Goal: Transaction & Acquisition: Obtain resource

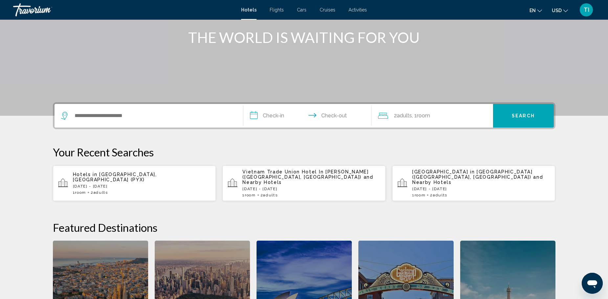
scroll to position [33, 0]
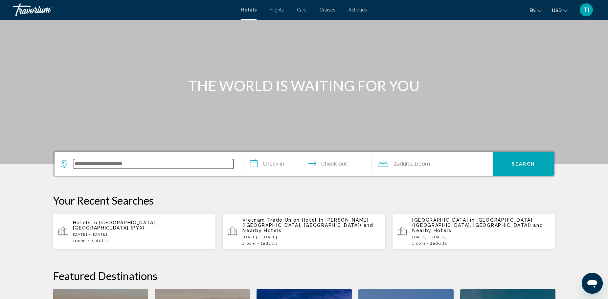
click at [86, 160] on input "Search widget" at bounding box center [153, 164] width 159 height 10
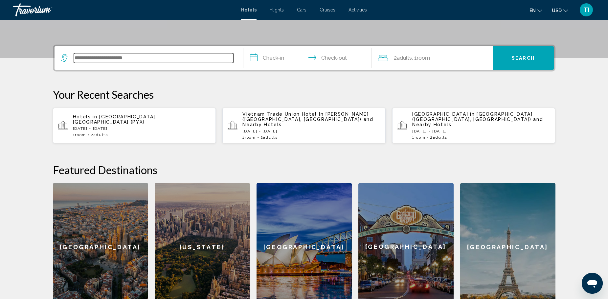
scroll to position [162, 0]
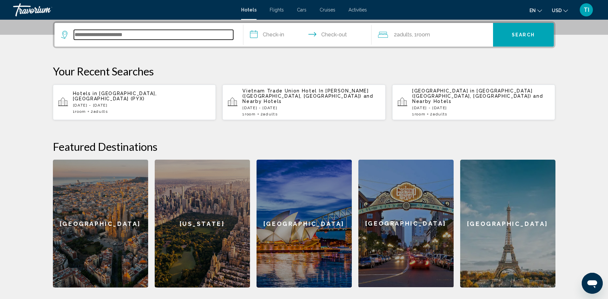
click at [97, 34] on input "Search widget" at bounding box center [153, 35] width 159 height 10
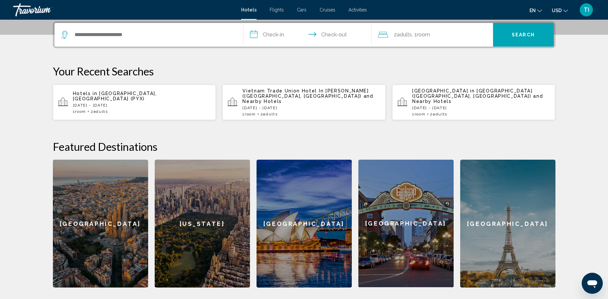
click at [106, 97] on div "Hotels in Pattaya, Thailand (PYX) Wed, 01 Oct - Tue, 07 Oct 1 Room rooms 2 Adul…" at bounding box center [142, 102] width 138 height 23
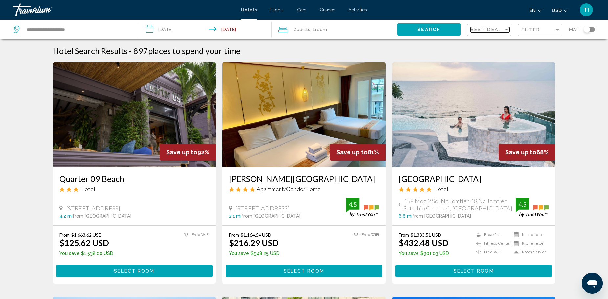
click at [508, 28] on div "Sort by" at bounding box center [506, 29] width 6 height 5
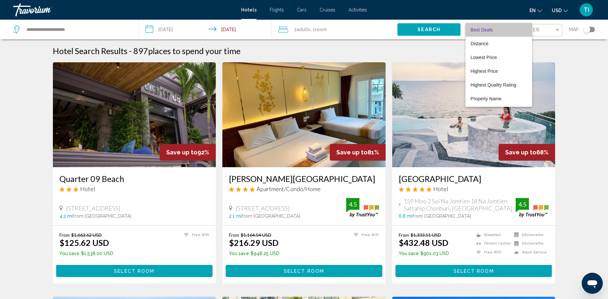
click at [506, 29] on span "Best Deals" at bounding box center [498, 30] width 56 height 14
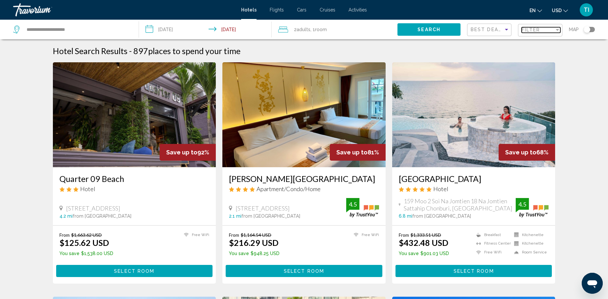
click at [558, 30] on div "Filter" at bounding box center [556, 30] width 3 height 2
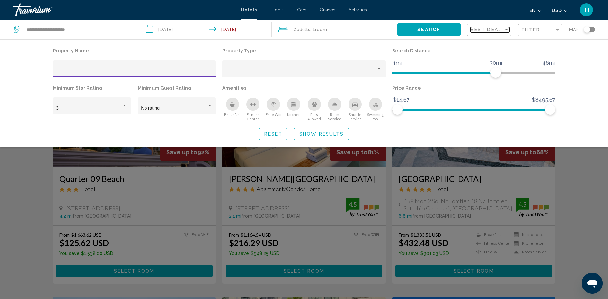
click at [508, 31] on div "Sort by" at bounding box center [506, 29] width 6 height 5
click at [570, 233] on div at bounding box center [304, 149] width 608 height 299
click at [595, 228] on div "Search widget" at bounding box center [304, 198] width 608 height 201
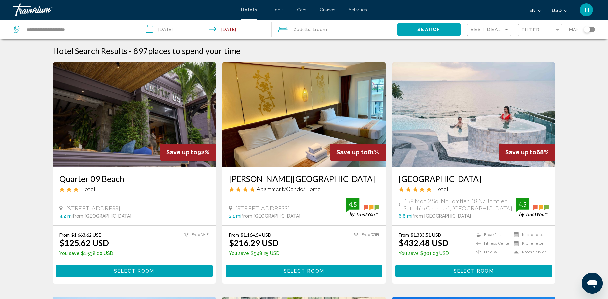
click at [143, 142] on img "Main content" at bounding box center [134, 114] width 163 height 105
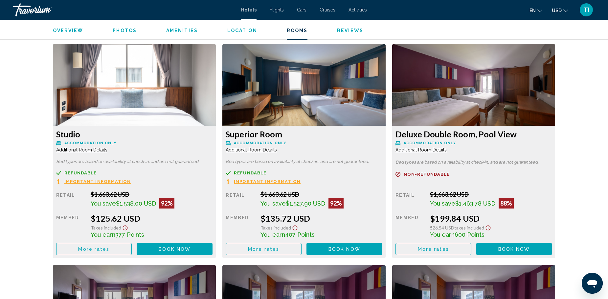
scroll to position [886, 0]
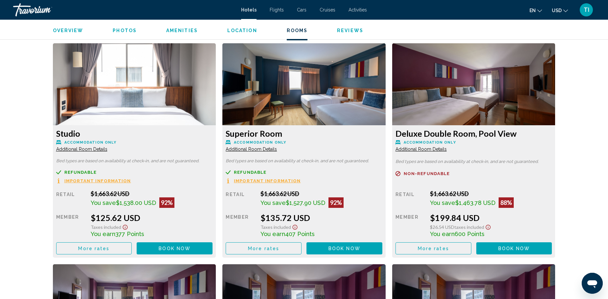
click at [216, 109] on img "Main content" at bounding box center [134, 84] width 163 height 82
click at [109, 250] on span "More rates" at bounding box center [93, 248] width 31 height 5
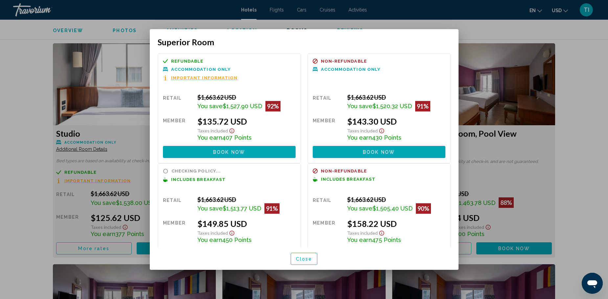
scroll to position [0, 0]
click at [599, 156] on div at bounding box center [304, 149] width 608 height 299
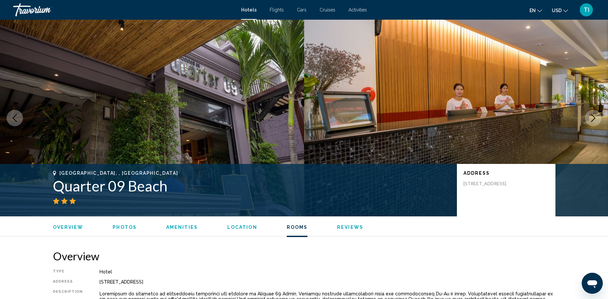
scroll to position [886, 0]
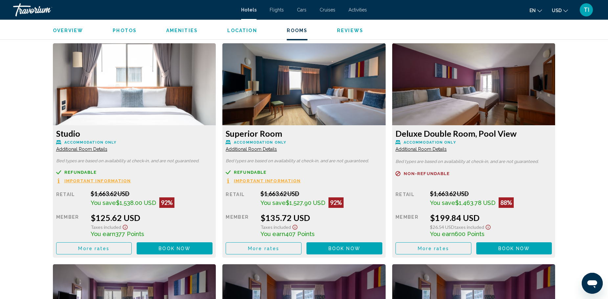
click at [190, 249] on span "Book now" at bounding box center [175, 248] width 32 height 5
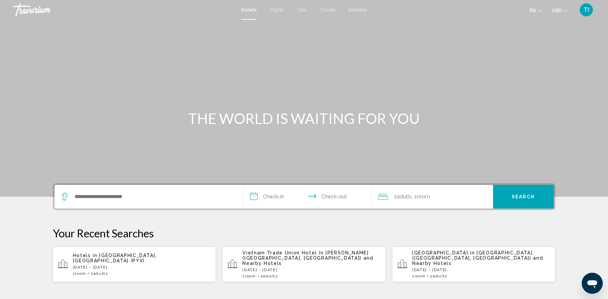
click at [122, 190] on div "Search widget" at bounding box center [148, 197] width 175 height 24
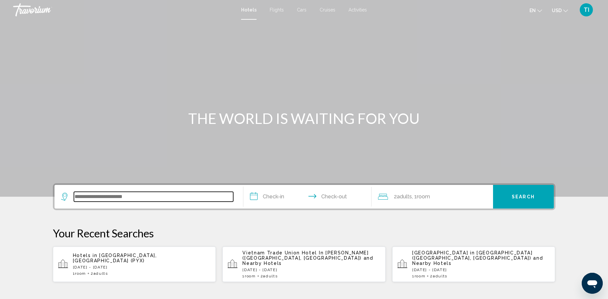
click at [103, 201] on input "Search widget" at bounding box center [153, 197] width 159 height 10
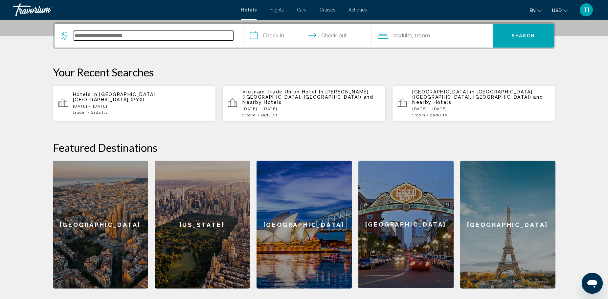
scroll to position [162, 0]
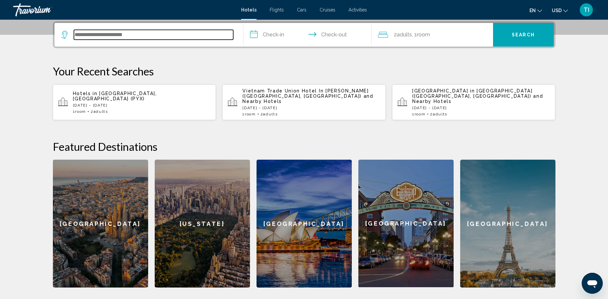
click at [89, 37] on input "Search widget" at bounding box center [153, 35] width 159 height 10
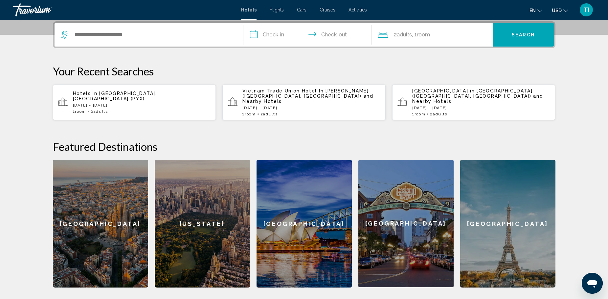
click at [279, 100] on div "Vietnam Trade Union Hotel In Kim Boi (Hanoi, VN) and Nearby Hotels Wed, 01 Oct …" at bounding box center [311, 102] width 138 height 28
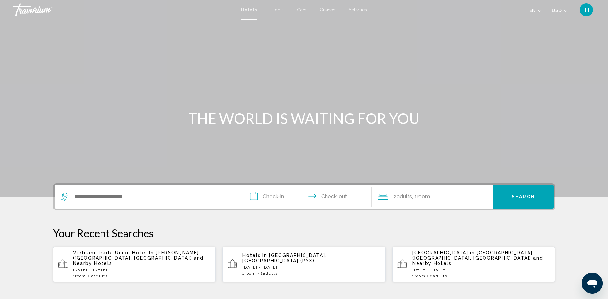
click at [276, 197] on input "**********" at bounding box center [308, 198] width 131 height 26
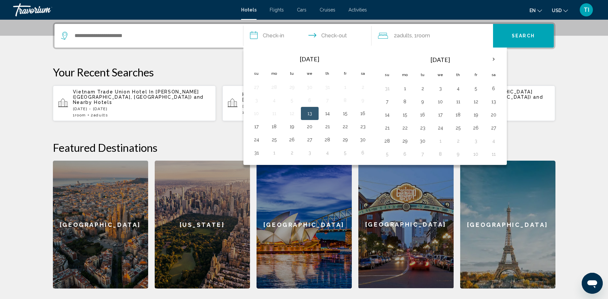
scroll to position [162, 0]
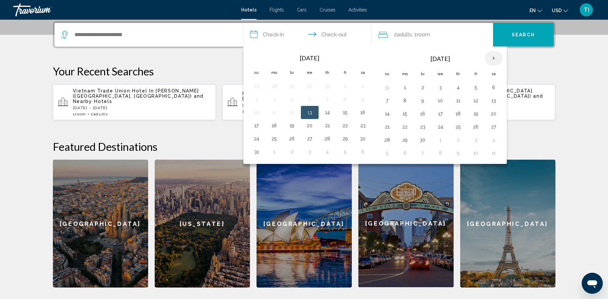
click at [493, 58] on th "Next month" at bounding box center [494, 58] width 18 height 14
drag, startPoint x: 388, startPoint y: 102, endPoint x: 400, endPoint y: 97, distance: 13.0
click at [388, 101] on button "5" at bounding box center [387, 100] width 11 height 9
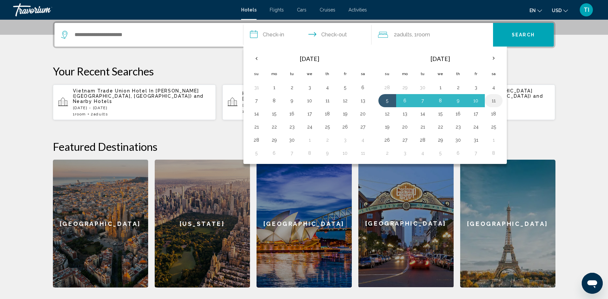
click at [497, 99] on button "11" at bounding box center [493, 100] width 11 height 9
type input "**********"
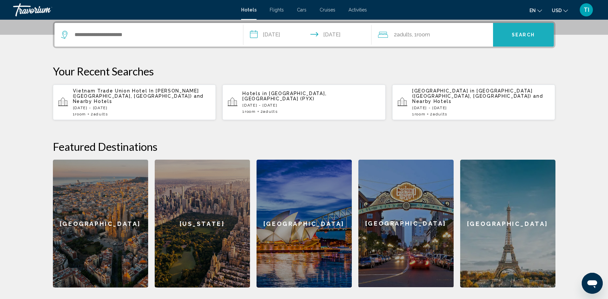
click at [524, 37] on span "Search" at bounding box center [522, 34] width 23 height 5
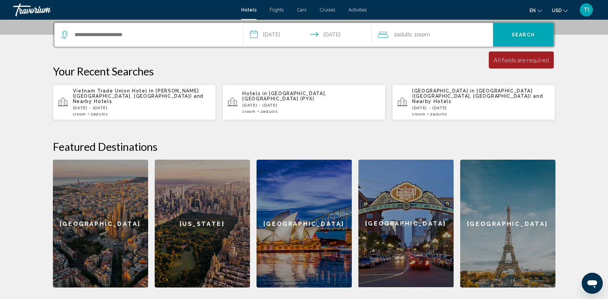
click at [132, 29] on div "Search widget" at bounding box center [148, 35] width 175 height 24
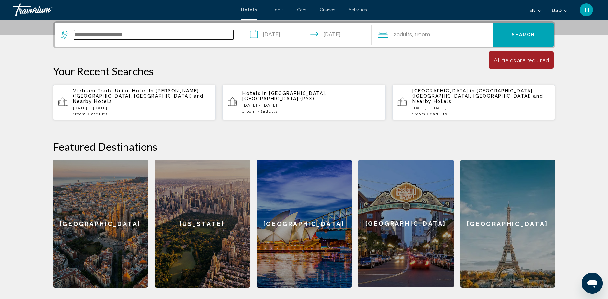
click at [136, 32] on input "Search widget" at bounding box center [153, 35] width 159 height 10
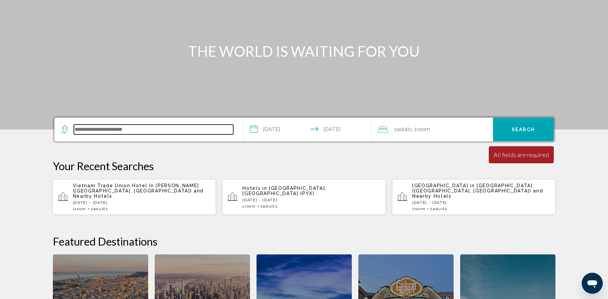
scroll to position [0, 0]
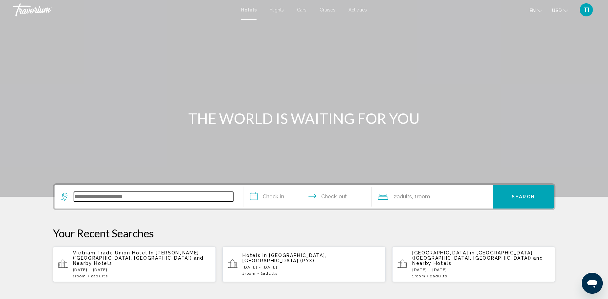
click at [136, 192] on input "Search widget" at bounding box center [153, 197] width 159 height 10
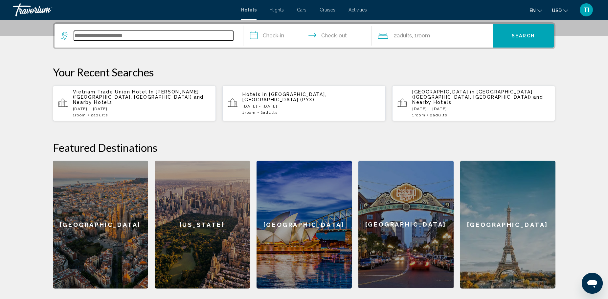
scroll to position [162, 0]
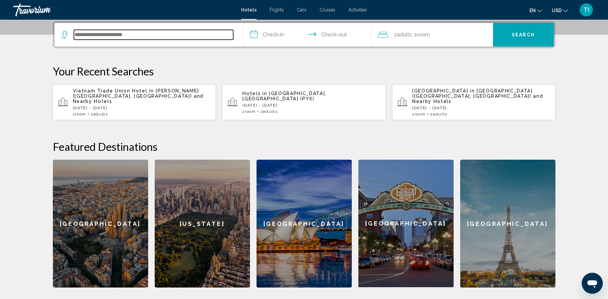
click at [123, 39] on input "Search widget" at bounding box center [153, 35] width 159 height 10
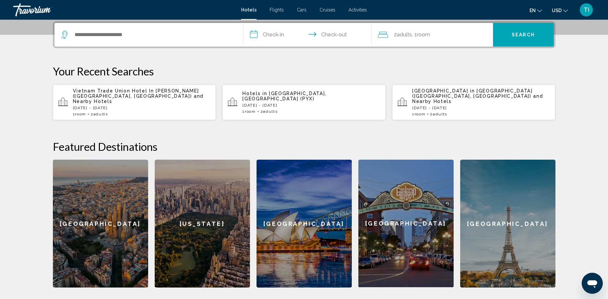
click at [539, 9] on icon "Change language" at bounding box center [539, 11] width 5 height 5
click at [522, 69] on button "русский" at bounding box center [521, 69] width 31 height 9
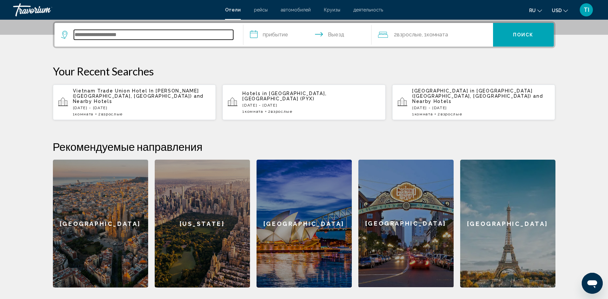
click at [121, 35] on input "Search widget" at bounding box center [153, 35] width 159 height 10
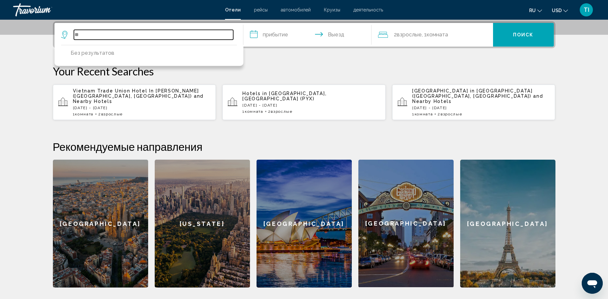
type input "*"
type input "*******"
click at [115, 36] on input "*******" at bounding box center [153, 35] width 159 height 10
drag, startPoint x: 111, startPoint y: 34, endPoint x: 23, endPoint y: 30, distance: 87.8
click at [45, 34] on div "**********" at bounding box center [304, 154] width 529 height 267
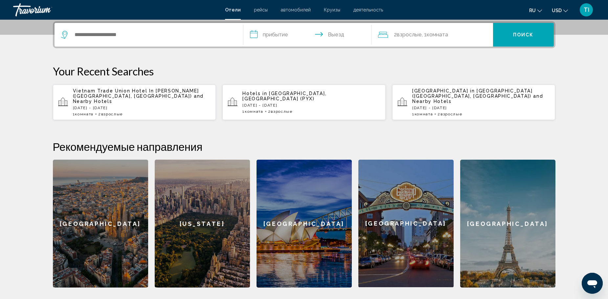
click at [539, 12] on button "ru English Español Français Italiano Português русский" at bounding box center [535, 11] width 13 height 10
click at [527, 25] on button "English" at bounding box center [521, 26] width 31 height 9
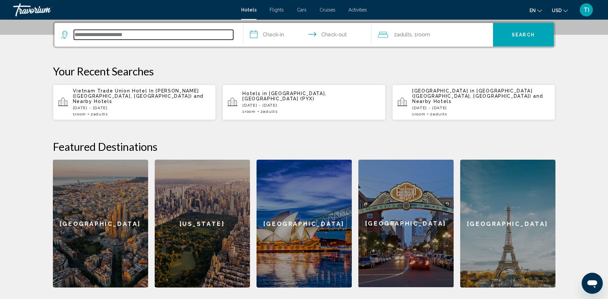
click at [99, 32] on input "Search widget" at bounding box center [153, 35] width 159 height 10
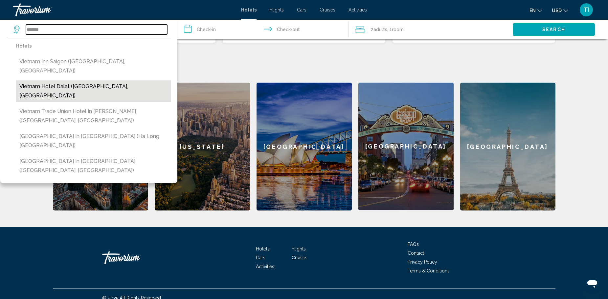
scroll to position [242, 0]
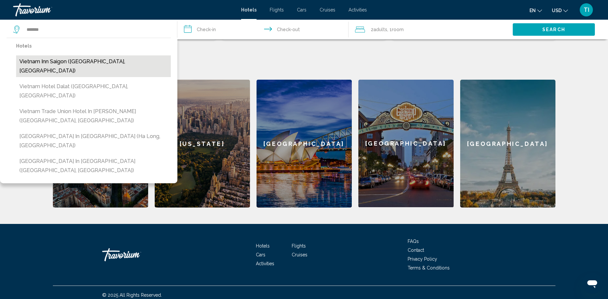
click at [84, 63] on button "Vietnam Inn Saigon ([GEOGRAPHIC_DATA], [GEOGRAPHIC_DATA])" at bounding box center [93, 66] width 155 height 22
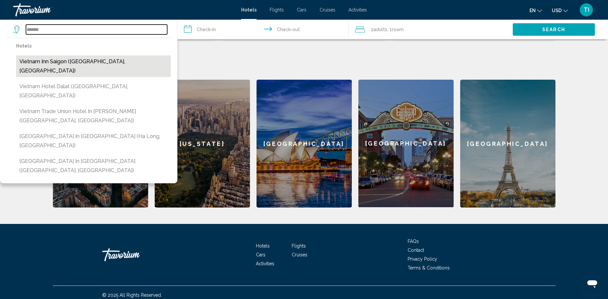
type input "**********"
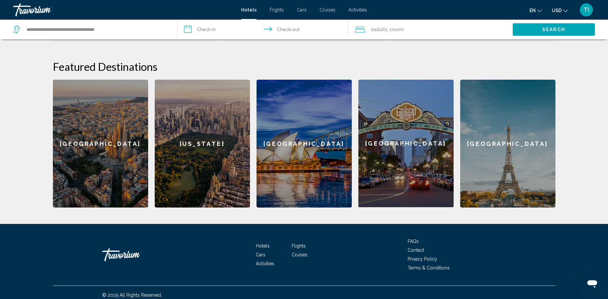
click at [218, 31] on input "**********" at bounding box center [263, 31] width 173 height 22
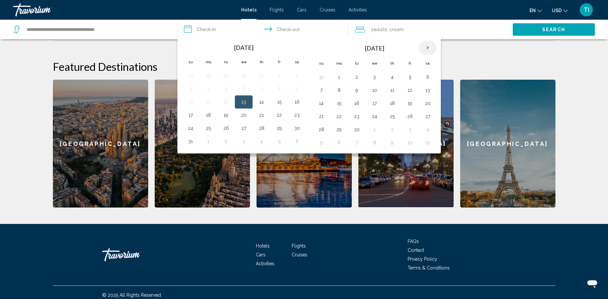
click at [428, 47] on th "Next month" at bounding box center [428, 48] width 18 height 14
drag, startPoint x: 340, startPoint y: 91, endPoint x: 404, endPoint y: 91, distance: 63.4
click at [404, 91] on tr "5 6 7 8 9 10 11" at bounding box center [374, 90] width 124 height 13
click at [337, 89] on button "6" at bounding box center [339, 90] width 11 height 9
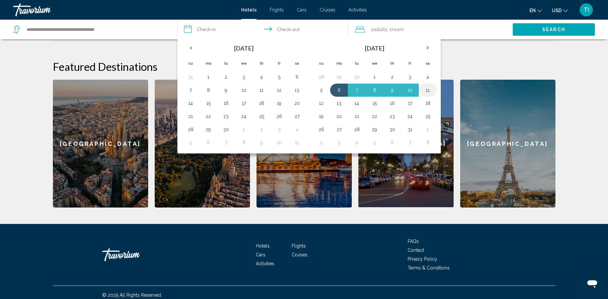
click at [429, 88] on button "11" at bounding box center [427, 90] width 11 height 9
type input "**********"
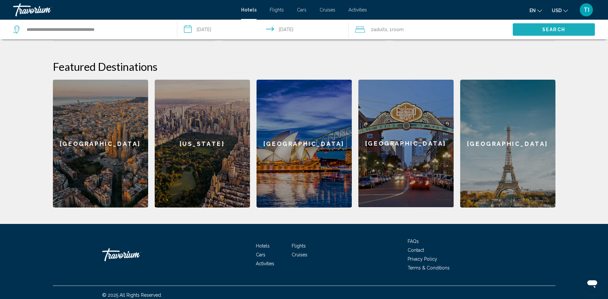
click at [546, 31] on span "Search" at bounding box center [553, 29] width 23 height 5
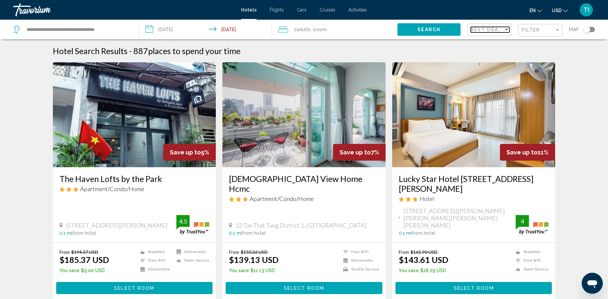
click at [506, 30] on div "Sort by" at bounding box center [506, 30] width 3 height 2
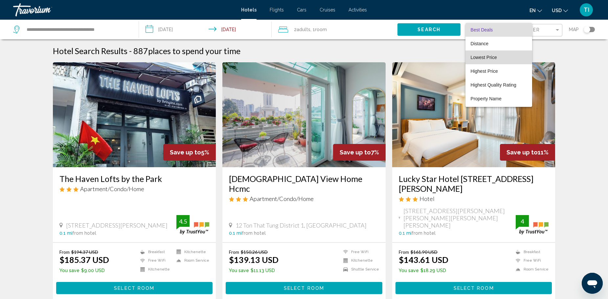
click at [489, 57] on span "Lowest Price" at bounding box center [483, 57] width 26 height 5
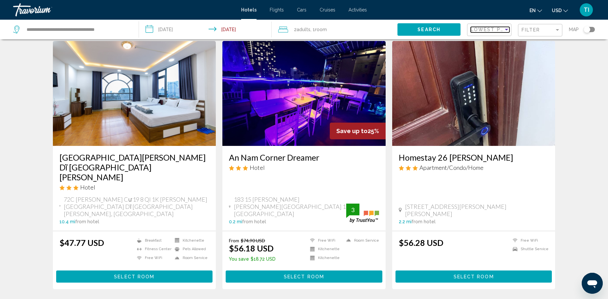
scroll to position [33, 0]
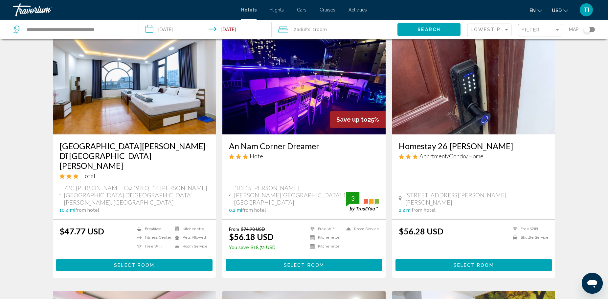
click at [129, 171] on div "Hoa Cúc Phương Hotel Dĩ An Bình Dương Hotel" at bounding box center [134, 162] width 150 height 43
click at [131, 259] on button "Select Room" at bounding box center [134, 265] width 157 height 12
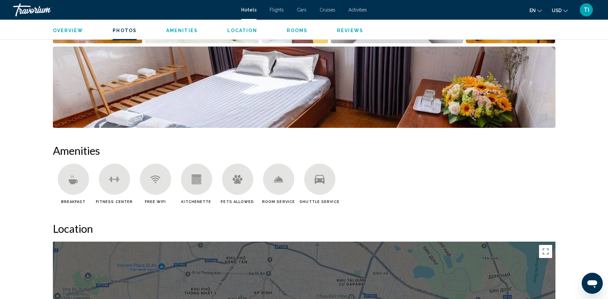
scroll to position [318, 0]
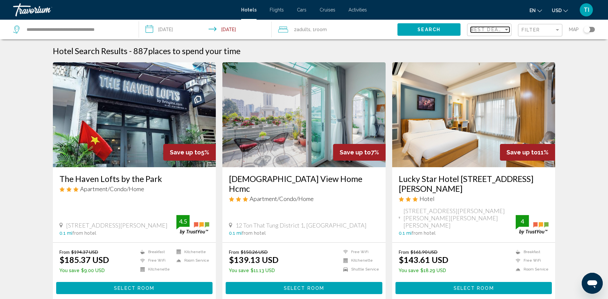
click at [506, 31] on div "Sort by" at bounding box center [506, 29] width 6 height 5
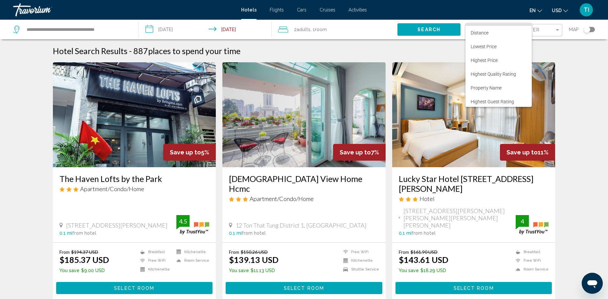
scroll to position [12, 0]
click at [499, 74] on span "Highest Quality Rating" at bounding box center [492, 72] width 45 height 5
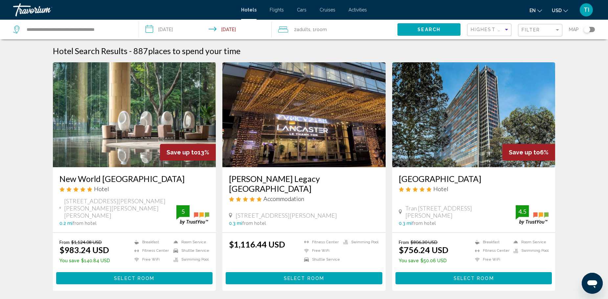
click at [105, 272] on button "Select Room" at bounding box center [134, 278] width 157 height 12
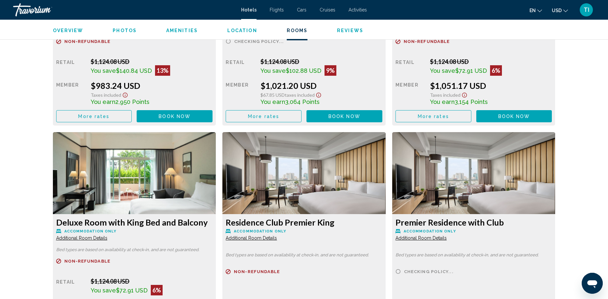
scroll to position [1083, 0]
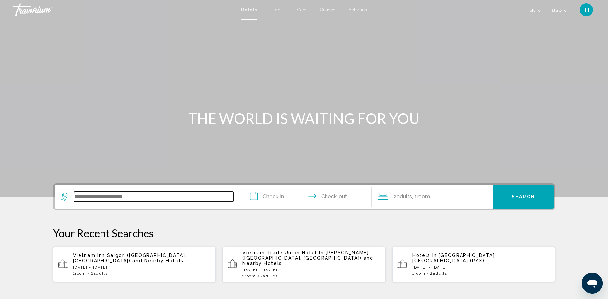
click at [154, 192] on input "Search widget" at bounding box center [153, 197] width 159 height 10
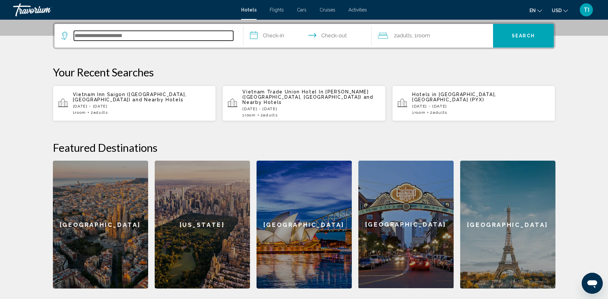
scroll to position [162, 0]
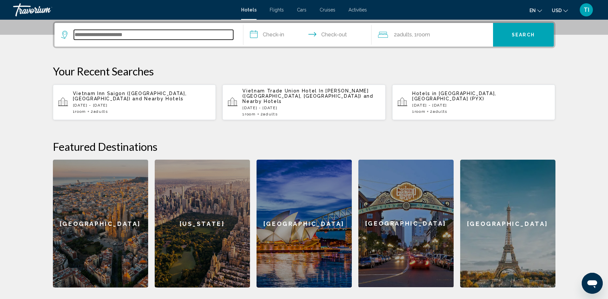
click at [93, 36] on input "Search widget" at bounding box center [153, 35] width 159 height 10
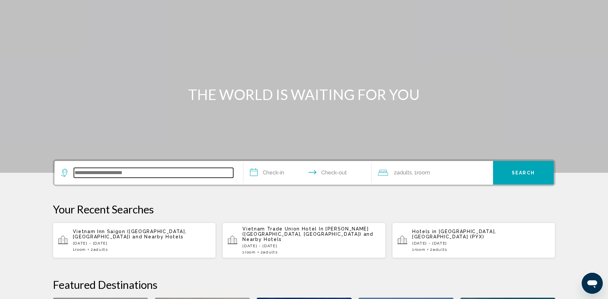
scroll to position [12, 0]
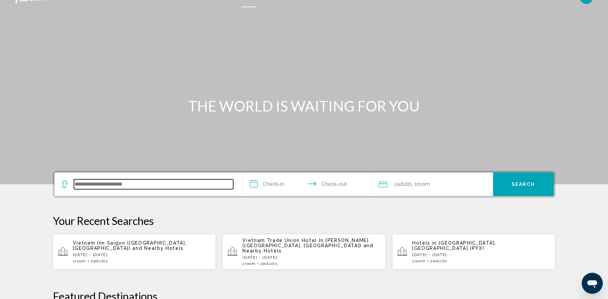
click at [90, 183] on input "Search widget" at bounding box center [153, 185] width 159 height 10
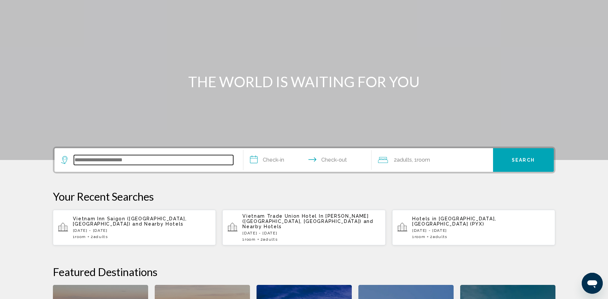
scroll to position [0, 0]
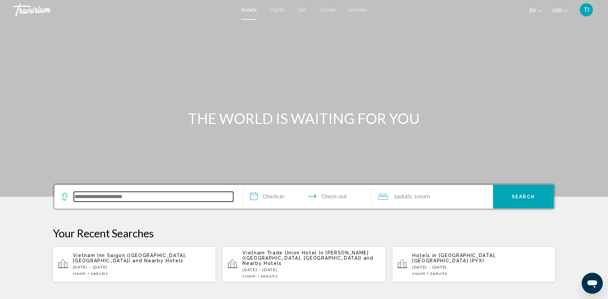
click at [102, 198] on input "Search widget" at bounding box center [153, 197] width 159 height 10
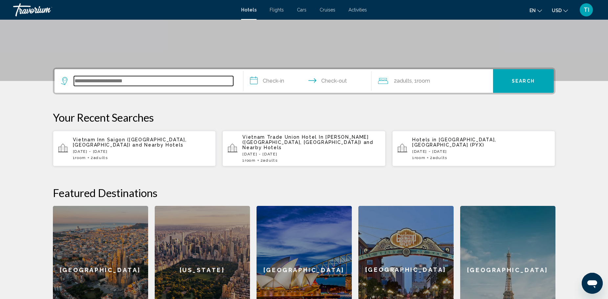
scroll to position [162, 0]
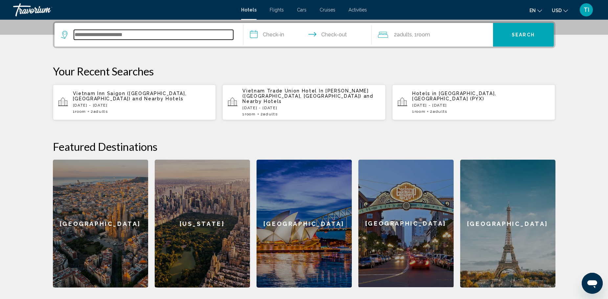
click at [100, 34] on input "Search widget" at bounding box center [153, 35] width 159 height 10
click at [95, 35] on input "Search widget" at bounding box center [153, 35] width 159 height 10
type input "*"
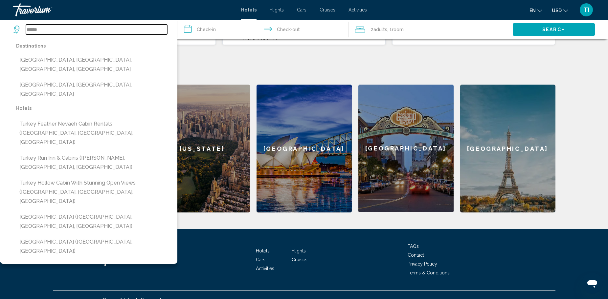
scroll to position [242, 0]
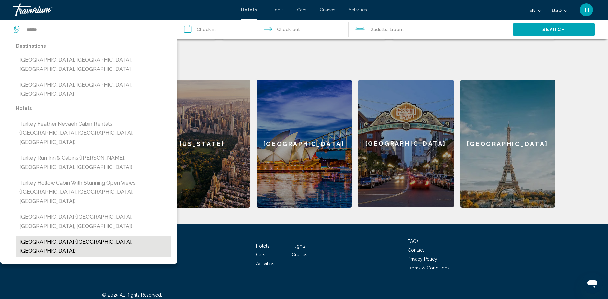
click at [65, 236] on button "[GEOGRAPHIC_DATA] ([GEOGRAPHIC_DATA], [GEOGRAPHIC_DATA])" at bounding box center [93, 247] width 155 height 22
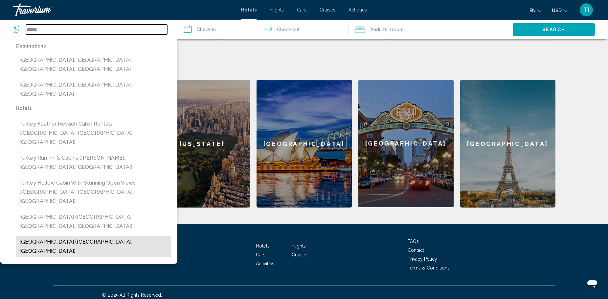
type input "**********"
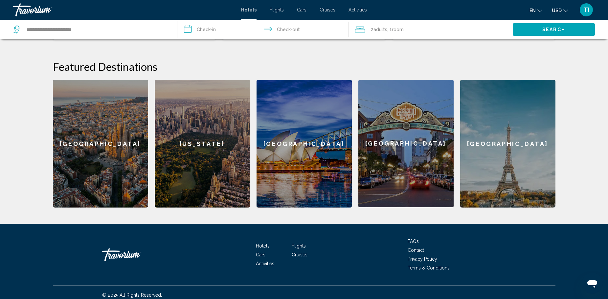
click at [217, 29] on input "**********" at bounding box center [263, 31] width 173 height 22
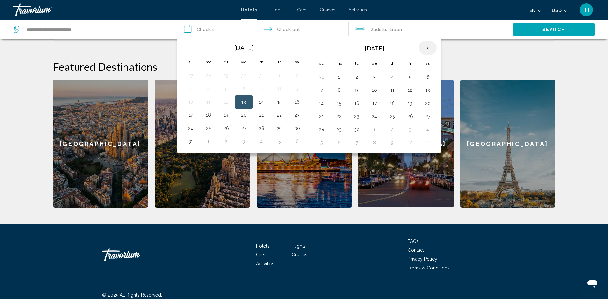
click at [426, 47] on th "Next month" at bounding box center [428, 48] width 18 height 14
drag, startPoint x: 340, startPoint y: 91, endPoint x: 423, endPoint y: 95, distance: 82.8
click at [423, 95] on tr "5 6 7 8 9 10 11" at bounding box center [374, 90] width 124 height 13
click at [339, 90] on button "6" at bounding box center [339, 90] width 11 height 9
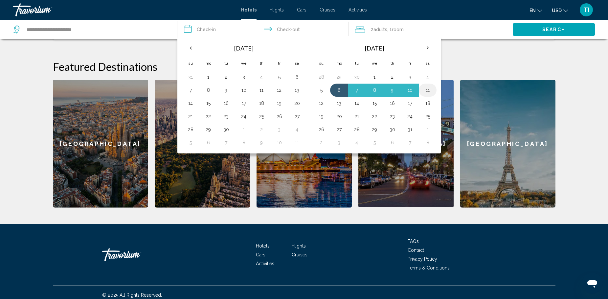
click at [428, 91] on button "11" at bounding box center [427, 90] width 11 height 9
type input "**********"
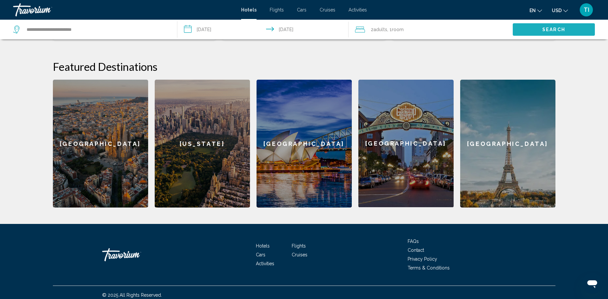
click at [552, 27] on span "Search" at bounding box center [553, 29] width 23 height 5
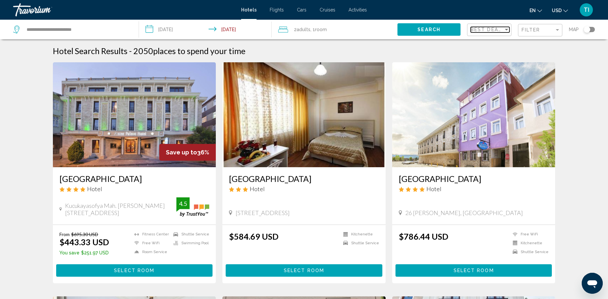
click at [506, 27] on div "Sort by" at bounding box center [506, 29] width 6 height 5
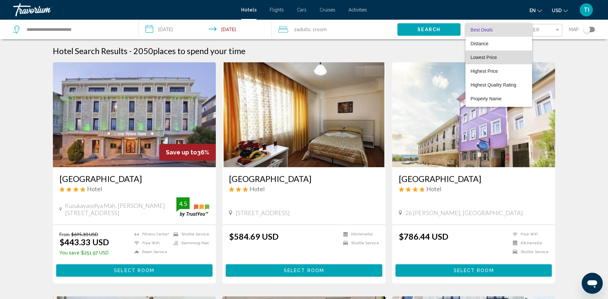
click at [490, 60] on span "Lowest Price" at bounding box center [498, 58] width 56 height 14
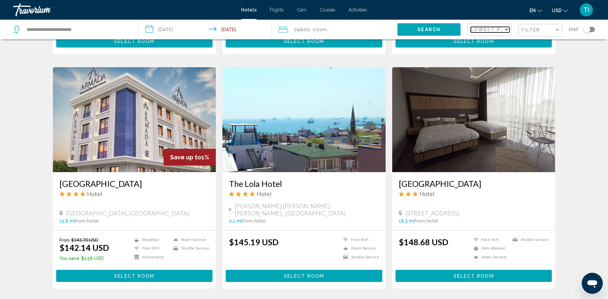
scroll to position [460, 0]
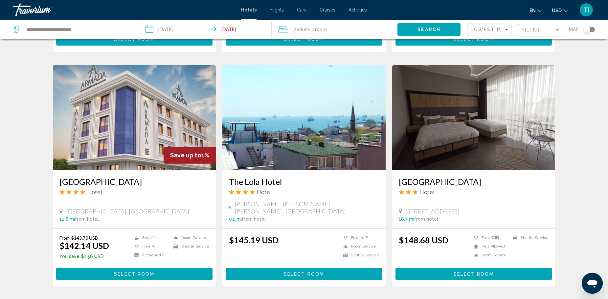
click at [134, 276] on span "Select Room" at bounding box center [134, 274] width 40 height 5
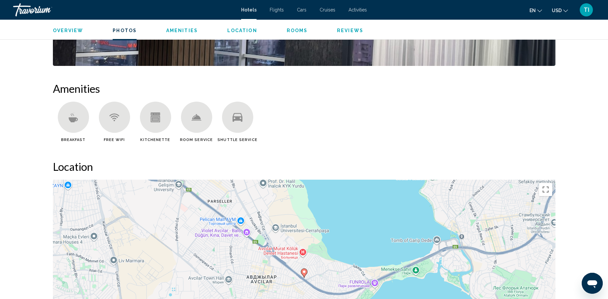
scroll to position [558, 0]
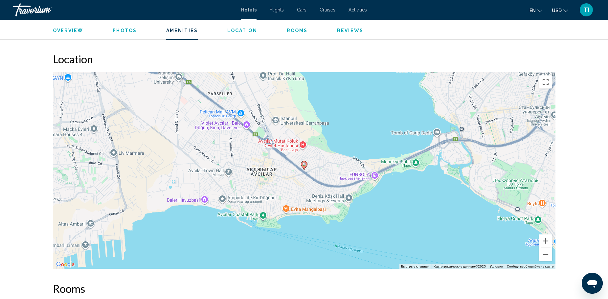
click at [303, 166] on image "Main content" at bounding box center [304, 164] width 4 height 4
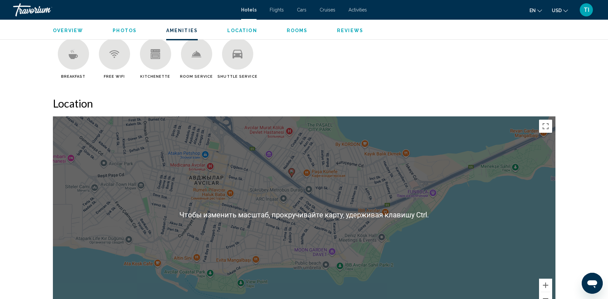
scroll to position [514, 0]
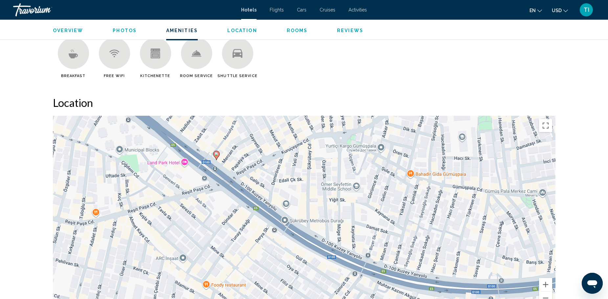
drag, startPoint x: 358, startPoint y: 186, endPoint x: 323, endPoint y: 288, distance: 107.7
click at [330, 298] on div "Чтобы активировать перетаскивание с помощью клавиатуры, нажмите Alt + Ввод. Пос…" at bounding box center [304, 214] width 502 height 197
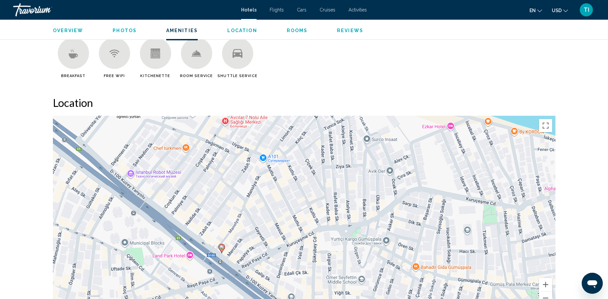
drag, startPoint x: 420, startPoint y: 226, endPoint x: 415, endPoint y: 291, distance: 65.1
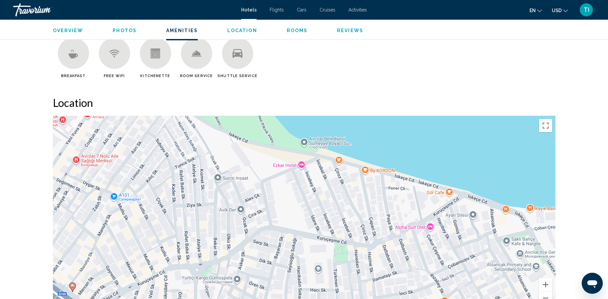
drag, startPoint x: 398, startPoint y: 188, endPoint x: 234, endPoint y: 229, distance: 169.0
click at [234, 229] on div "Чтобы активировать перетаскивание с помощью клавиатуры, нажмите Alt + Ввод. Пос…" at bounding box center [304, 214] width 502 height 197
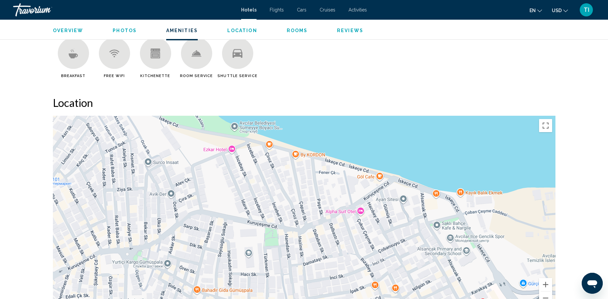
drag, startPoint x: 432, startPoint y: 247, endPoint x: 381, endPoint y: 236, distance: 52.3
click at [381, 236] on div "Чтобы активировать перетаскивание с помощью клавиатуры, нажмите Alt + Ввод. Пос…" at bounding box center [304, 214] width 502 height 197
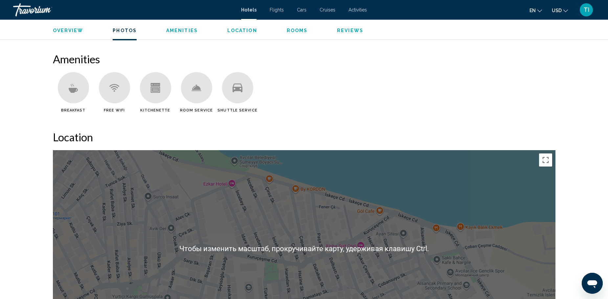
scroll to position [496, 0]
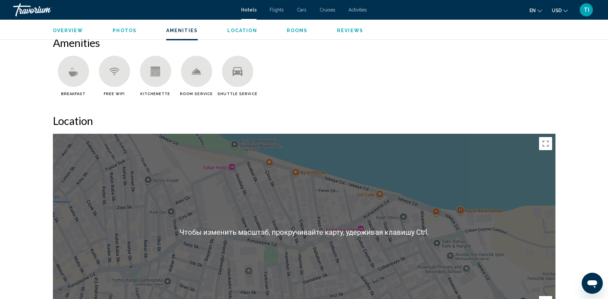
drag, startPoint x: 292, startPoint y: 262, endPoint x: 294, endPoint y: 259, distance: 3.7
click at [293, 261] on div "Чтобы активировать перетаскивание с помощью клавиатуры, нажмите Alt + Ввод. Пос…" at bounding box center [304, 232] width 502 height 197
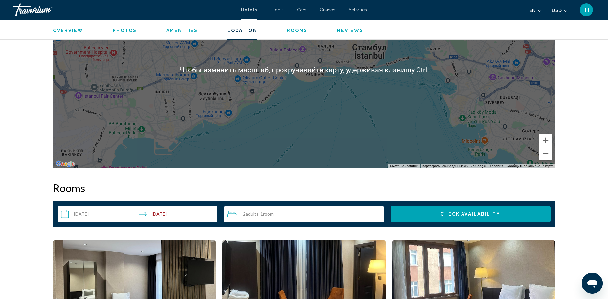
scroll to position [626, 0]
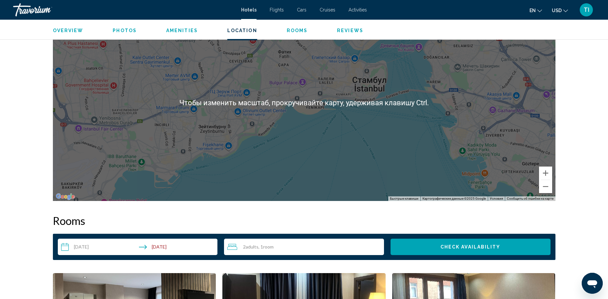
click at [374, 113] on div "Чтобы активировать перетаскивание с помощью клавиатуры, нажмите Alt + Ввод. Пос…" at bounding box center [304, 102] width 502 height 197
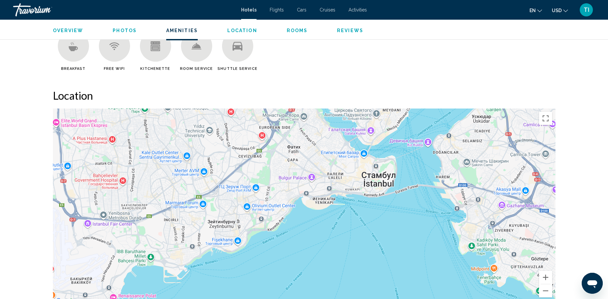
scroll to position [492, 0]
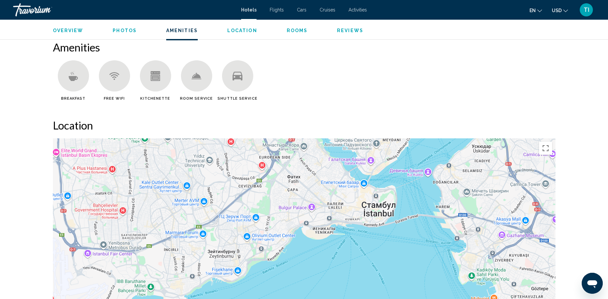
click at [376, 200] on div "Чтобы активировать перетаскивание с помощью клавиатуры, нажмите Alt + Ввод. Пос…" at bounding box center [304, 237] width 502 height 197
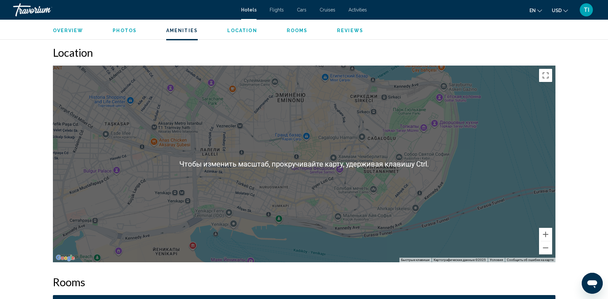
scroll to position [532, 0]
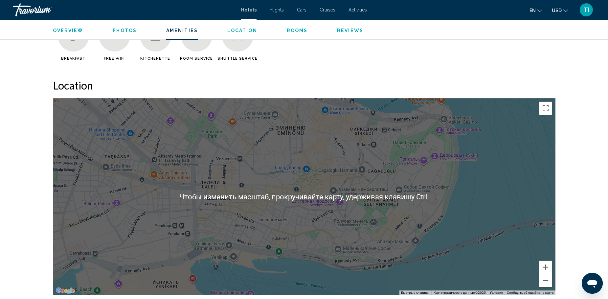
click at [408, 192] on div "Чтобы активировать перетаскивание с помощью клавиатуры, нажмите Alt + Ввод. Пос…" at bounding box center [304, 196] width 502 height 197
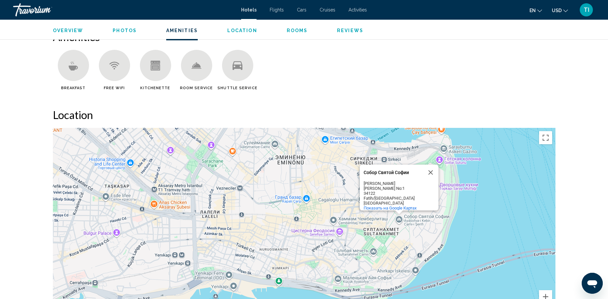
scroll to position [506, 0]
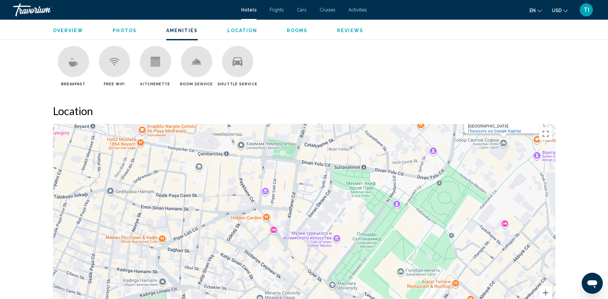
drag, startPoint x: 366, startPoint y: 245, endPoint x: 374, endPoint y: 246, distance: 7.9
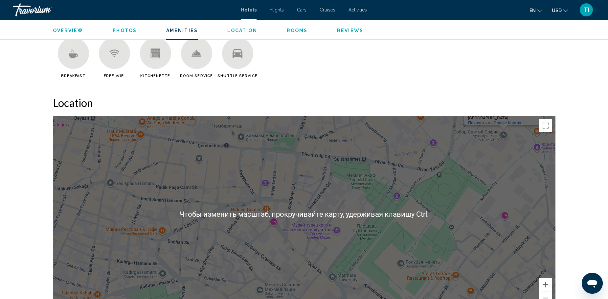
scroll to position [539, 0]
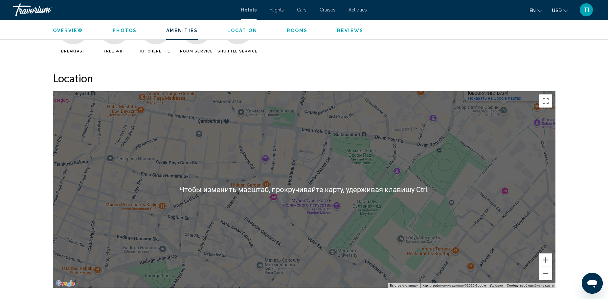
click at [417, 232] on div "Чтобы активировать перетаскивание с помощью клавиатуры, нажмите Alt + Ввод. Пос…" at bounding box center [304, 189] width 502 height 197
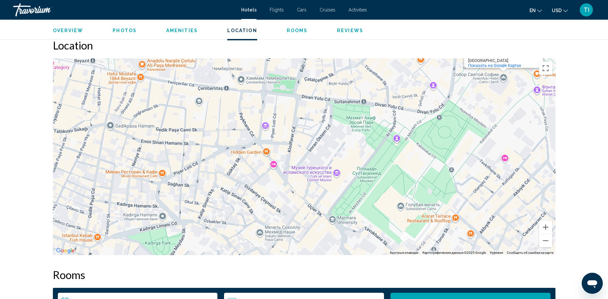
click at [506, 158] on div "Чтобы активировать перетаскивание с помощью клавиатуры, нажмите Alt + Ввод. Пос…" at bounding box center [304, 156] width 502 height 197
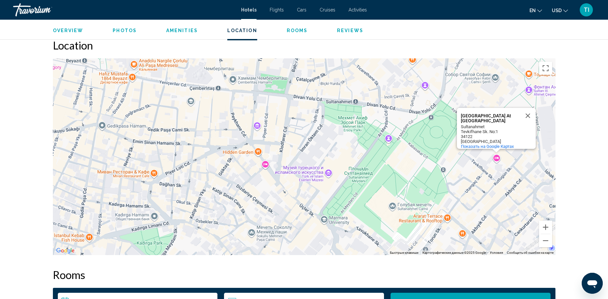
click at [496, 158] on div "Чтобы активировать перетаскивание с помощью клавиатуры, нажмите Alt + Ввод. Пос…" at bounding box center [304, 156] width 502 height 197
drag, startPoint x: 497, startPoint y: 119, endPoint x: 460, endPoint y: 112, distance: 38.3
click at [460, 112] on div "Four Seasons Hotel Istanbul At Sultanahmet Four Seasons Hotel Istanbul At Sulta…" at bounding box center [496, 128] width 79 height 41
copy div "Four Seasons Hotel Istanbul At Sultanahmet"
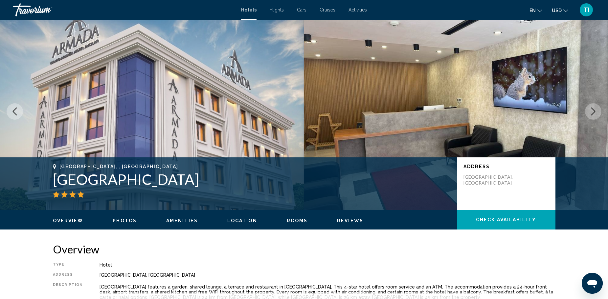
scroll to position [0, 0]
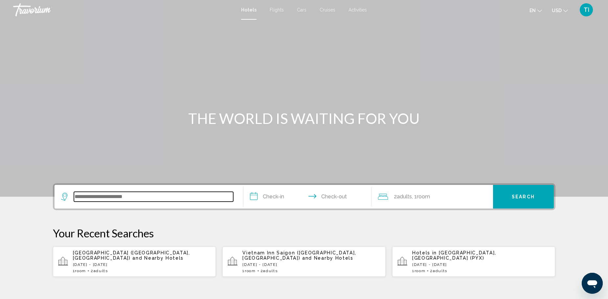
paste input "**********"
type input "**********"
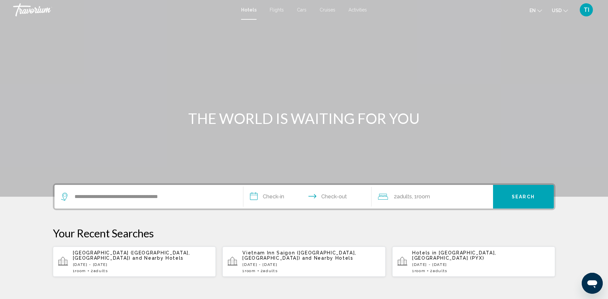
click at [277, 197] on input "**********" at bounding box center [308, 198] width 131 height 26
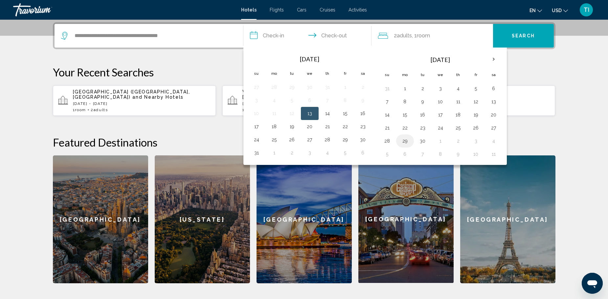
scroll to position [162, 0]
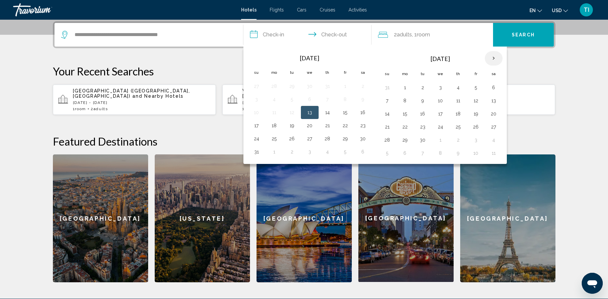
click at [493, 58] on th "Next month" at bounding box center [494, 58] width 18 height 14
drag, startPoint x: 404, startPoint y: 100, endPoint x: 467, endPoint y: 102, distance: 63.1
click at [483, 102] on tr "5 6 7 8 9 10 11" at bounding box center [440, 100] width 124 height 13
click at [404, 100] on button "6" at bounding box center [405, 100] width 11 height 9
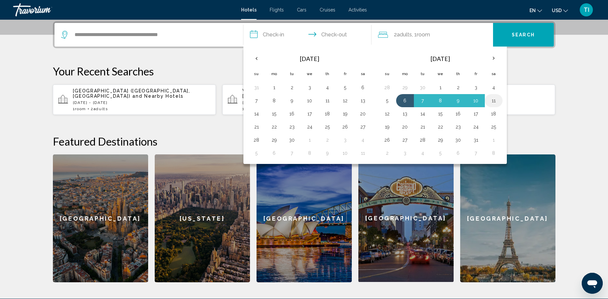
click at [494, 99] on button "11" at bounding box center [493, 100] width 11 height 9
type input "**********"
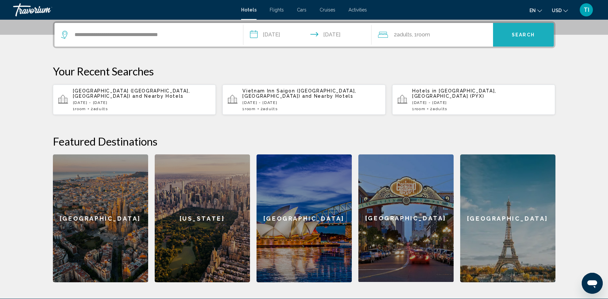
click at [527, 38] on button "Search" at bounding box center [523, 35] width 61 height 24
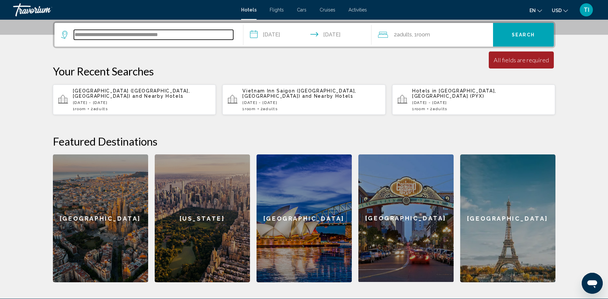
click at [156, 36] on input "**********" at bounding box center [153, 35] width 159 height 10
click at [193, 33] on input "**********" at bounding box center [153, 35] width 159 height 10
click at [202, 38] on input "**********" at bounding box center [153, 35] width 159 height 10
click at [196, 36] on input "**********" at bounding box center [153, 35] width 159 height 10
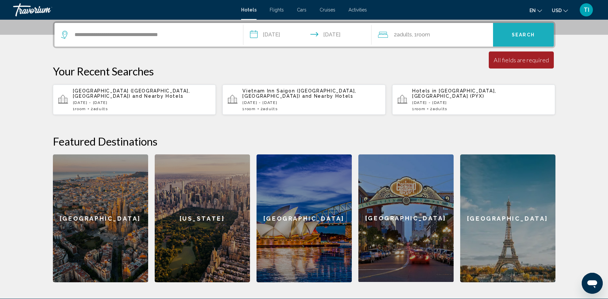
click at [530, 36] on span "Search" at bounding box center [522, 34] width 23 height 5
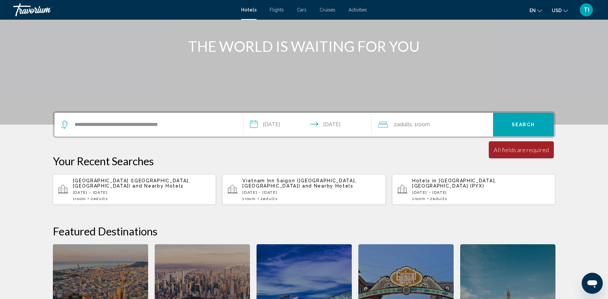
scroll to position [31, 0]
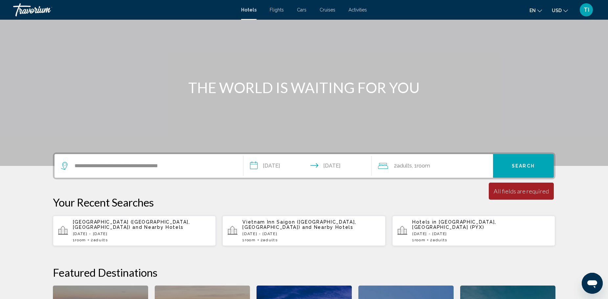
click at [216, 161] on div "**********" at bounding box center [148, 166] width 175 height 24
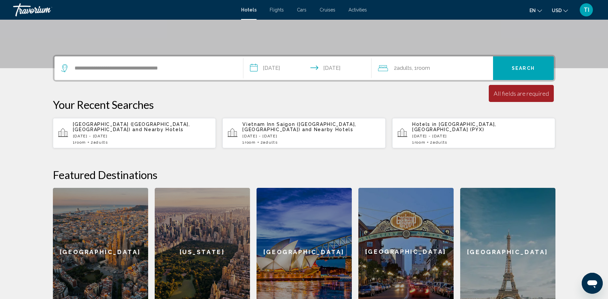
scroll to position [162, 0]
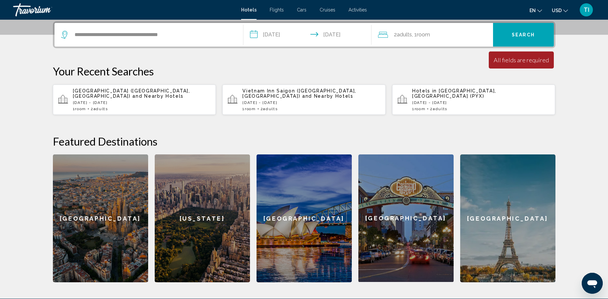
click at [71, 38] on div "**********" at bounding box center [147, 35] width 172 height 10
click at [72, 34] on div "**********" at bounding box center [147, 35] width 172 height 10
click at [66, 33] on icon "Search widget" at bounding box center [65, 35] width 8 height 8
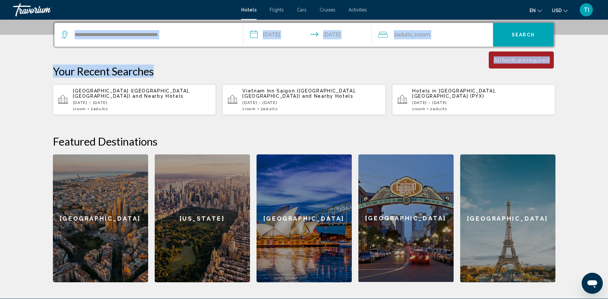
drag, startPoint x: 72, startPoint y: 33, endPoint x: 195, endPoint y: 49, distance: 124.1
click at [196, 49] on div "**********" at bounding box center [304, 151] width 529 height 261
click at [188, 41] on div "**********" at bounding box center [148, 35] width 175 height 24
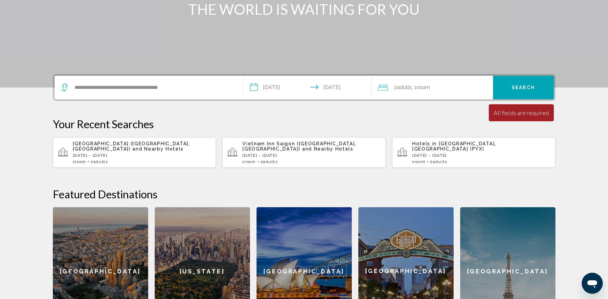
scroll to position [0, 0]
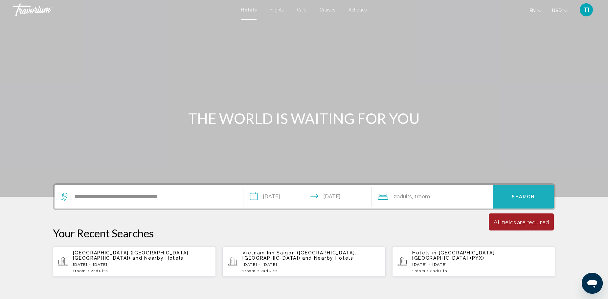
click at [513, 197] on span "Search" at bounding box center [522, 197] width 23 height 5
click at [148, 204] on div "**********" at bounding box center [148, 197] width 175 height 24
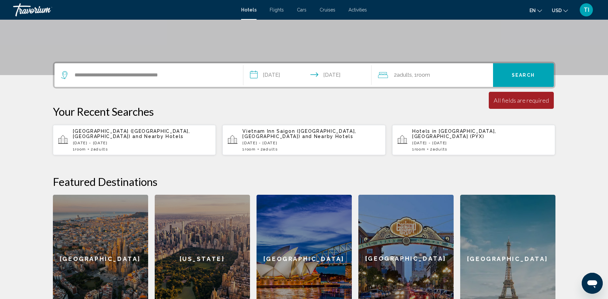
scroll to position [97, 0]
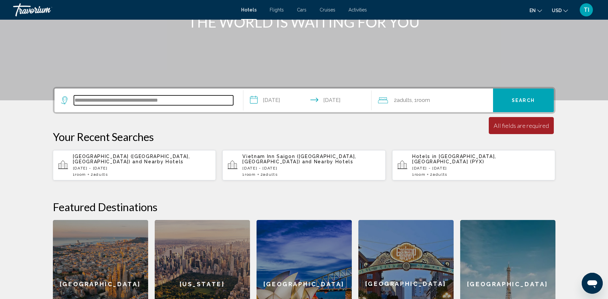
click at [87, 103] on input "**********" at bounding box center [153, 101] width 159 height 10
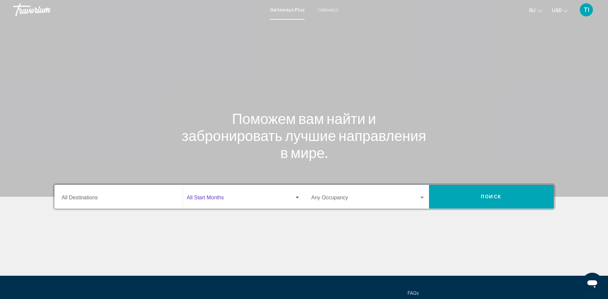
click at [297, 197] on div "Search widget" at bounding box center [296, 198] width 3 height 2
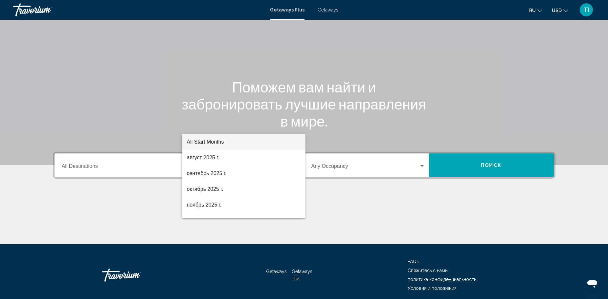
scroll to position [57, 0]
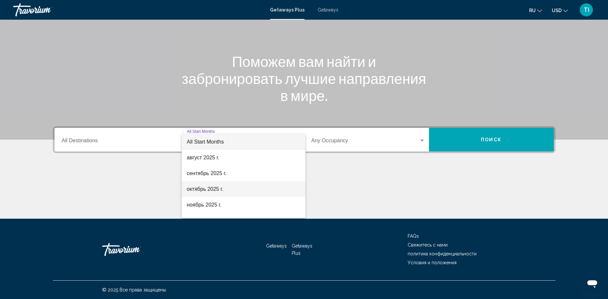
click at [205, 189] on span "октябрь 2025 г." at bounding box center [243, 190] width 113 height 16
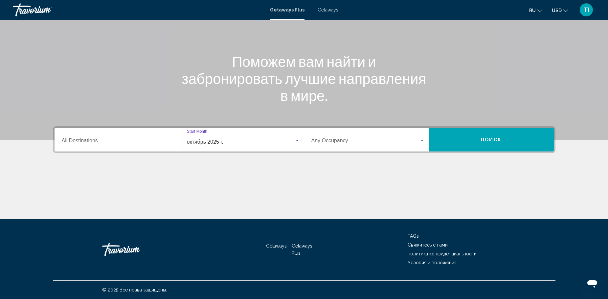
click at [423, 137] on div "Occupancy Any Occupancy" at bounding box center [368, 140] width 114 height 21
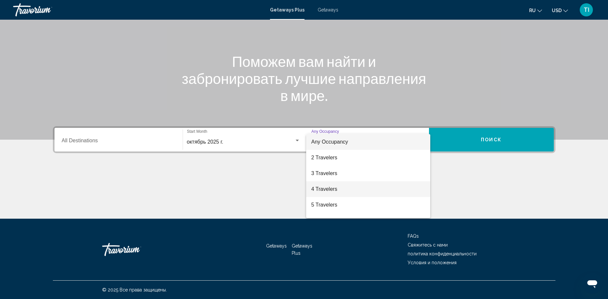
click at [332, 193] on span "4 Travelers" at bounding box center [368, 190] width 114 height 16
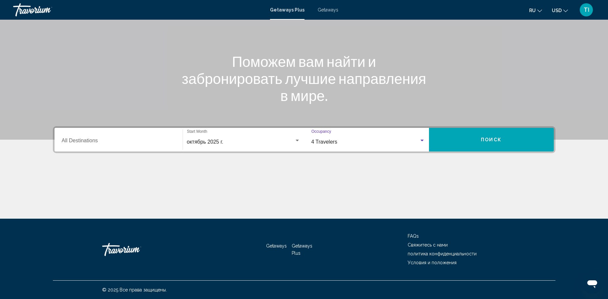
click at [532, 136] on button "Поиск" at bounding box center [491, 140] width 125 height 24
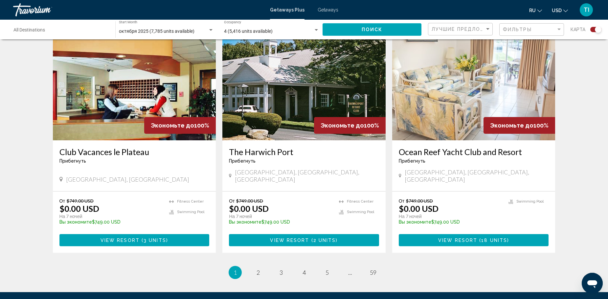
scroll to position [984, 0]
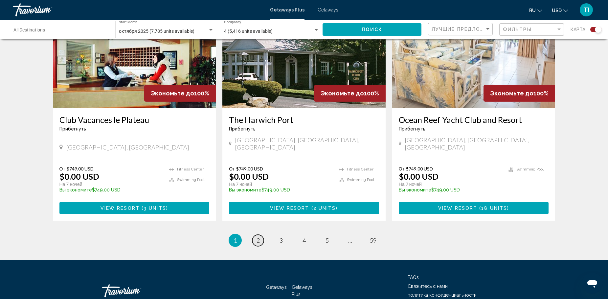
click at [261, 235] on link "page 2" at bounding box center [257, 240] width 11 height 11
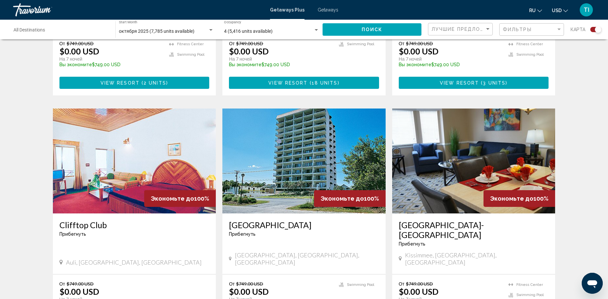
scroll to position [427, 0]
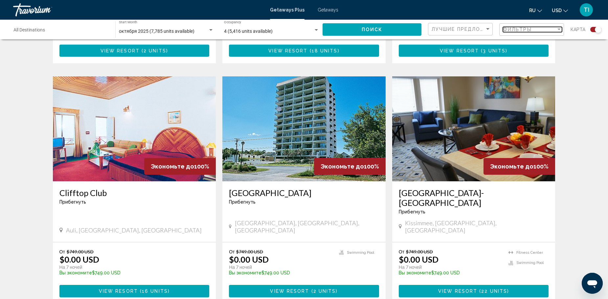
click at [559, 28] on div "Filter" at bounding box center [559, 29] width 6 height 5
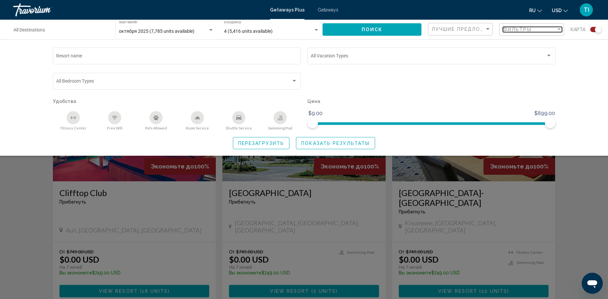
click at [559, 28] on div "Filter" at bounding box center [559, 29] width 6 height 5
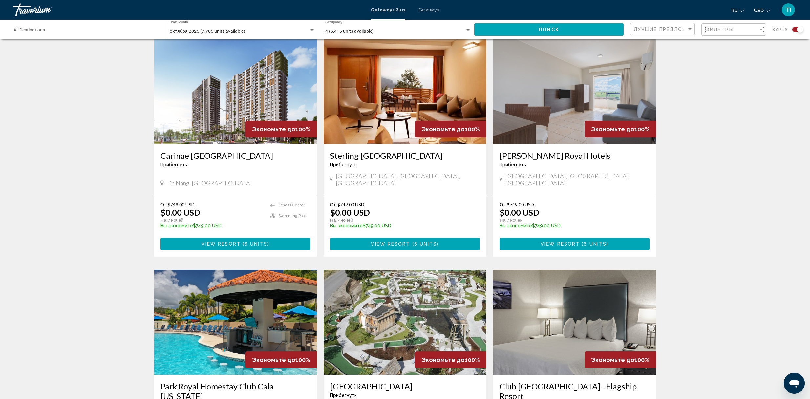
scroll to position [650, 0]
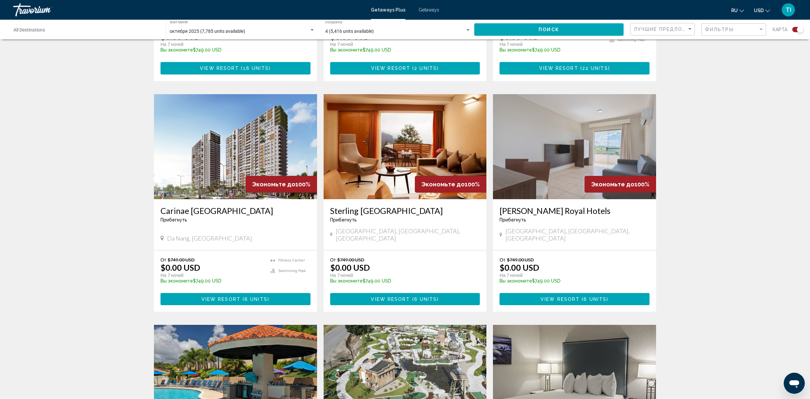
click at [219, 297] on span "View Resort" at bounding box center [221, 299] width 39 height 5
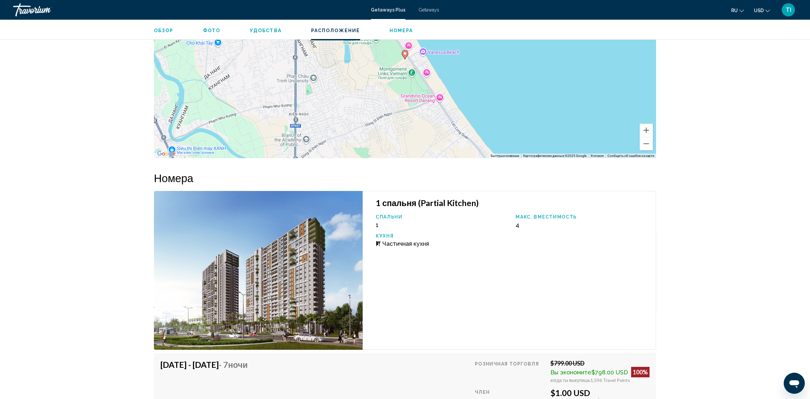
scroll to position [690, 0]
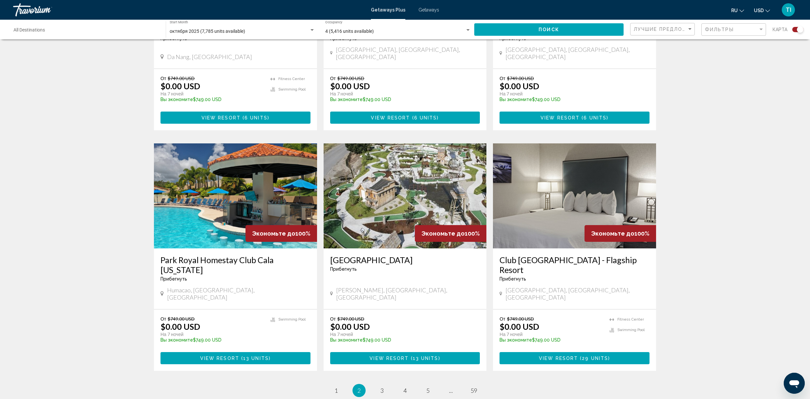
scroll to position [875, 0]
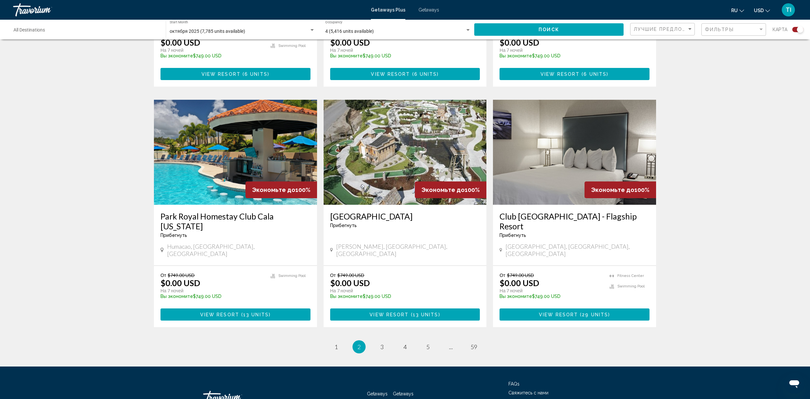
click at [375, 299] on ul "2 / 59 page 1 You're on page 2 page 3 page 4 page 5 page ... page 59" at bounding box center [405, 346] width 502 height 13
click at [380, 299] on span "3" at bounding box center [381, 346] width 3 height 7
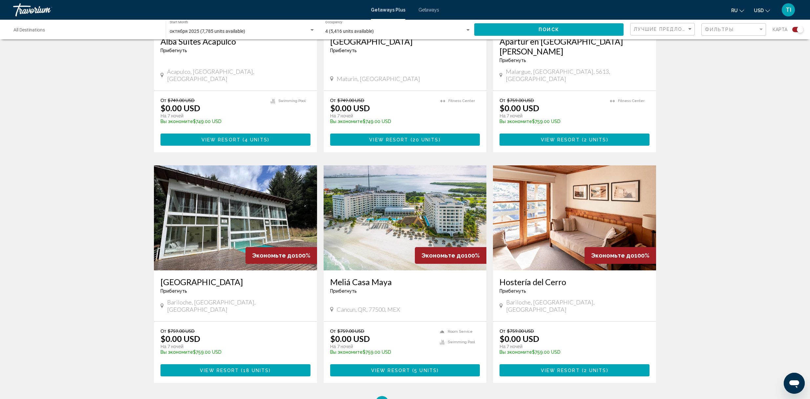
scroll to position [875, 0]
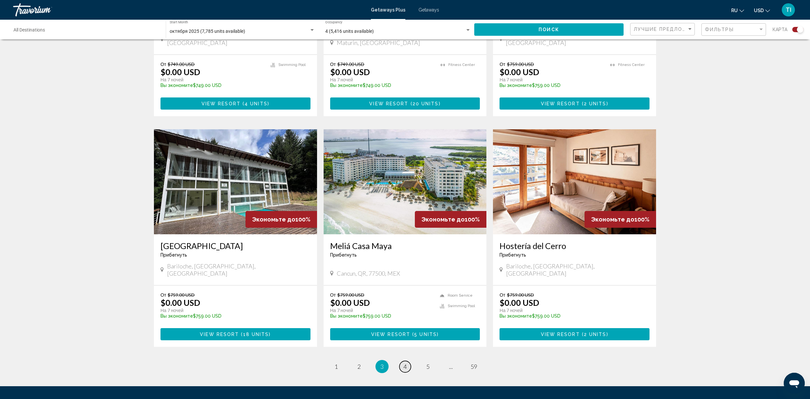
click at [405, 299] on span "4" at bounding box center [404, 366] width 3 height 7
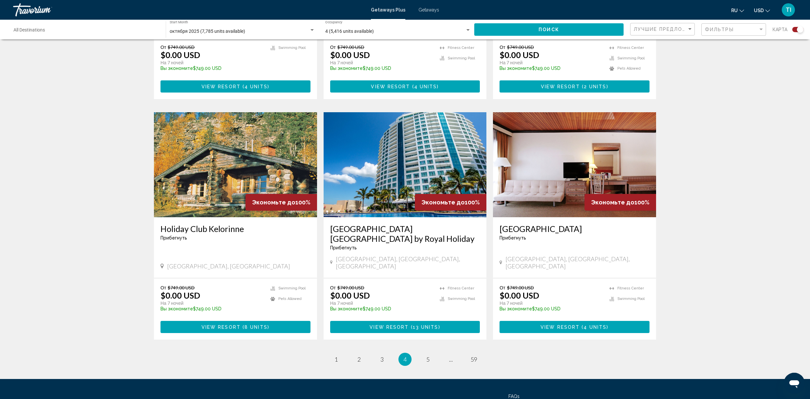
scroll to position [904, 0]
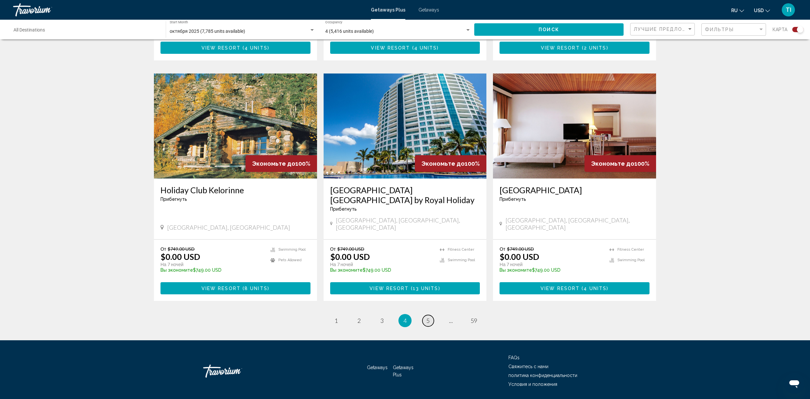
click at [427, 299] on span "5" at bounding box center [427, 320] width 3 height 7
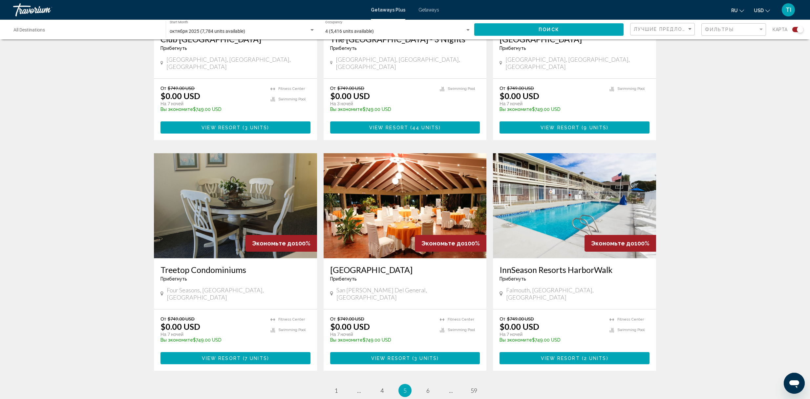
scroll to position [875, 0]
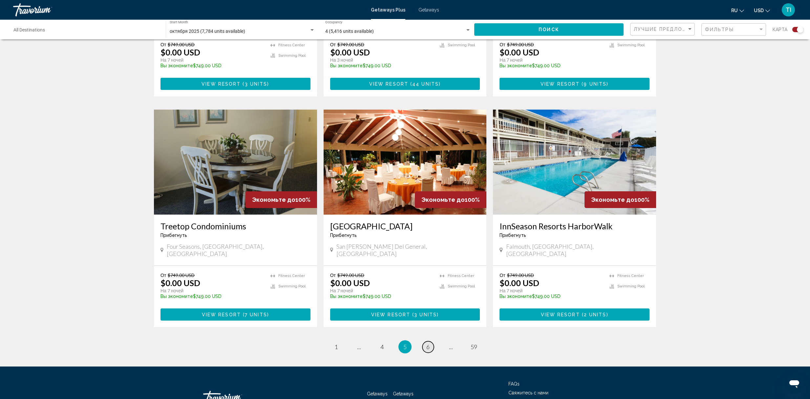
click at [429, 299] on span "6" at bounding box center [427, 346] width 3 height 7
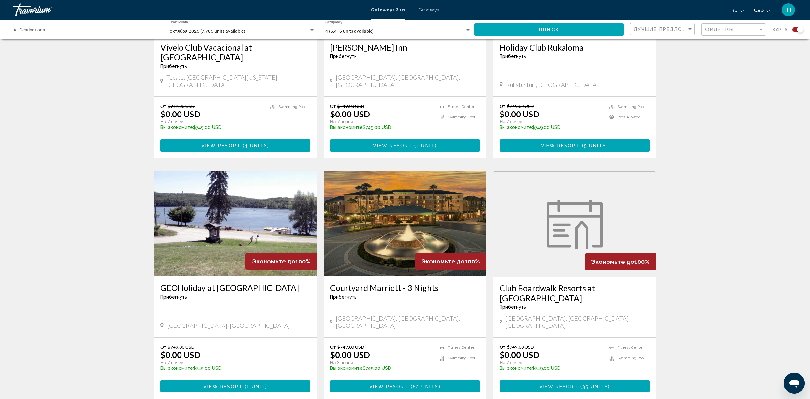
scroll to position [875, 0]
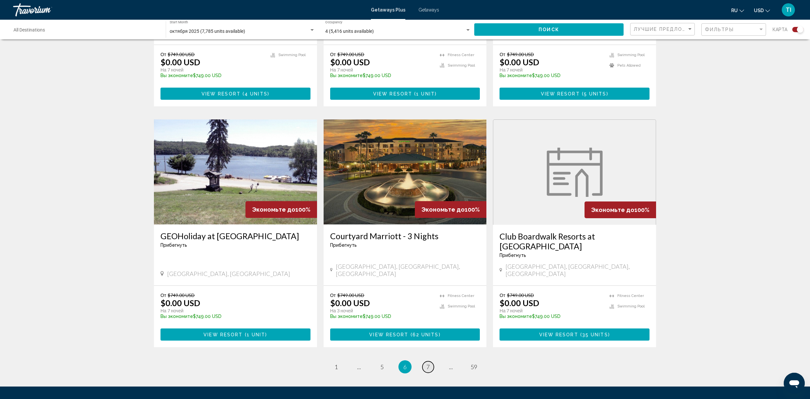
click at [428, 299] on span "7" at bounding box center [427, 366] width 3 height 7
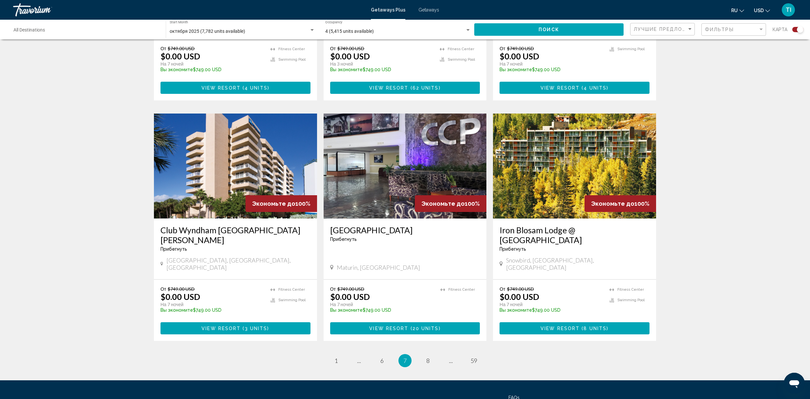
scroll to position [914, 0]
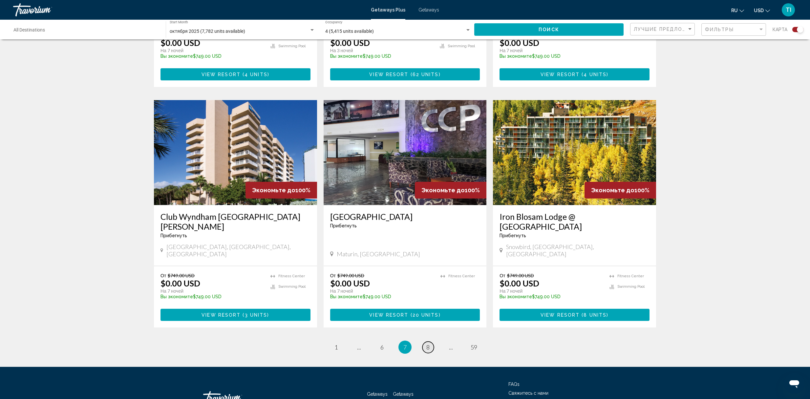
click at [428, 299] on span "8" at bounding box center [427, 347] width 3 height 7
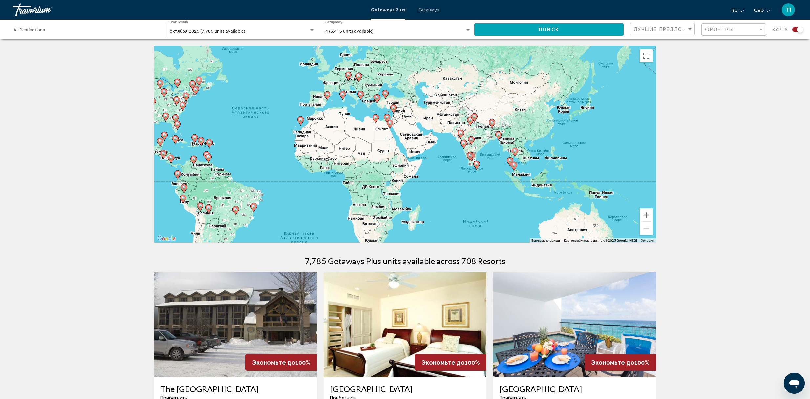
drag, startPoint x: 619, startPoint y: 204, endPoint x: 484, endPoint y: 183, distance: 137.0
click at [484, 183] on div "Чтобы активировать перетаскивание с помощью клавиатуры, нажмите Alt + Ввод. Пос…" at bounding box center [405, 144] width 502 height 197
click at [529, 147] on icon "Main content" at bounding box center [529, 146] width 6 height 9
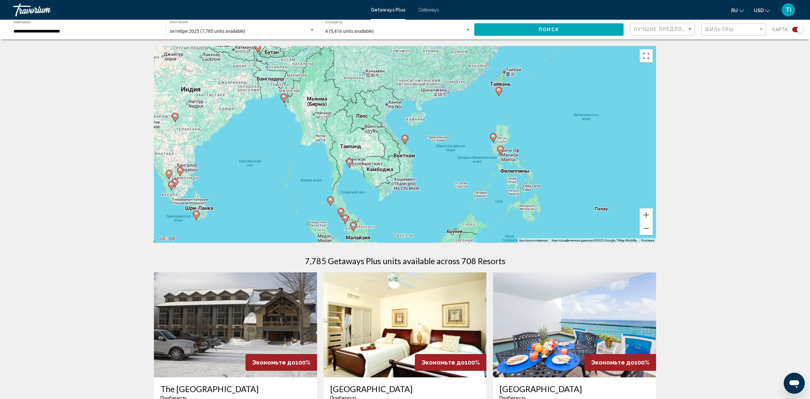
click at [405, 141] on icon "Main content" at bounding box center [405, 139] width 6 height 9
type input "**********"
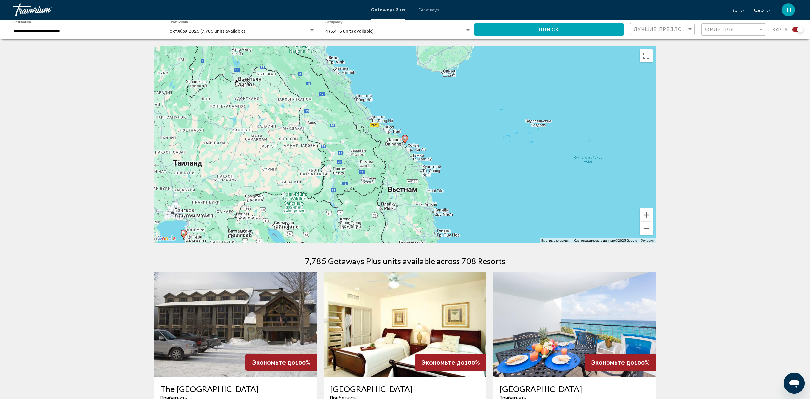
click at [407, 138] on image "Main content" at bounding box center [405, 138] width 4 height 4
click at [407, 141] on icon "Main content" at bounding box center [406, 139] width 6 height 9
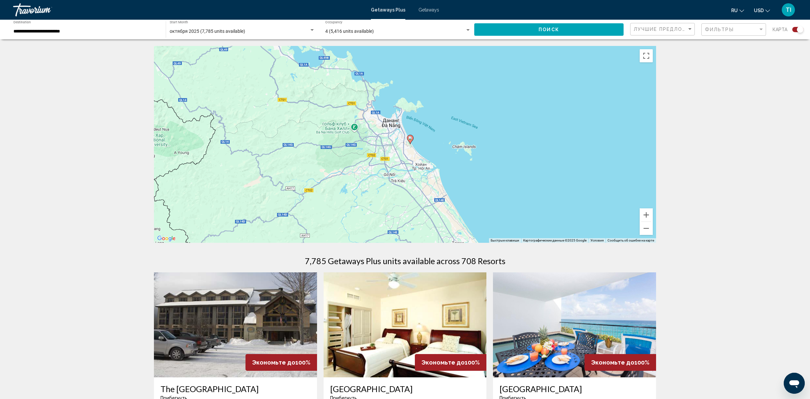
click at [411, 139] on image "Main content" at bounding box center [410, 138] width 4 height 4
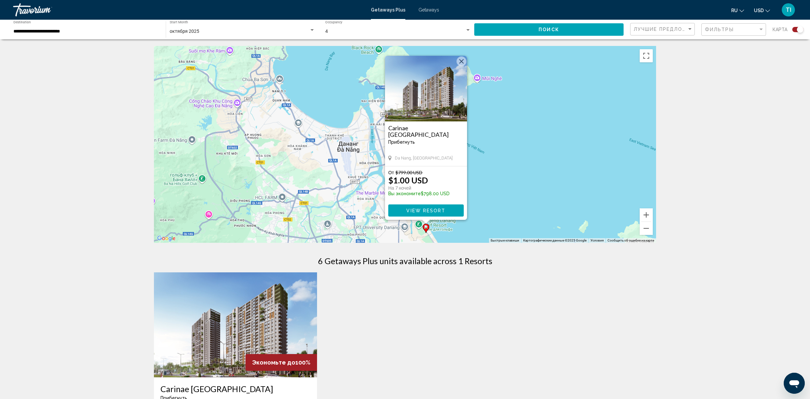
click at [464, 65] on button "Закрыть" at bounding box center [462, 61] width 10 height 10
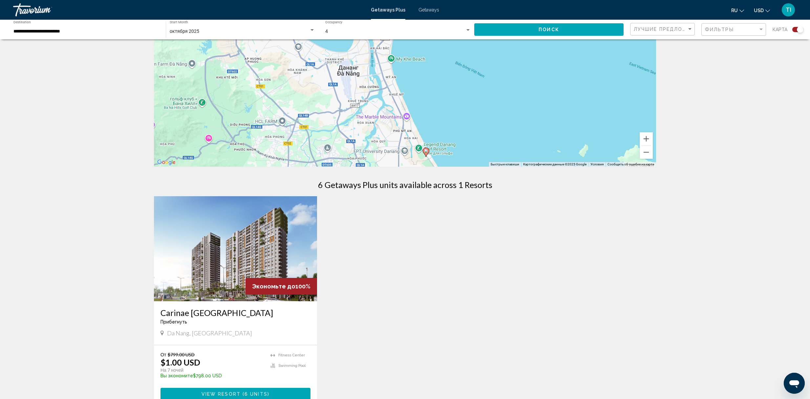
scroll to position [44, 0]
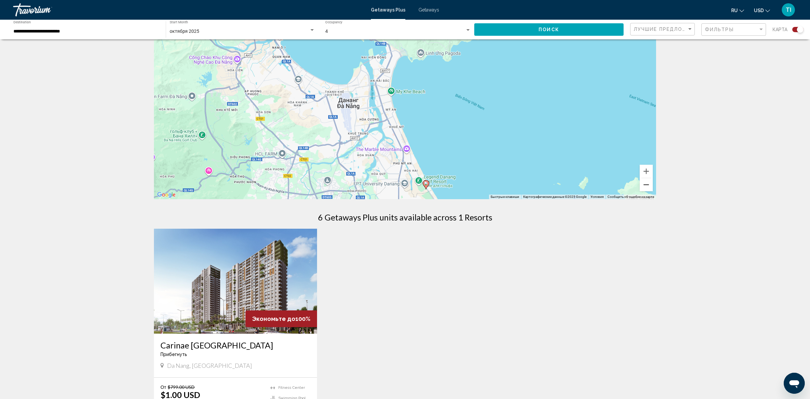
click at [612, 184] on button "Уменьшить" at bounding box center [646, 184] width 13 height 13
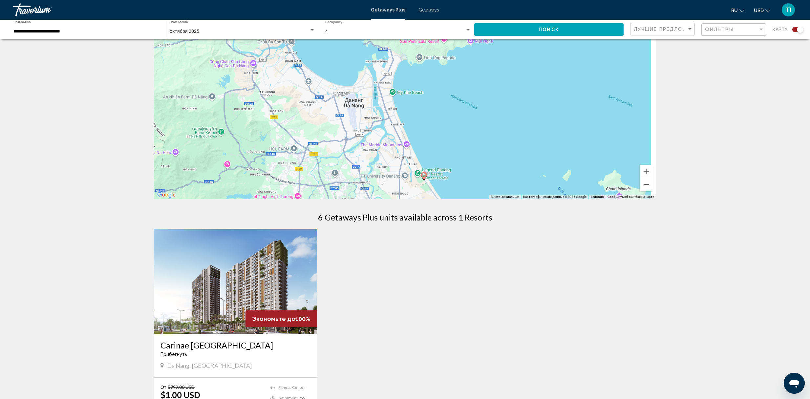
click at [612, 184] on button "Уменьшить" at bounding box center [646, 184] width 13 height 13
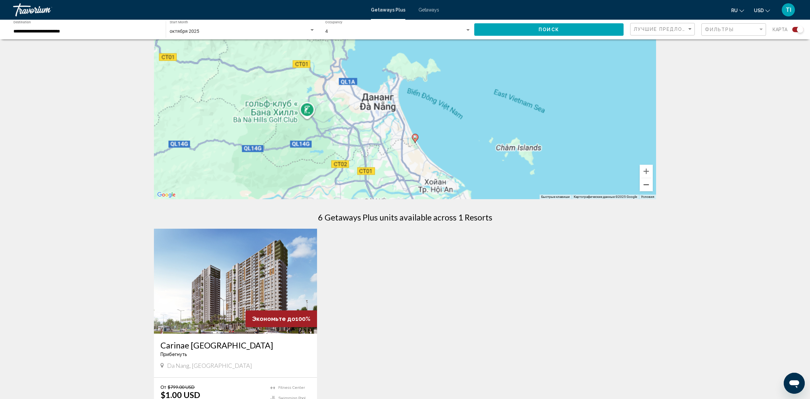
click at [612, 184] on button "Уменьшить" at bounding box center [646, 184] width 13 height 13
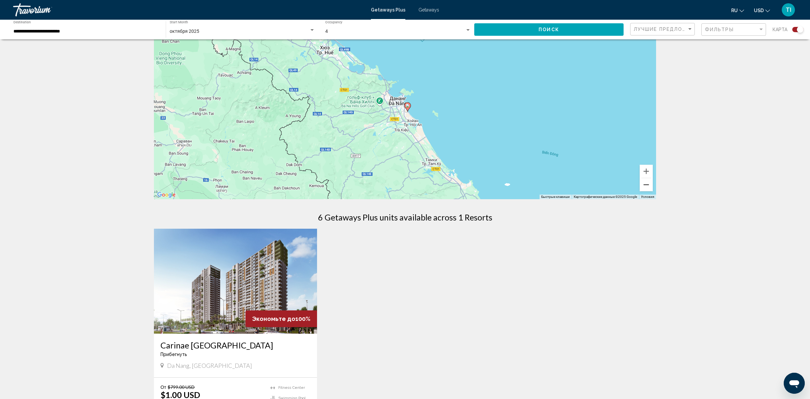
click at [612, 188] on button "Уменьшить" at bounding box center [646, 184] width 13 height 13
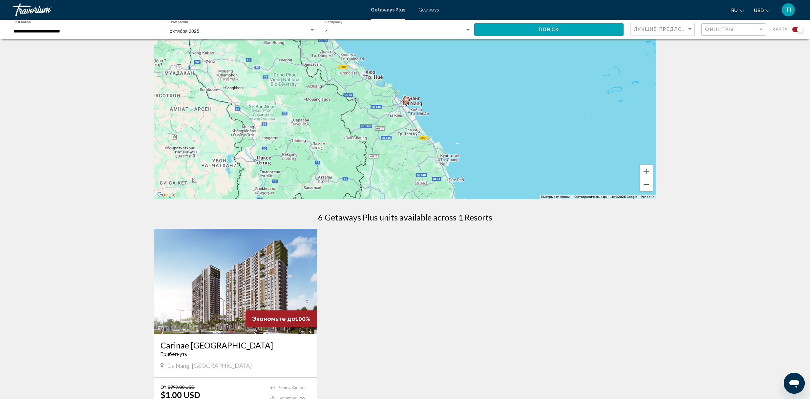
click at [612, 188] on button "Уменьшить" at bounding box center [646, 184] width 13 height 13
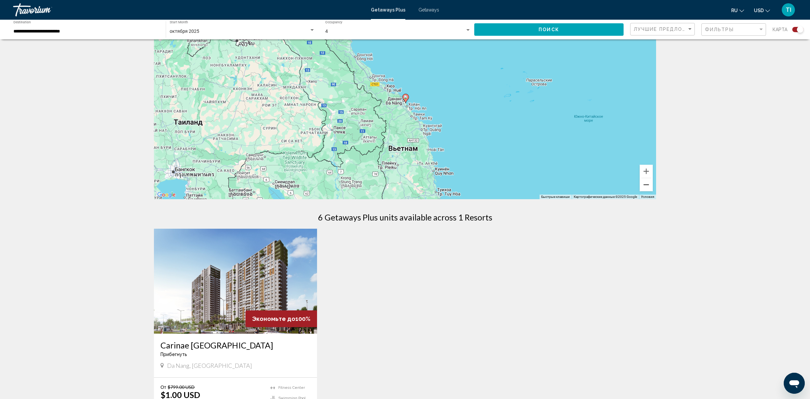
click at [612, 188] on button "Уменьшить" at bounding box center [646, 184] width 13 height 13
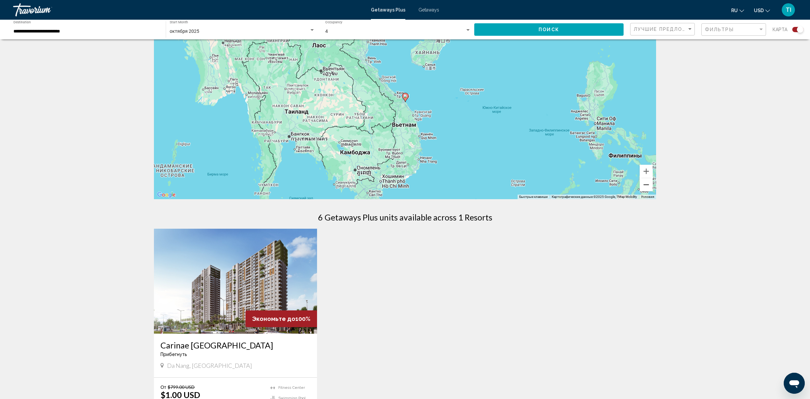
click at [612, 188] on button "Уменьшить" at bounding box center [646, 184] width 13 height 13
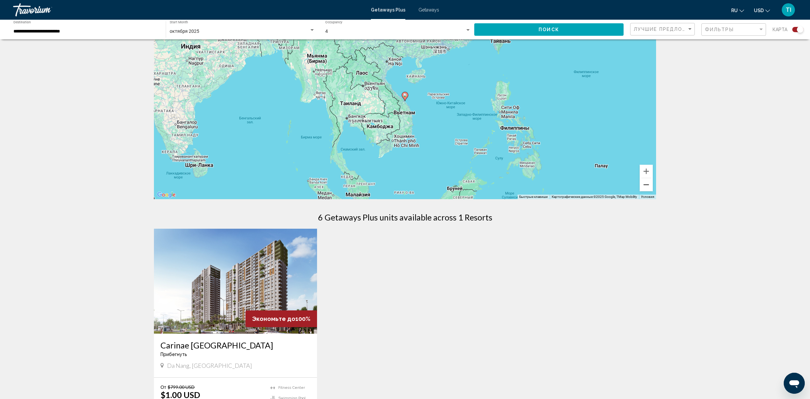
click at [612, 187] on button "Уменьшить" at bounding box center [646, 184] width 13 height 13
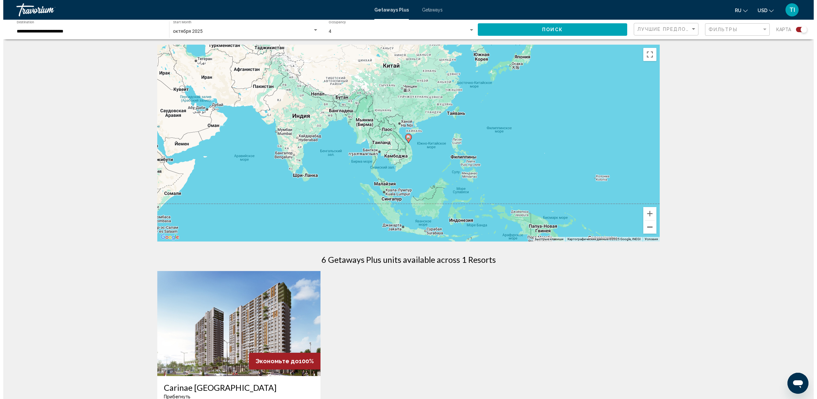
scroll to position [0, 0]
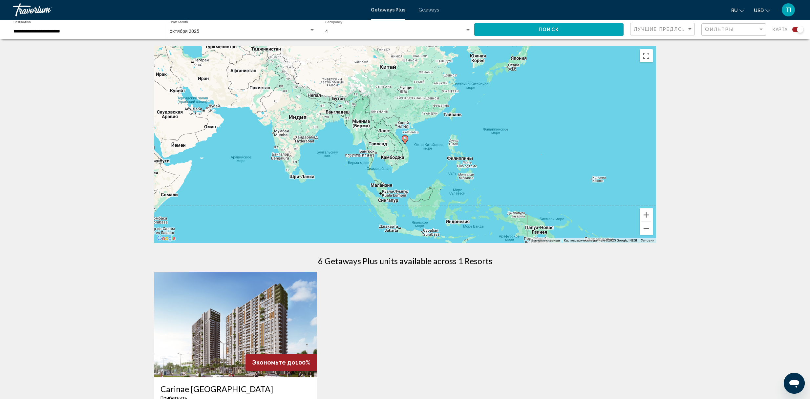
click at [371, 153] on div "Чтобы активировать перетаскивание с помощью клавиатуры, нажмите Alt + Ввод. Пос…" at bounding box center [405, 144] width 502 height 197
click at [379, 148] on div "Чтобы активировать перетаскивание с помощью клавиатуры, нажмите Alt + Ввод. Пос…" at bounding box center [405, 144] width 502 height 197
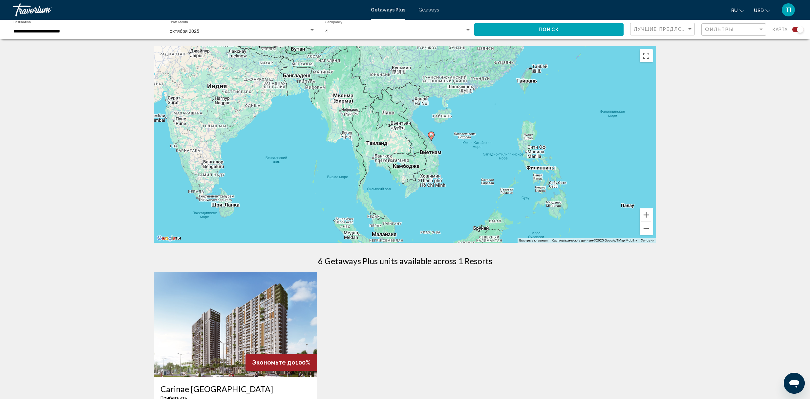
click at [379, 148] on div "Чтобы активировать перетаскивание с помощью клавиатуры, нажмите Alt + Ввод. Пос…" at bounding box center [405, 144] width 502 height 197
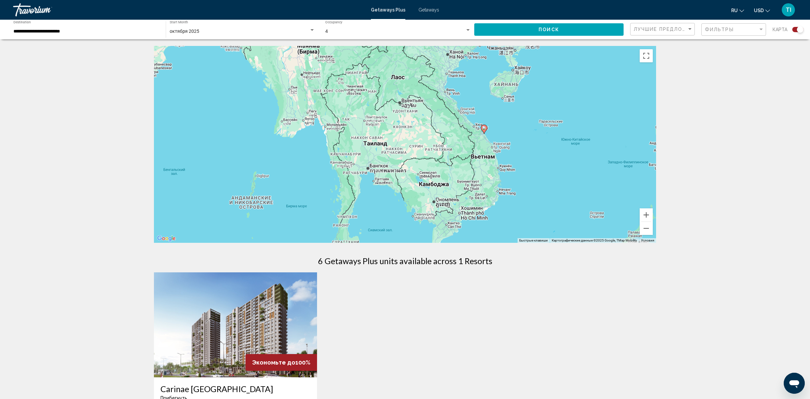
click at [381, 148] on div "Чтобы активировать перетаскивание с помощью клавиатуры, нажмите Alt + Ввод. Пос…" at bounding box center [405, 144] width 502 height 197
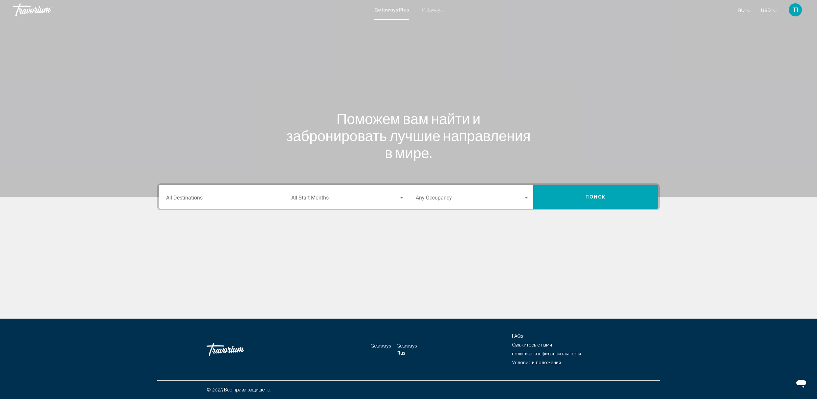
click at [527, 194] on div "Occupancy Any Occupancy" at bounding box center [473, 197] width 114 height 21
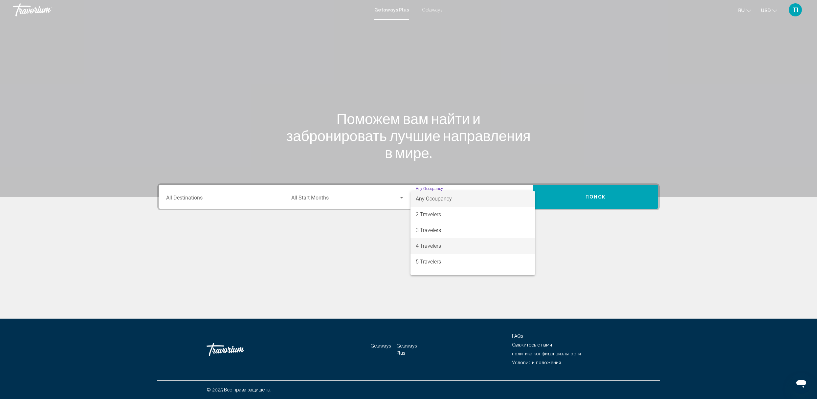
click at [448, 246] on span "4 Travelers" at bounding box center [473, 246] width 114 height 16
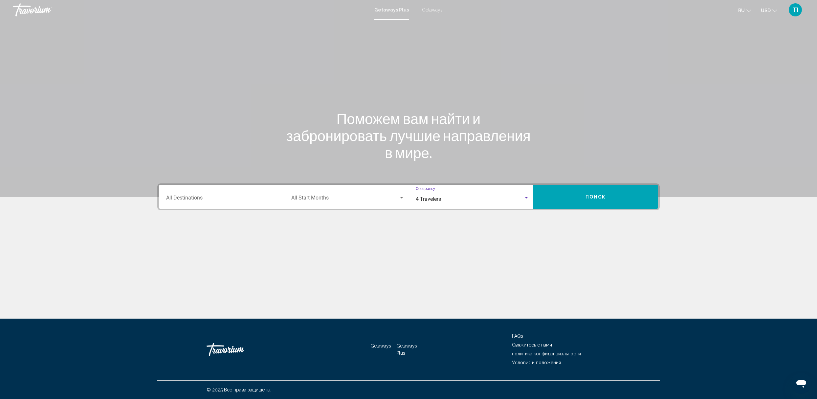
click at [260, 194] on div "Destination All Destinations" at bounding box center [223, 197] width 114 height 21
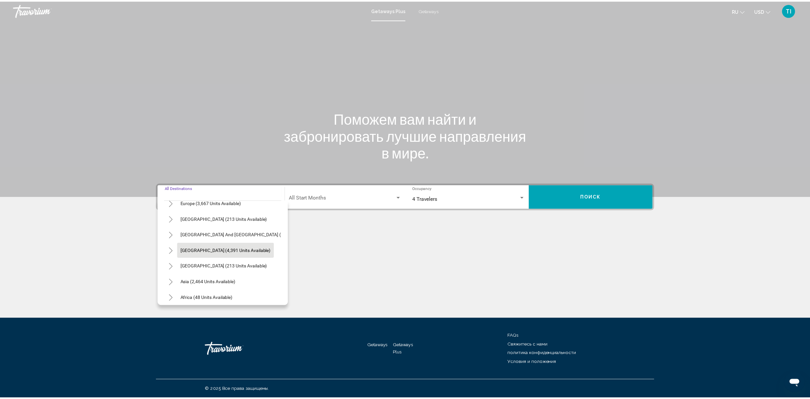
scroll to position [113, 0]
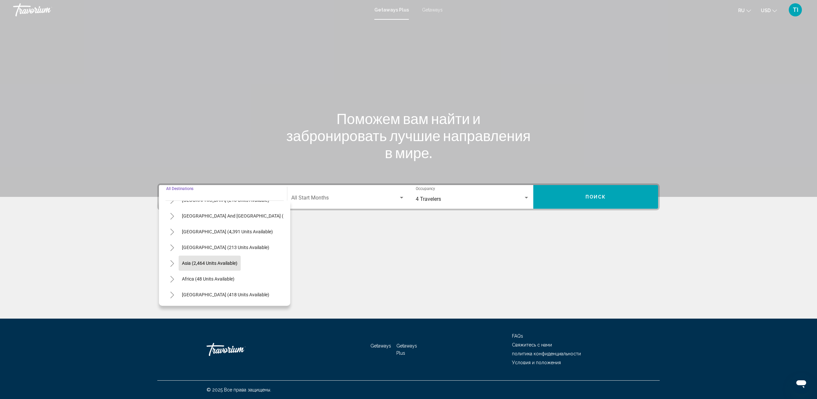
click at [226, 261] on span "Asia (2,464 units available)" at bounding box center [209, 263] width 55 height 5
type input "**********"
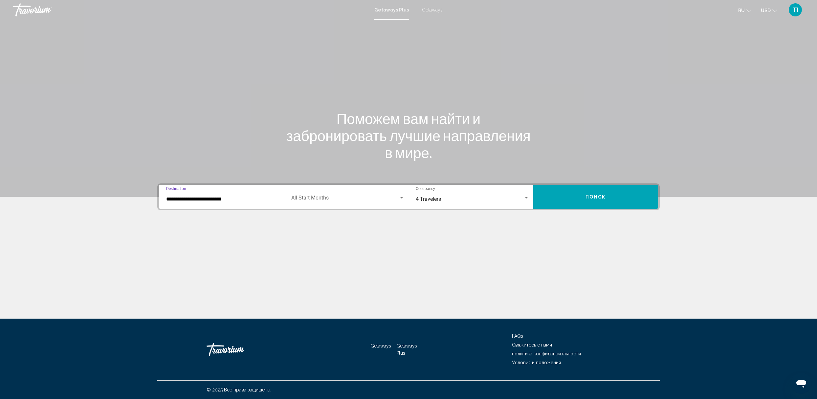
click at [402, 198] on div "Search widget" at bounding box center [402, 197] width 6 height 5
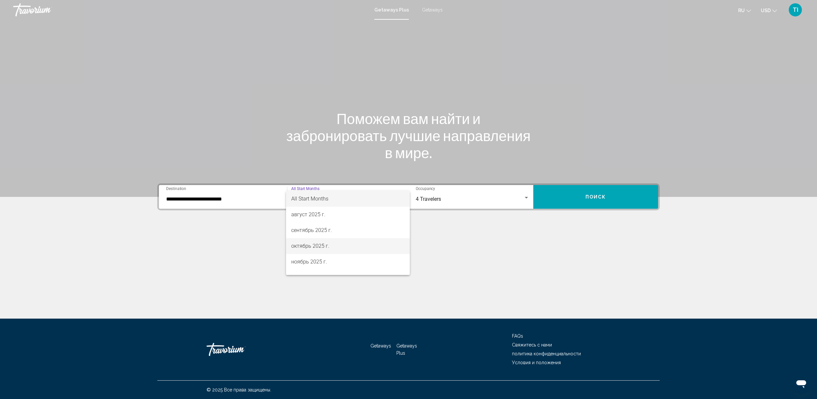
drag, startPoint x: 307, startPoint y: 245, endPoint x: 311, endPoint y: 244, distance: 4.6
click at [307, 244] on span "октябрь 2025 г." at bounding box center [347, 246] width 113 height 16
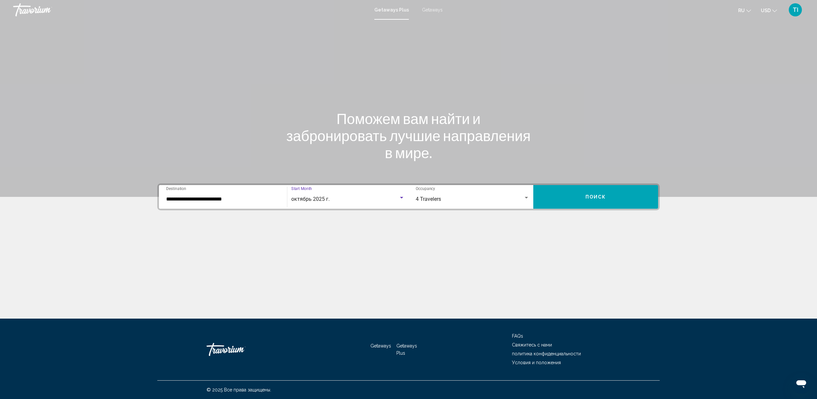
click at [612, 199] on button "Поиск" at bounding box center [595, 197] width 125 height 24
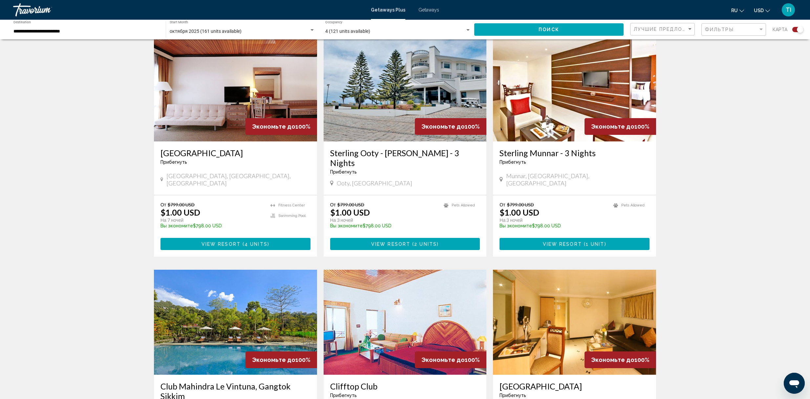
scroll to position [832, 0]
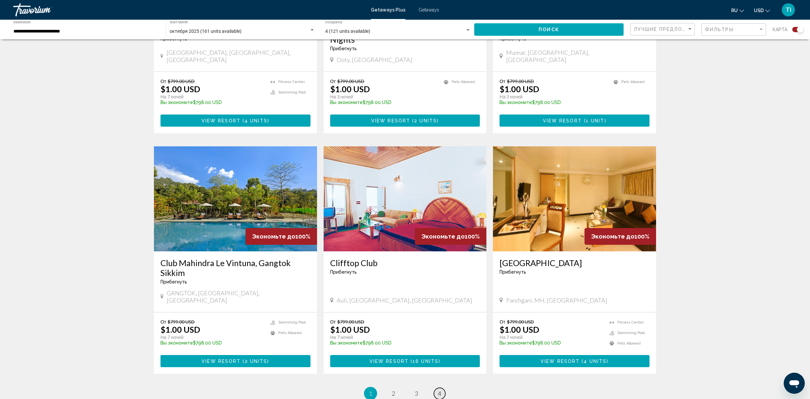
click at [441, 299] on span "4" at bounding box center [439, 393] width 3 height 7
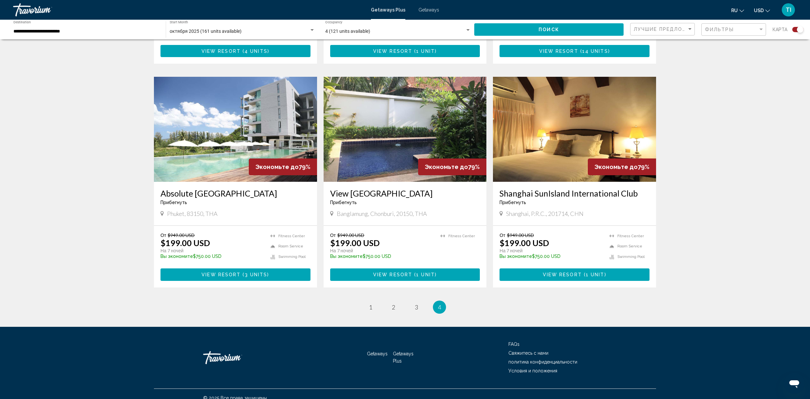
scroll to position [437, 0]
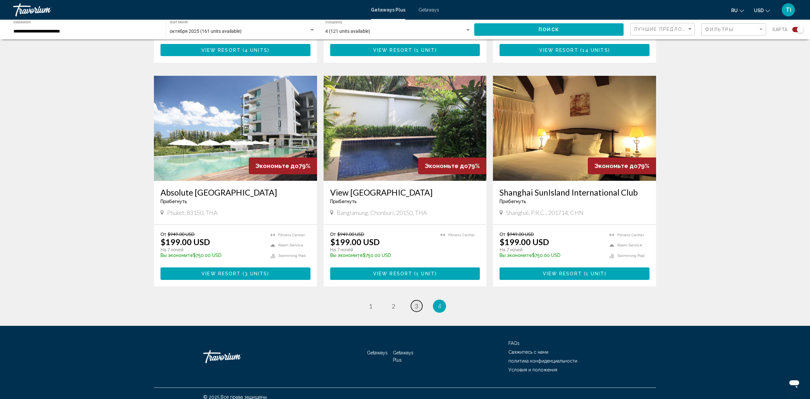
click at [417, 299] on span "3" at bounding box center [416, 306] width 3 height 7
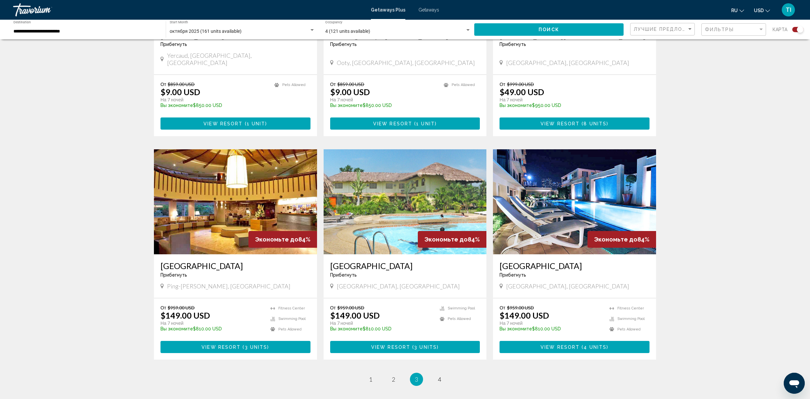
scroll to position [832, 0]
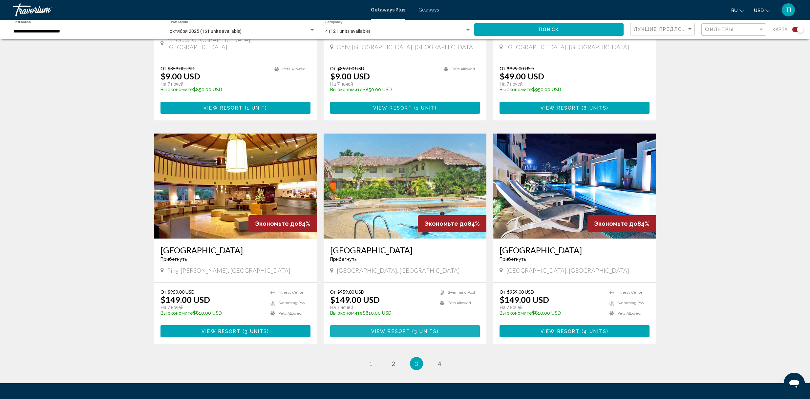
click at [400, 299] on span "View Resort" at bounding box center [390, 331] width 39 height 5
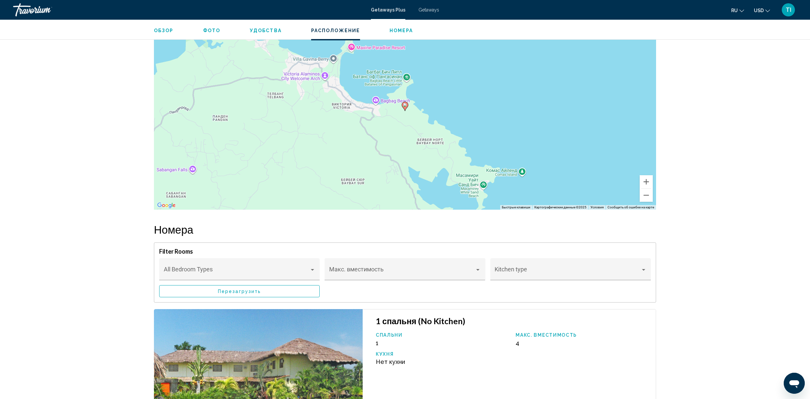
scroll to position [963, 0]
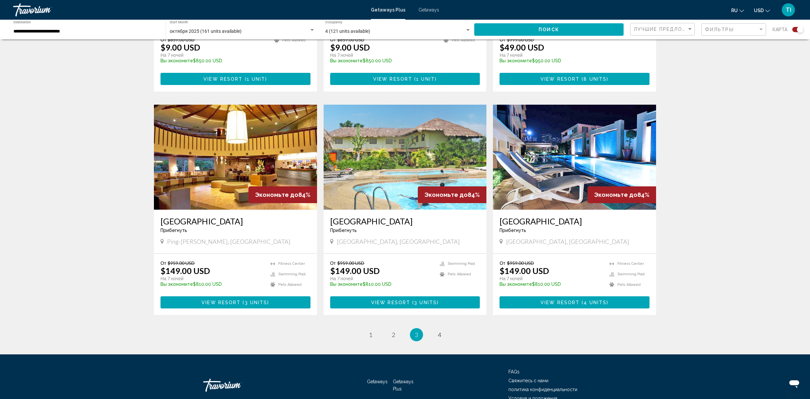
scroll to position [875, 0]
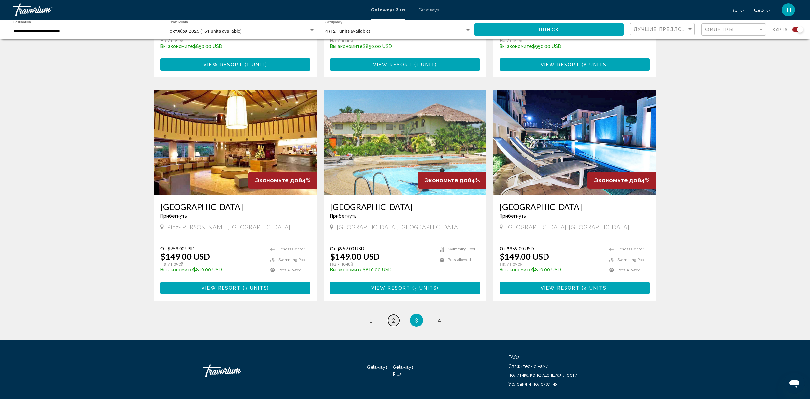
click at [389, 299] on link "page 2" at bounding box center [393, 320] width 11 height 11
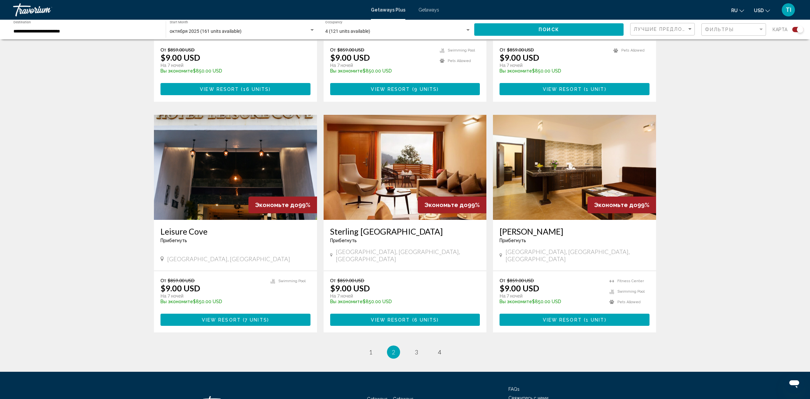
scroll to position [875, 0]
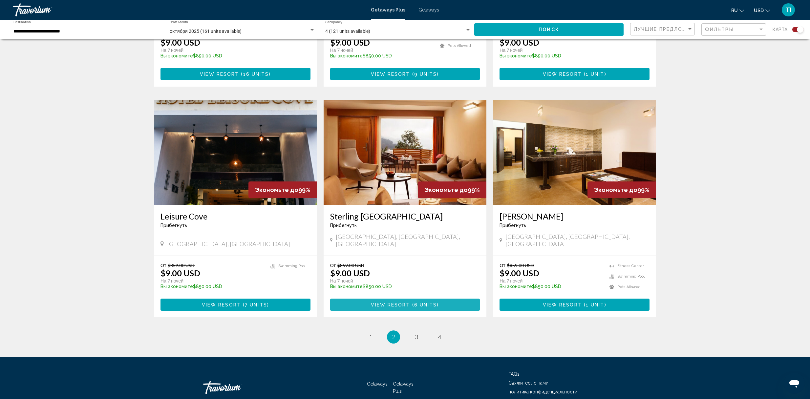
click at [393, 299] on span "View Resort" at bounding box center [390, 304] width 39 height 5
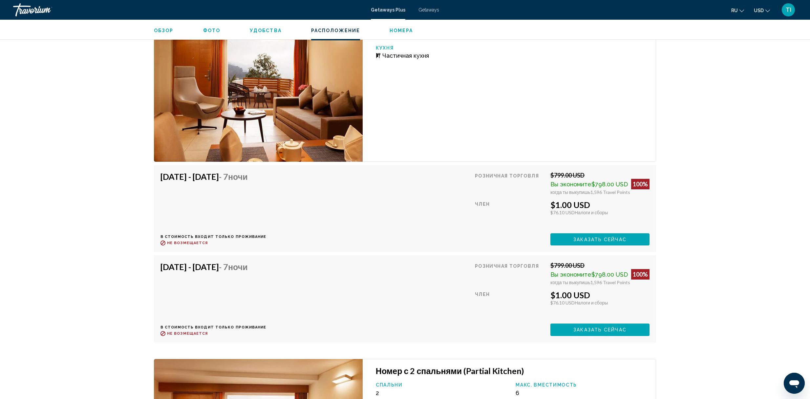
scroll to position [1219, 0]
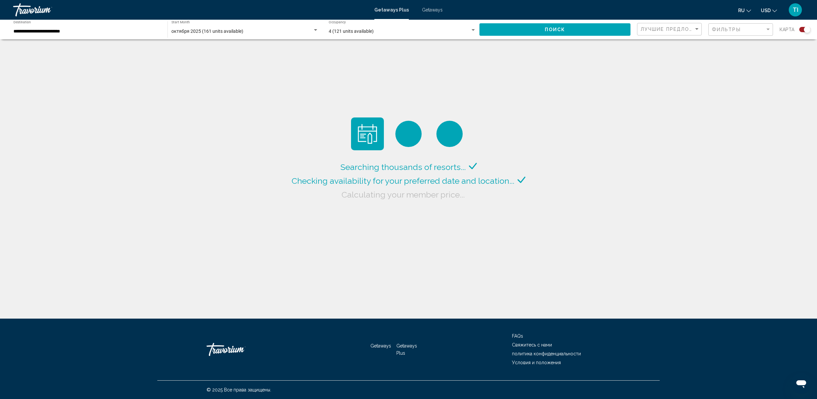
click at [106, 33] on input "**********" at bounding box center [86, 31] width 147 height 5
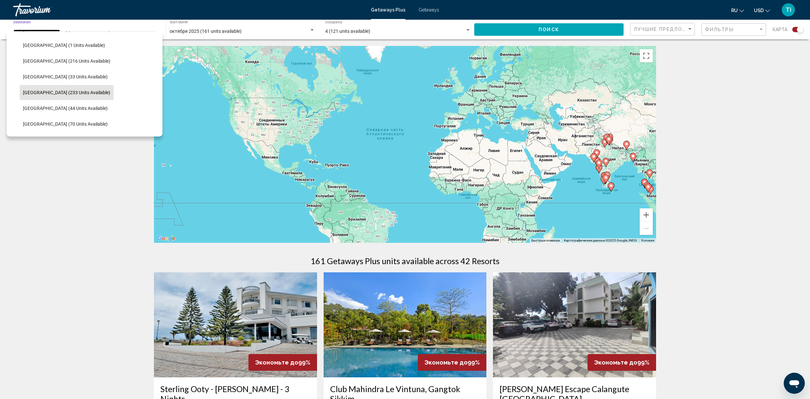
scroll to position [249, 0]
click at [74, 111] on span "Thailand (70 units available)" at bounding box center [65, 108] width 85 height 5
type input "**********"
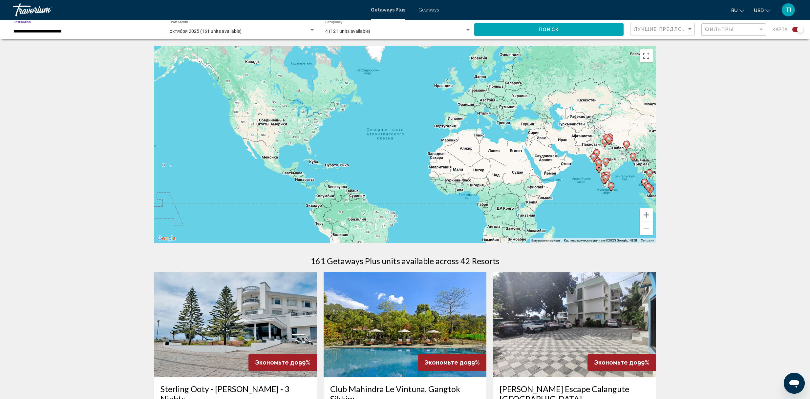
click at [549, 27] on span "Поиск" at bounding box center [549, 29] width 21 height 5
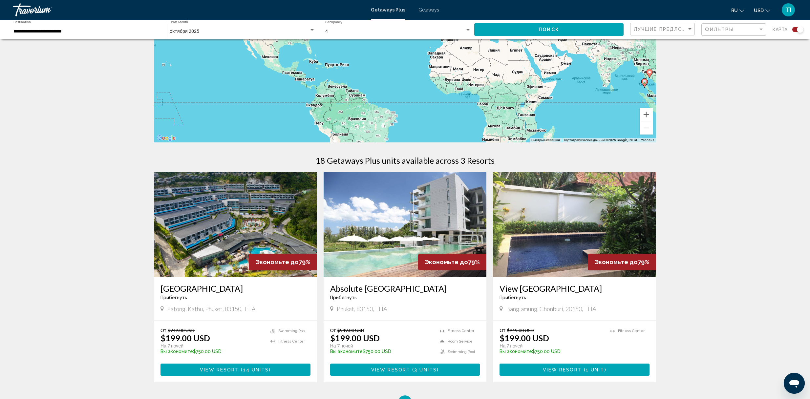
scroll to position [116, 0]
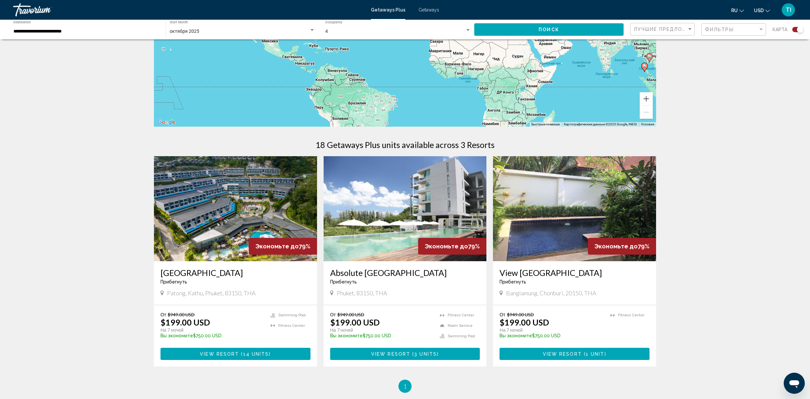
click at [313, 29] on div "Search widget" at bounding box center [312, 30] width 3 height 2
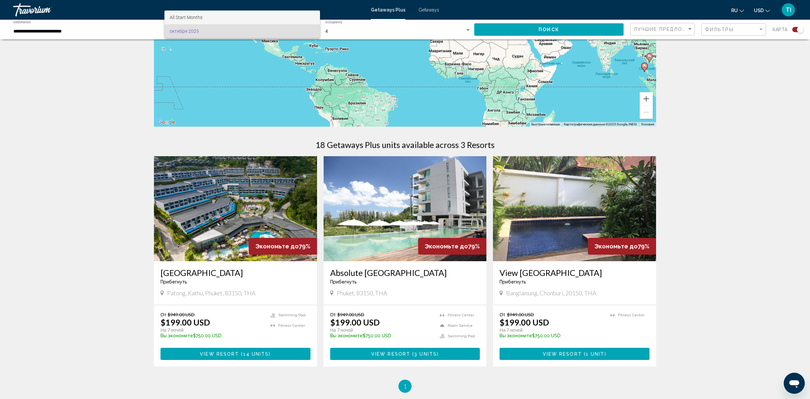
click at [205, 16] on span "All Start Months" at bounding box center [242, 18] width 145 height 14
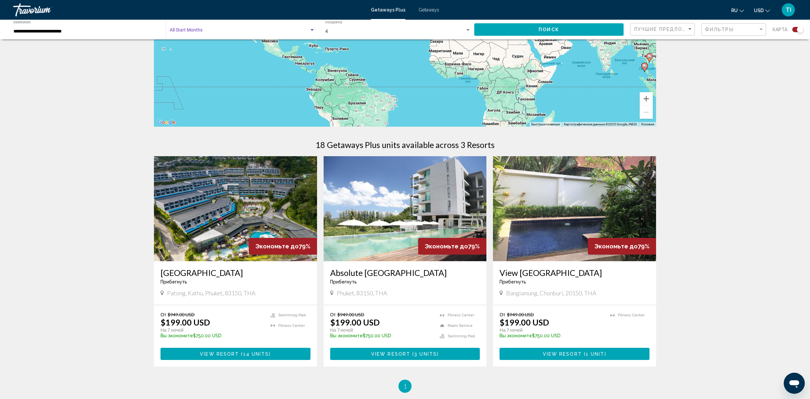
click at [523, 29] on button "Поиск" at bounding box center [548, 29] width 149 height 12
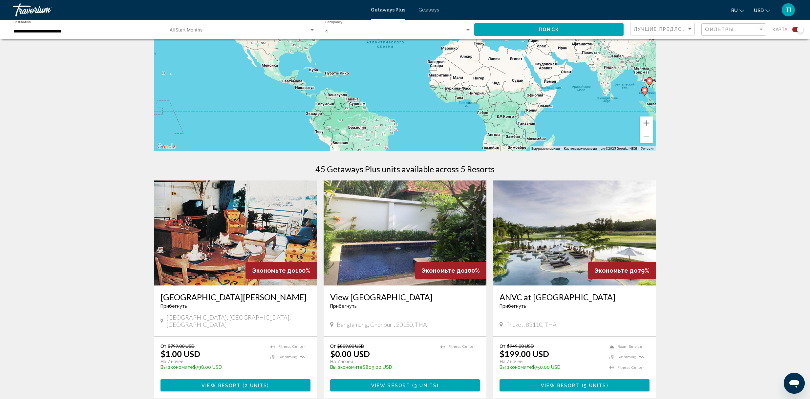
scroll to position [87, 0]
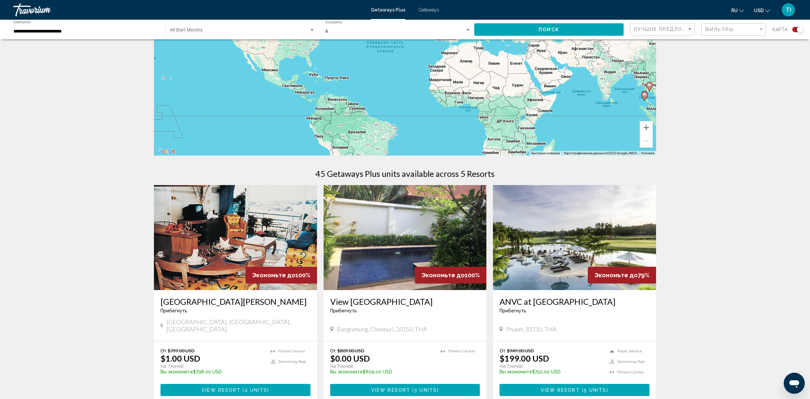
click at [468, 30] on div "Search widget" at bounding box center [467, 30] width 3 height 2
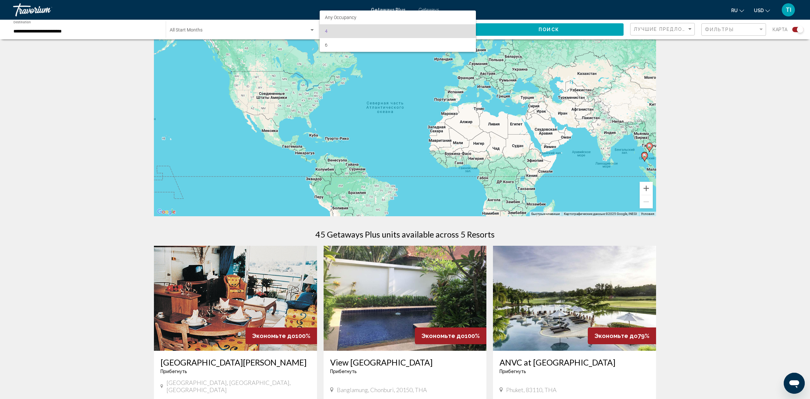
scroll to position [0, 0]
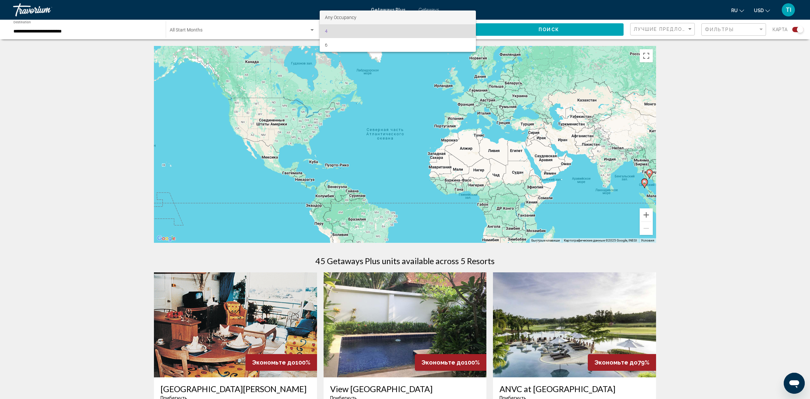
drag, startPoint x: 355, startPoint y: 17, endPoint x: 361, endPoint y: 16, distance: 6.6
click at [355, 16] on span "Any Occupancy" at bounding box center [341, 17] width 32 height 5
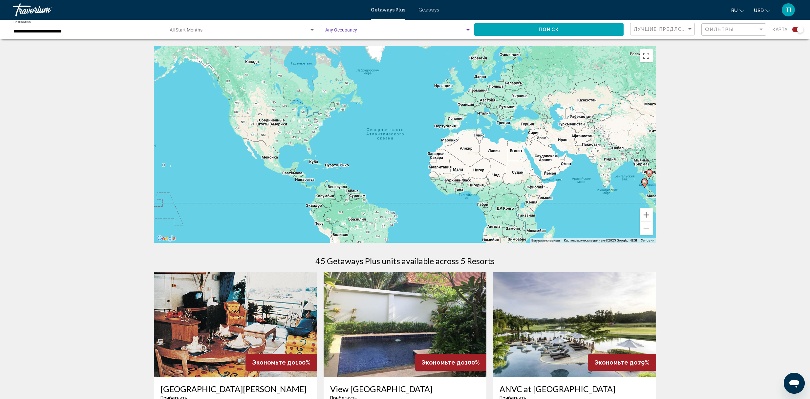
click at [511, 32] on button "Поиск" at bounding box center [548, 29] width 149 height 12
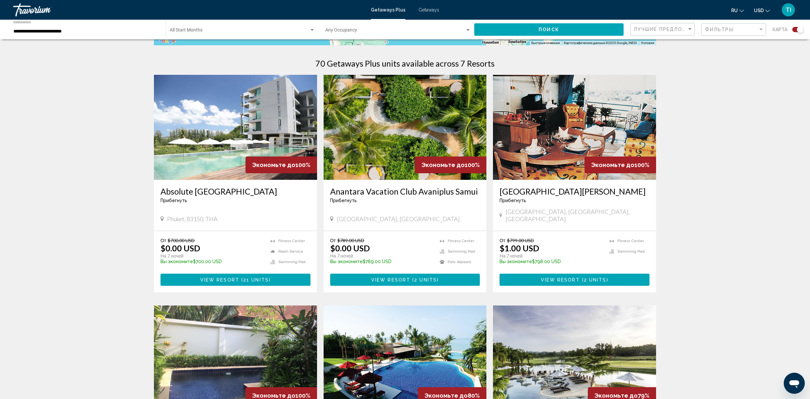
scroll to position [213, 0]
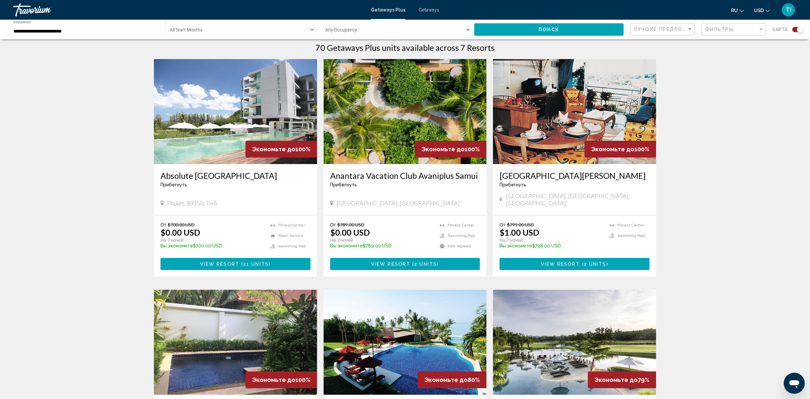
click at [574, 262] on span "View Resort" at bounding box center [560, 264] width 39 height 5
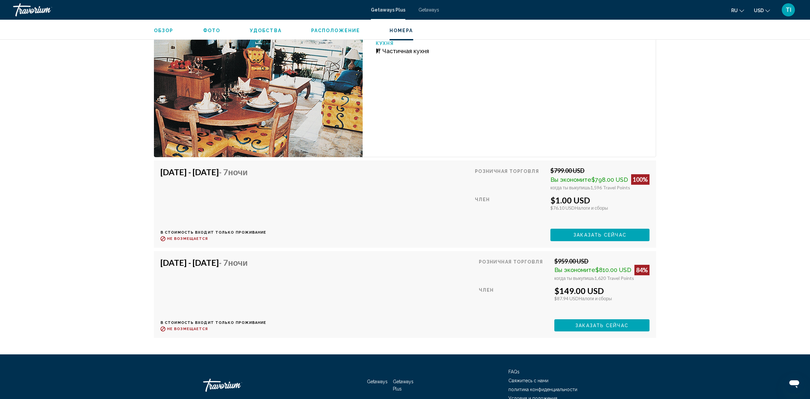
scroll to position [947, 0]
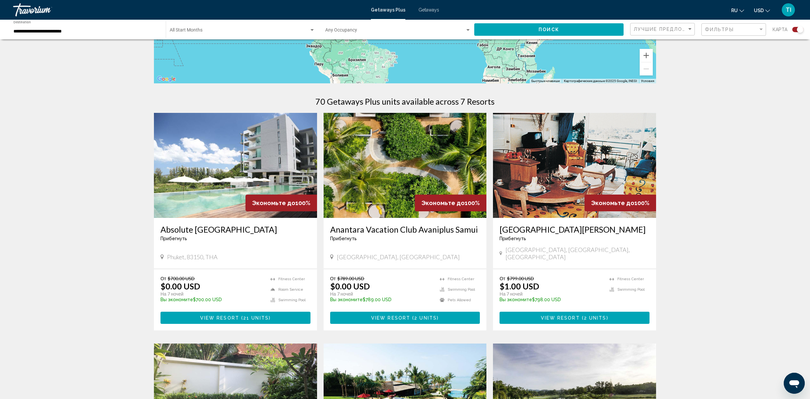
scroll to position [175, 0]
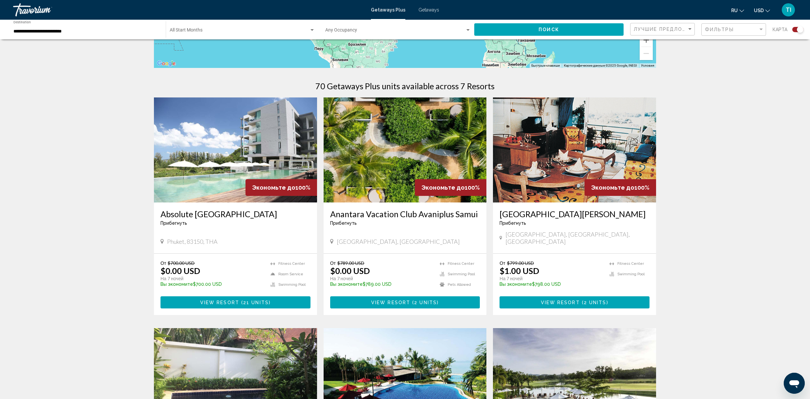
click at [393, 296] on button "View Resort ( 2 units )" at bounding box center [405, 302] width 150 height 12
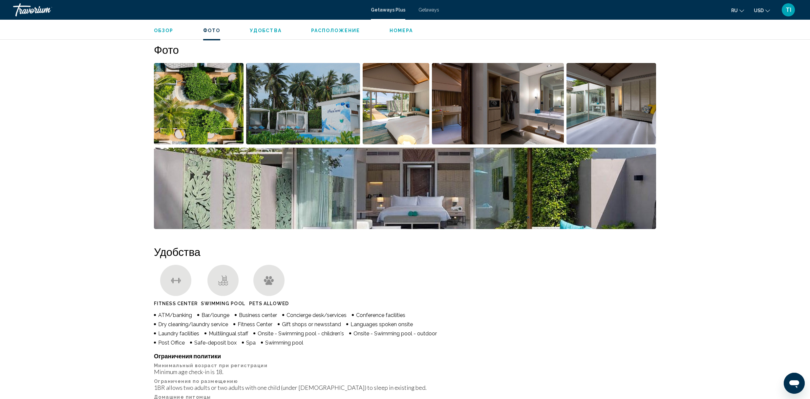
scroll to position [294, 0]
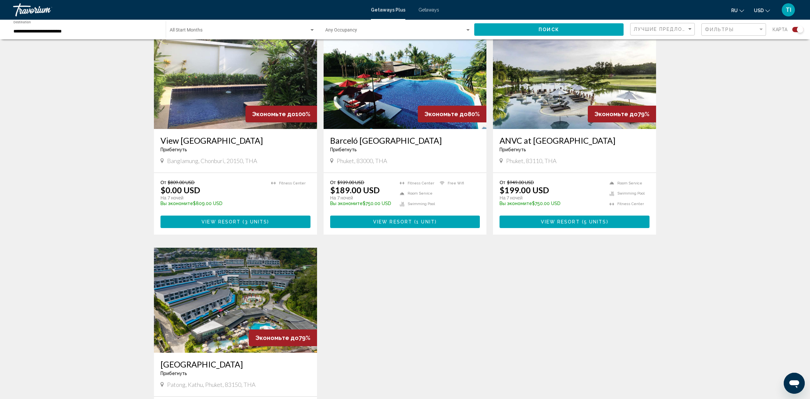
scroll to position [481, 0]
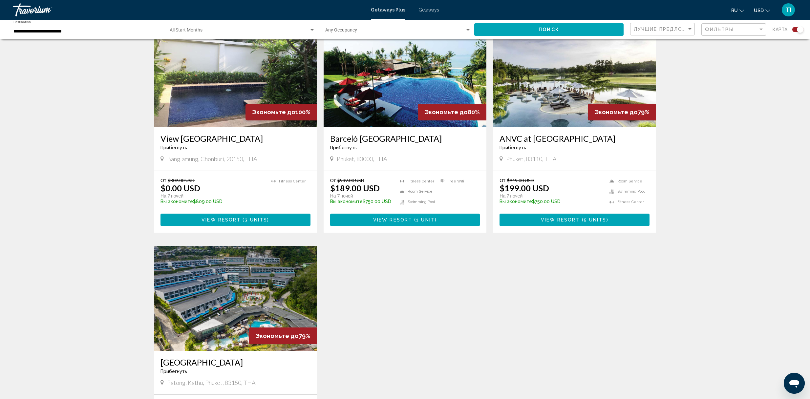
click at [390, 218] on span "View Resort" at bounding box center [392, 220] width 39 height 5
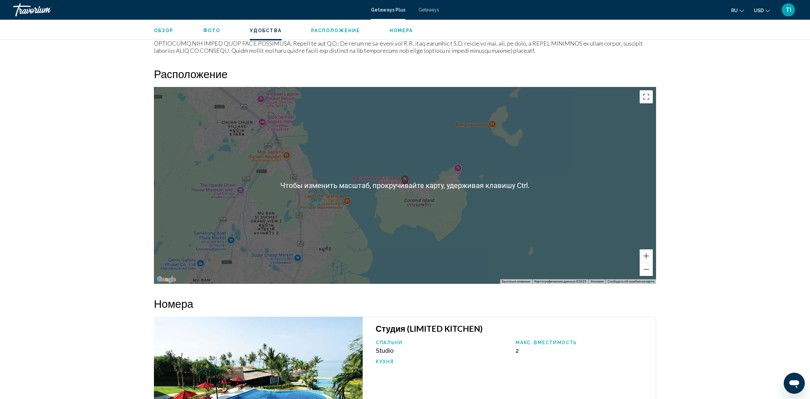
scroll to position [727, 0]
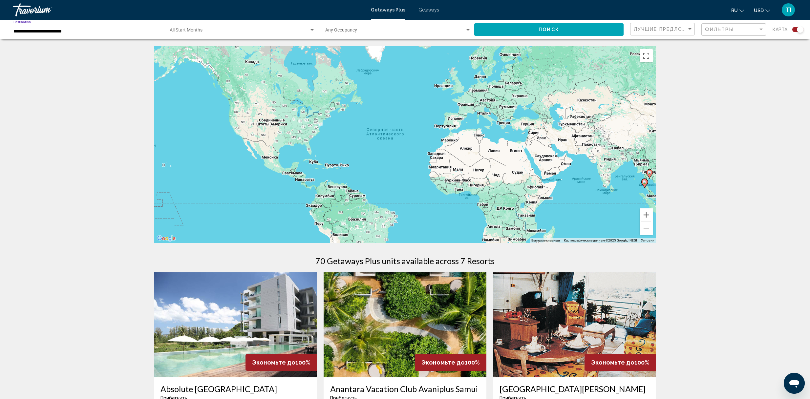
click at [134, 29] on input "**********" at bounding box center [86, 31] width 146 height 5
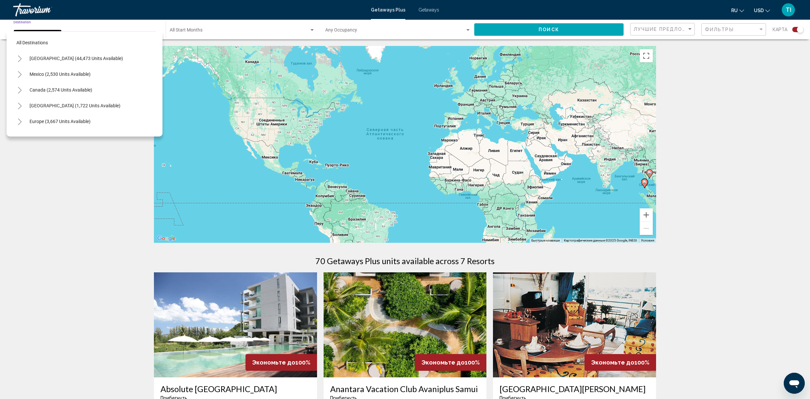
scroll to position [275, 0]
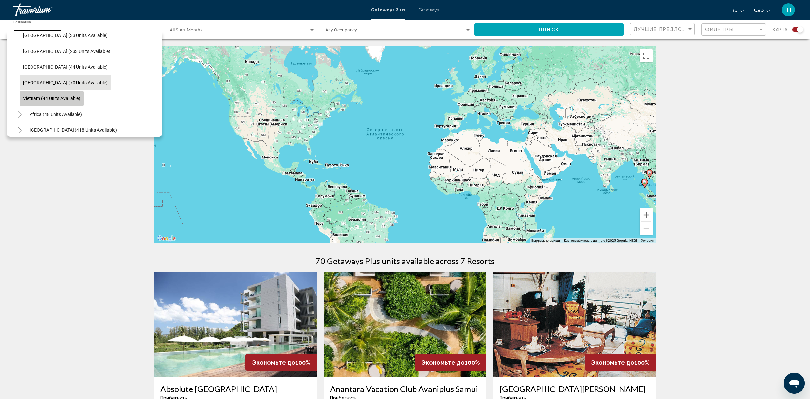
click at [65, 101] on button "Vietnam (44 units available)" at bounding box center [52, 98] width 64 height 15
type input "**********"
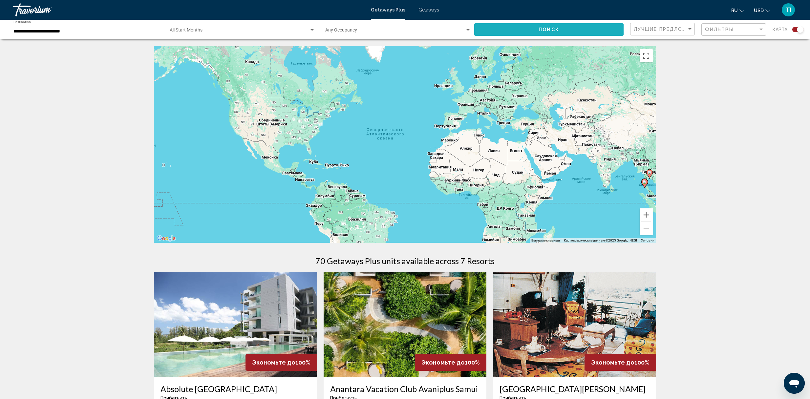
click at [535, 30] on button "Поиск" at bounding box center [548, 29] width 149 height 12
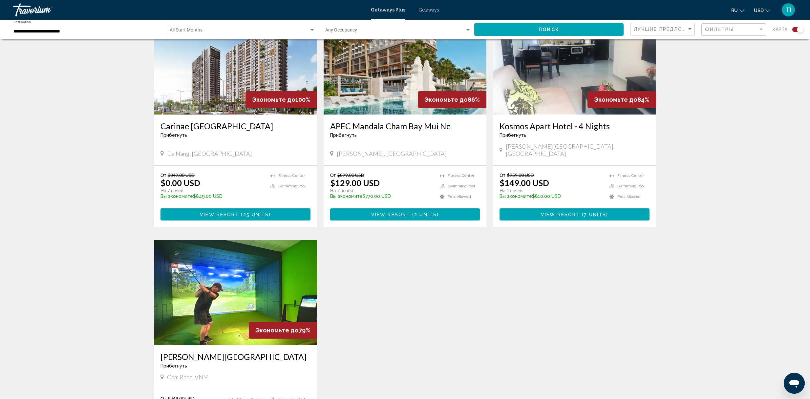
scroll to position [165, 0]
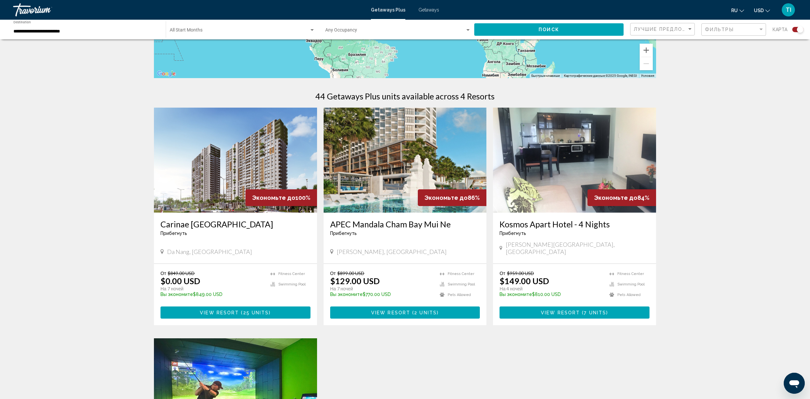
click at [215, 299] on span "View Resort" at bounding box center [219, 312] width 39 height 5
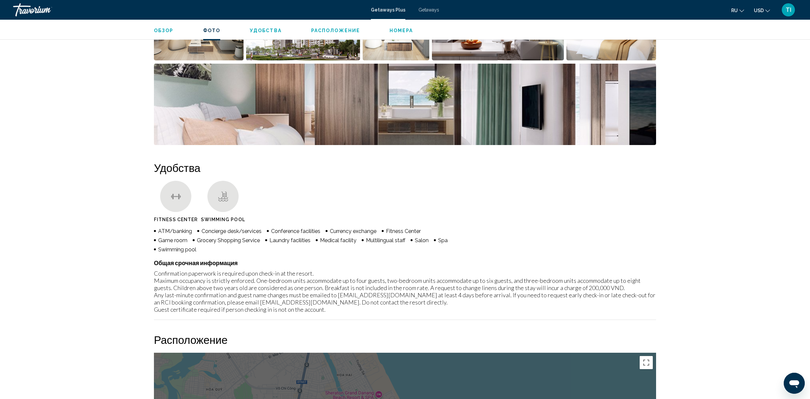
scroll to position [280, 0]
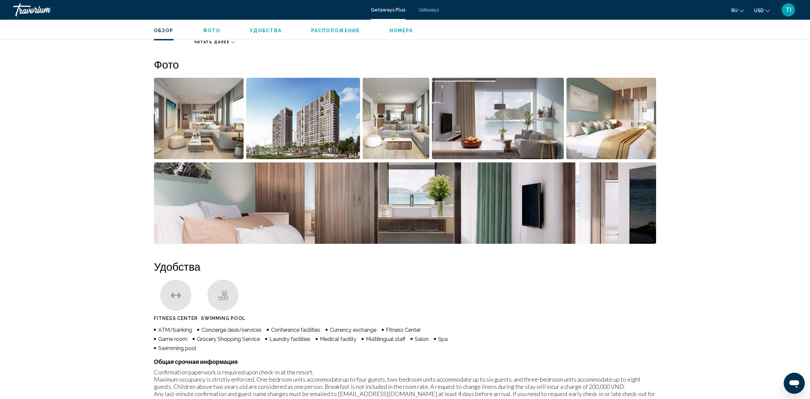
click at [211, 100] on img "Open full-screen image slider" at bounding box center [199, 118] width 90 height 81
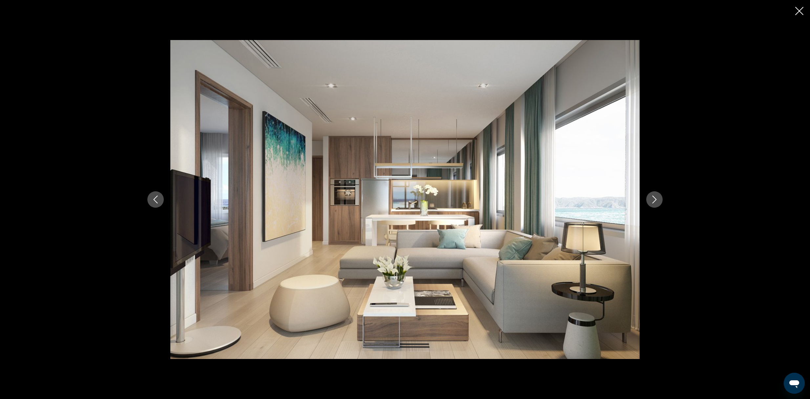
click at [612, 203] on div "Main content" at bounding box center [405, 199] width 529 height 319
click at [612, 198] on icon "Next image" at bounding box center [655, 200] width 8 height 8
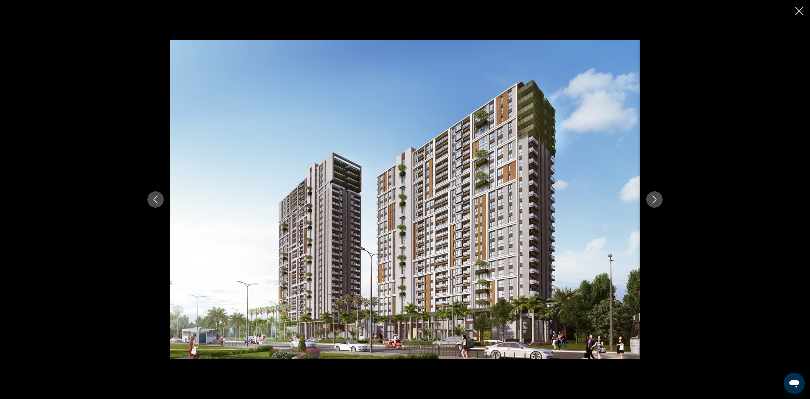
click at [612, 199] on icon "Next image" at bounding box center [655, 200] width 8 height 8
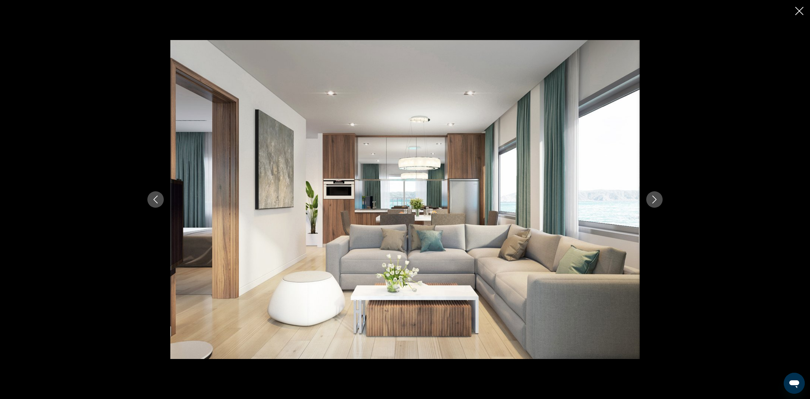
click at [612, 199] on icon "Next image" at bounding box center [655, 200] width 8 height 8
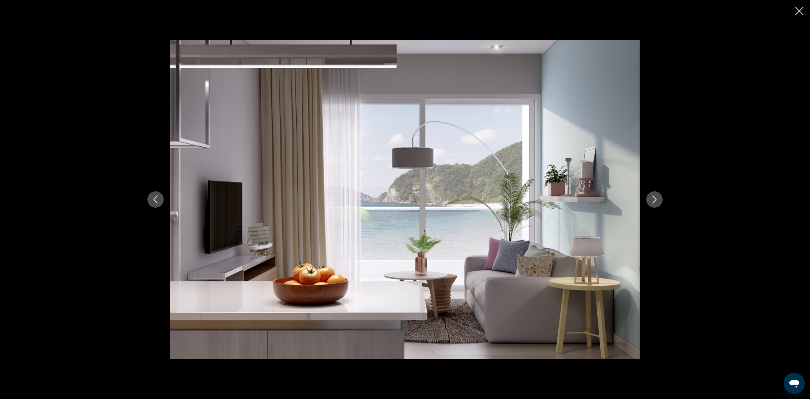
click at [612, 199] on icon "Next image" at bounding box center [655, 200] width 8 height 8
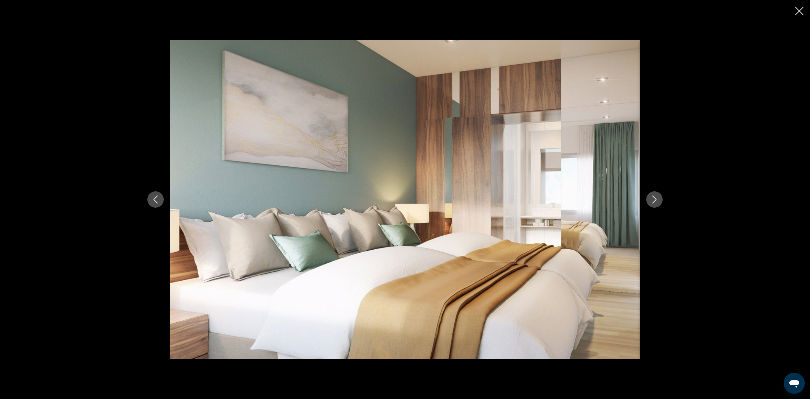
click at [612, 199] on icon "Next image" at bounding box center [655, 200] width 8 height 8
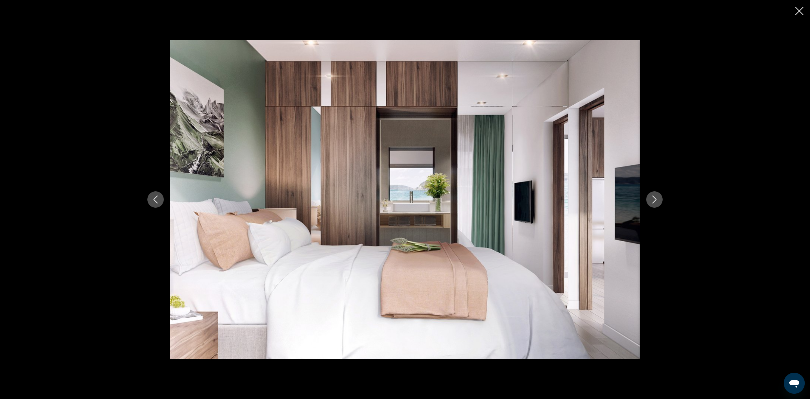
click at [612, 199] on icon "Next image" at bounding box center [655, 200] width 8 height 8
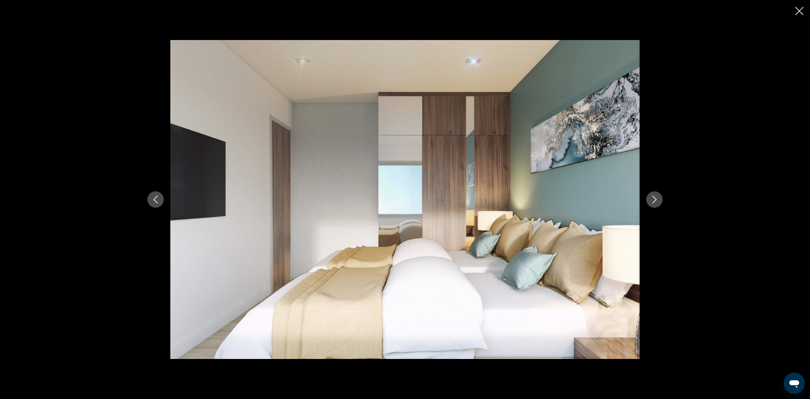
click at [612, 199] on icon "Next image" at bounding box center [655, 200] width 8 height 8
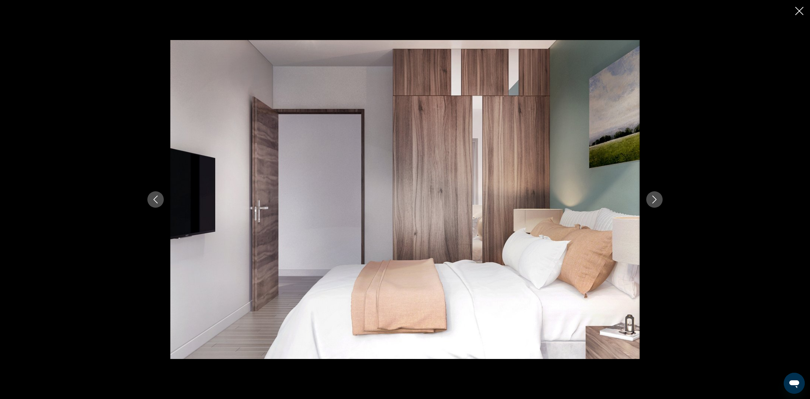
click at [612, 199] on icon "Next image" at bounding box center [655, 200] width 8 height 8
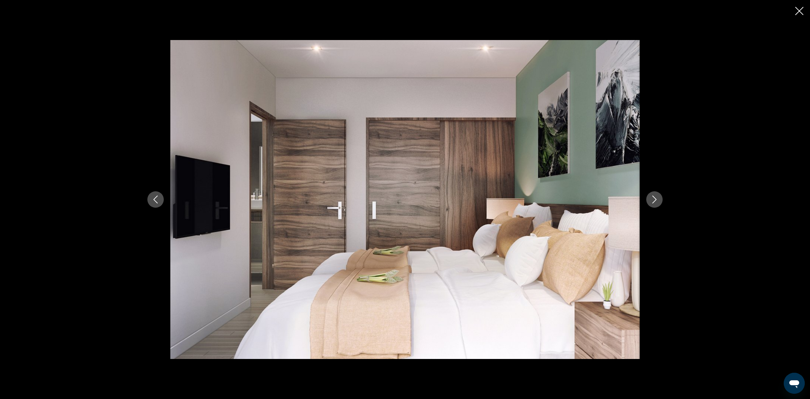
click at [612, 199] on icon "Next image" at bounding box center [655, 200] width 8 height 8
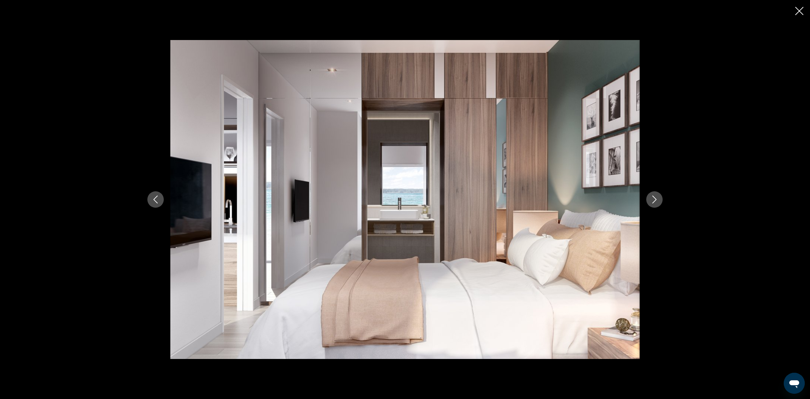
click at [612, 199] on icon "Next image" at bounding box center [655, 200] width 8 height 8
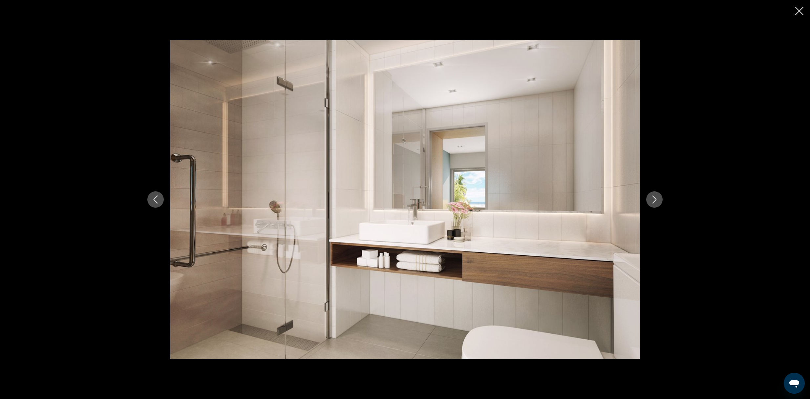
click at [612, 199] on icon "Next image" at bounding box center [655, 200] width 8 height 8
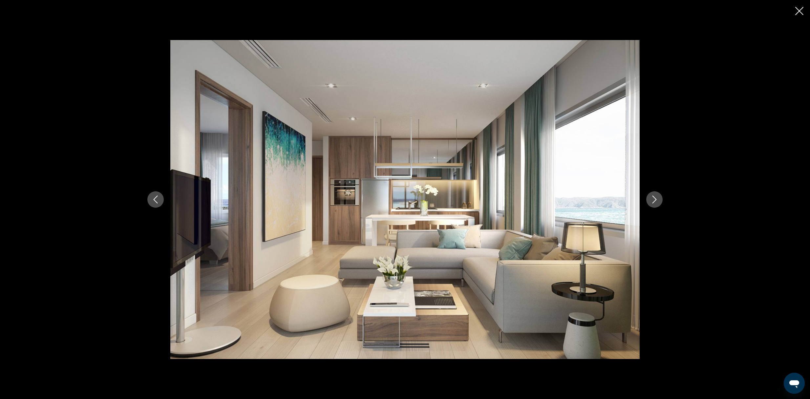
drag, startPoint x: 801, startPoint y: 11, endPoint x: 638, endPoint y: 120, distance: 195.9
click at [612, 11] on icon "Close slideshow" at bounding box center [799, 11] width 8 height 8
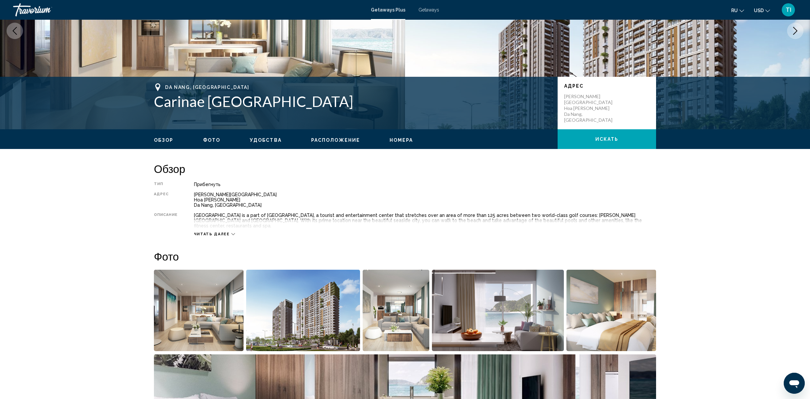
scroll to position [0, 0]
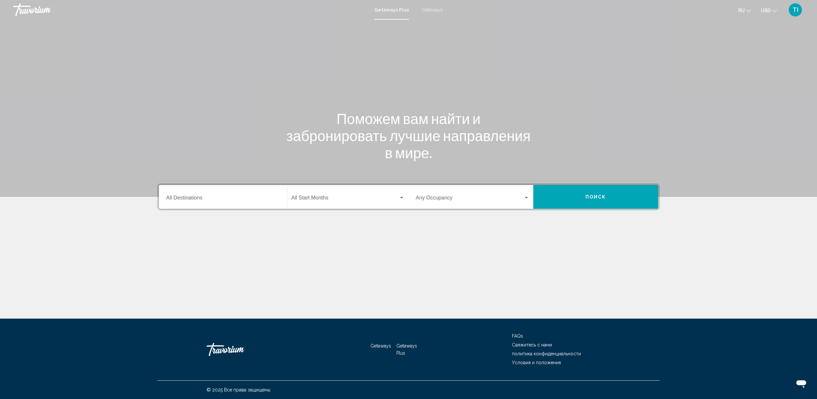
click at [399, 196] on div "Search widget" at bounding box center [402, 197] width 6 height 5
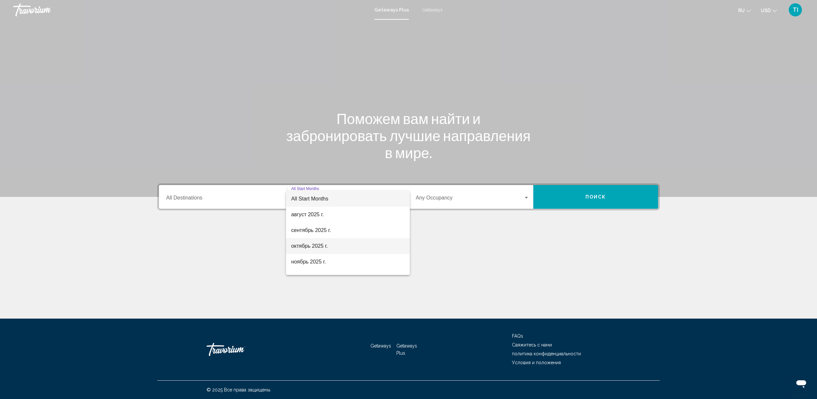
click at [311, 246] on span "октябрь 2025 г." at bounding box center [347, 246] width 113 height 16
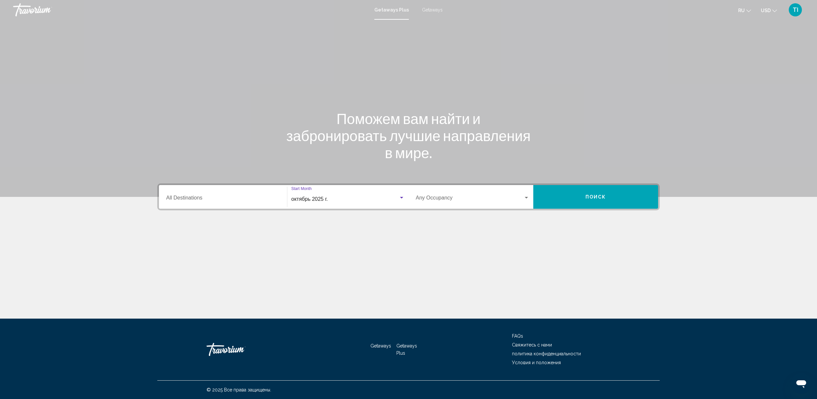
click at [276, 194] on div "Destination All Destinations" at bounding box center [223, 197] width 114 height 21
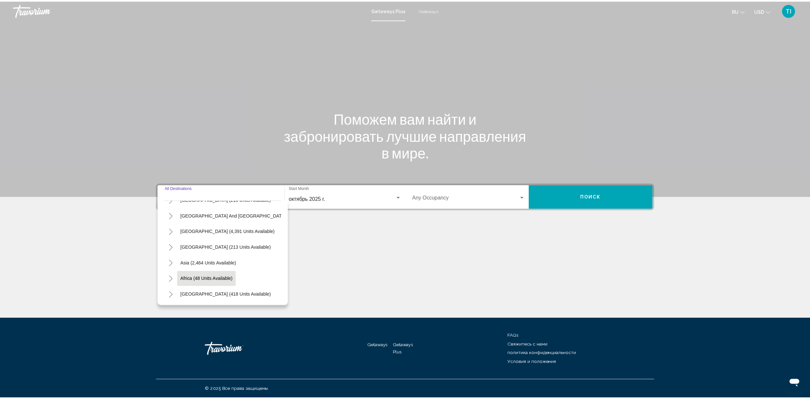
scroll to position [69, 0]
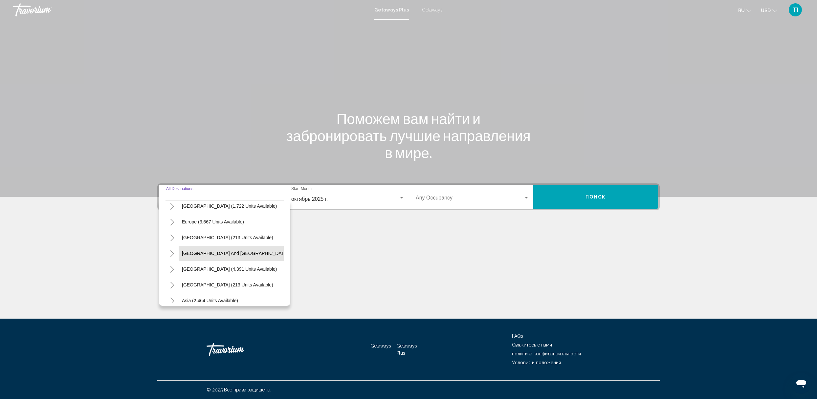
click at [232, 251] on span "[GEOGRAPHIC_DATA] and [GEOGRAPHIC_DATA] (142 units available)" at bounding box center [256, 253] width 149 height 5
type input "**********"
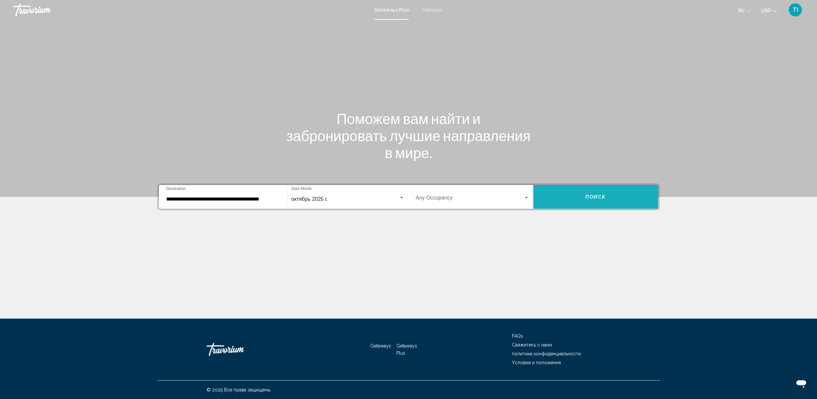
click at [592, 197] on span "Поиск" at bounding box center [595, 197] width 21 height 5
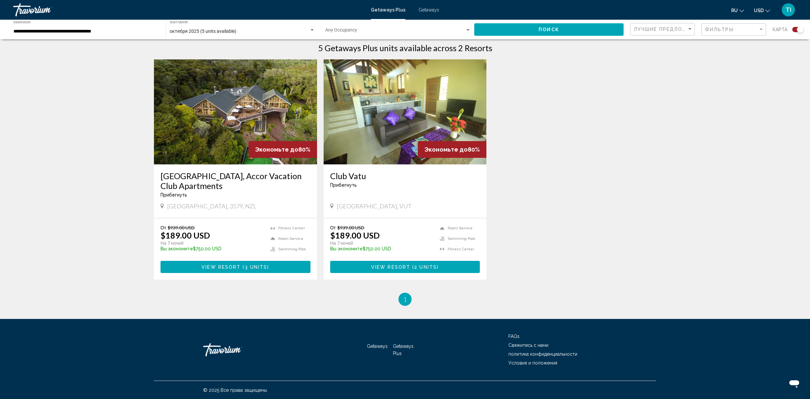
scroll to position [213, 0]
click at [130, 33] on input "**********" at bounding box center [86, 31] width 146 height 5
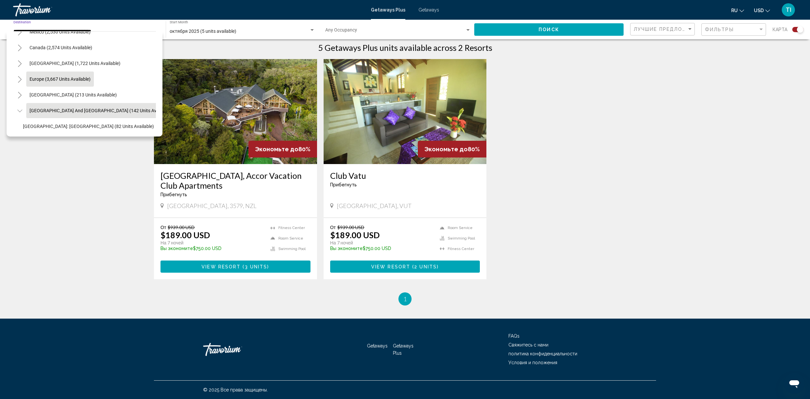
scroll to position [27, 0]
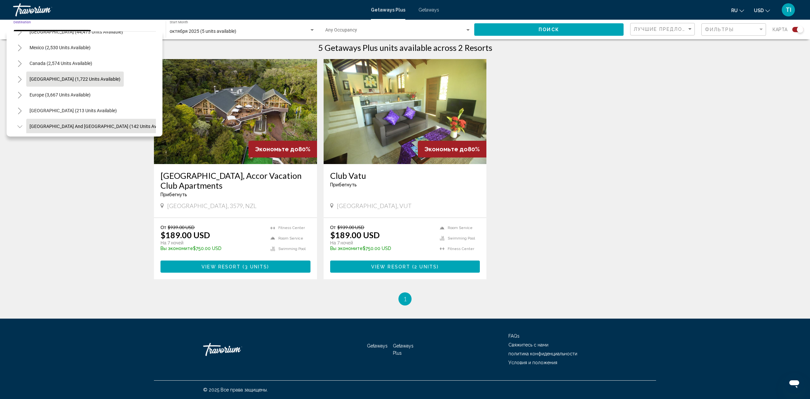
click at [73, 80] on span "[GEOGRAPHIC_DATA] (1,722 units available)" at bounding box center [75, 78] width 91 height 5
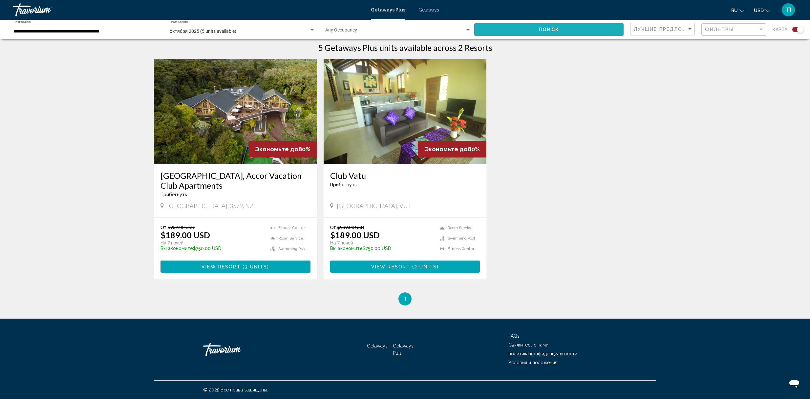
click at [542, 30] on span "Поиск" at bounding box center [549, 29] width 21 height 5
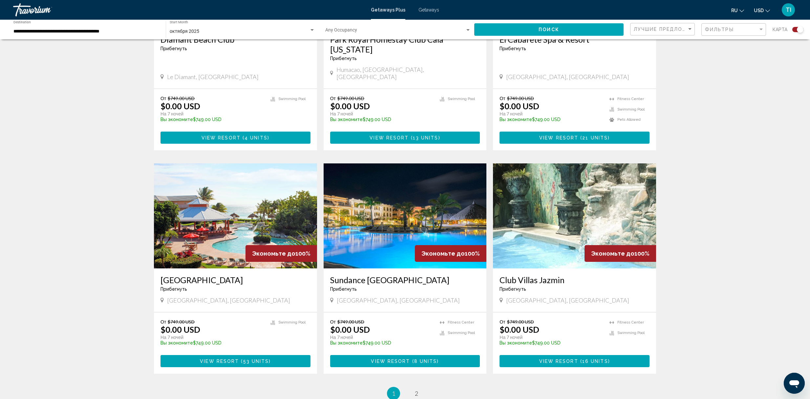
scroll to position [832, 0]
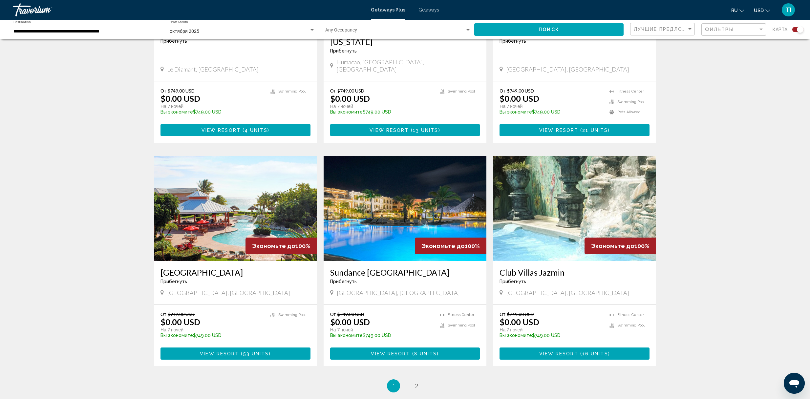
click at [133, 36] on div "**********" at bounding box center [86, 30] width 146 height 18
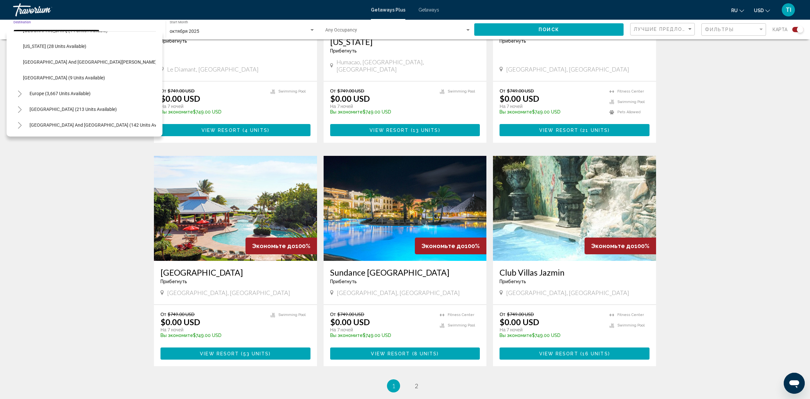
scroll to position [154, 0]
click at [20, 93] on icon "Toggle Europe (3,667 units available)" at bounding box center [19, 93] width 5 height 7
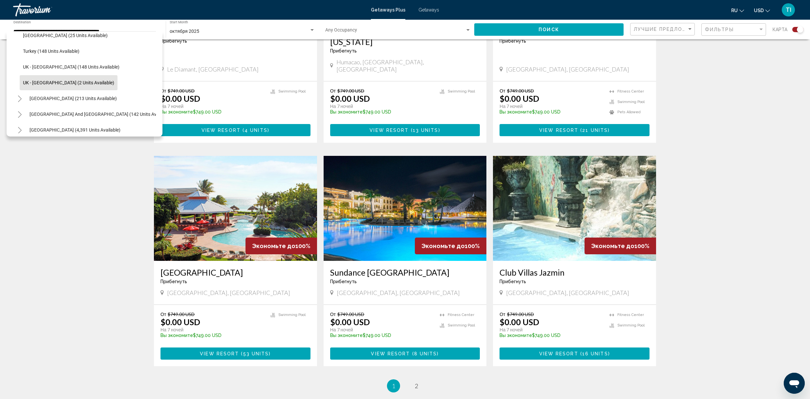
scroll to position [373, 0]
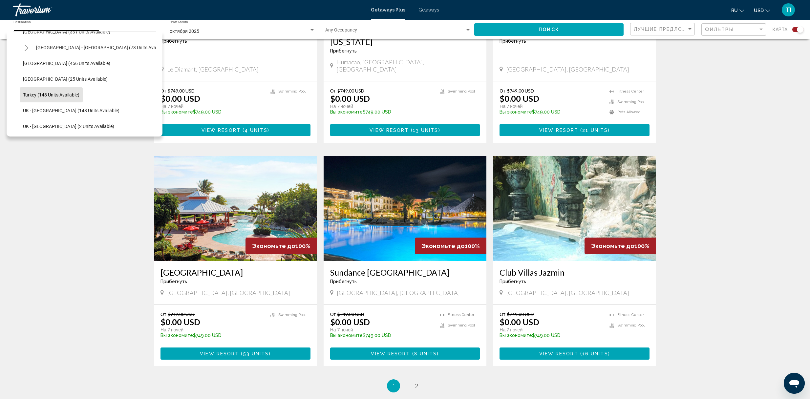
click at [50, 93] on span "Turkey (148 units available)" at bounding box center [51, 94] width 56 height 5
type input "**********"
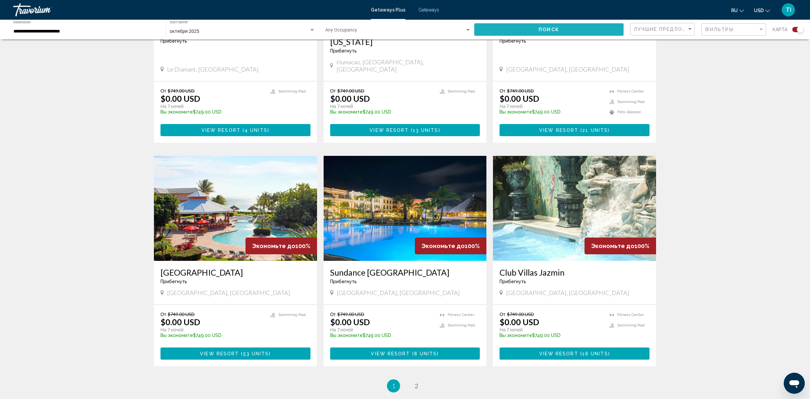
click at [541, 35] on button "Поиск" at bounding box center [548, 29] width 149 height 12
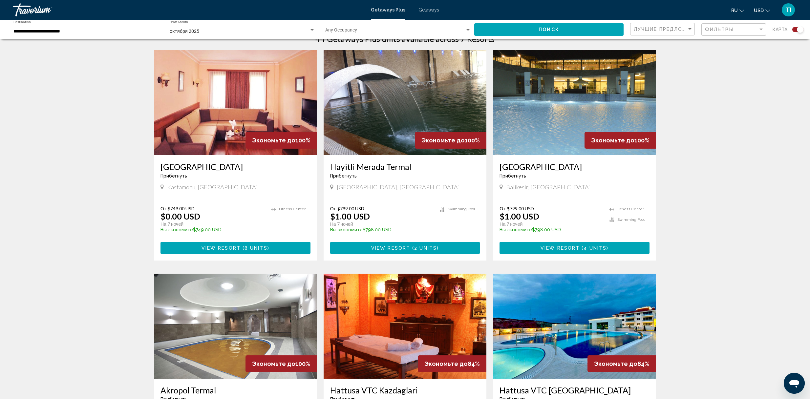
scroll to position [219, 0]
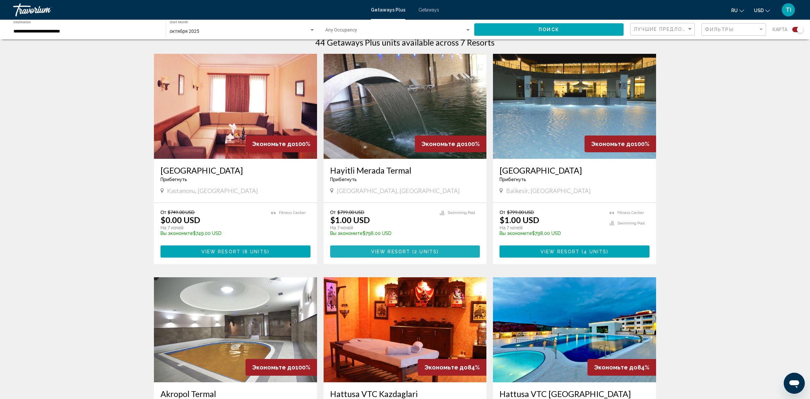
click at [385, 249] on span "View Resort" at bounding box center [390, 251] width 39 height 5
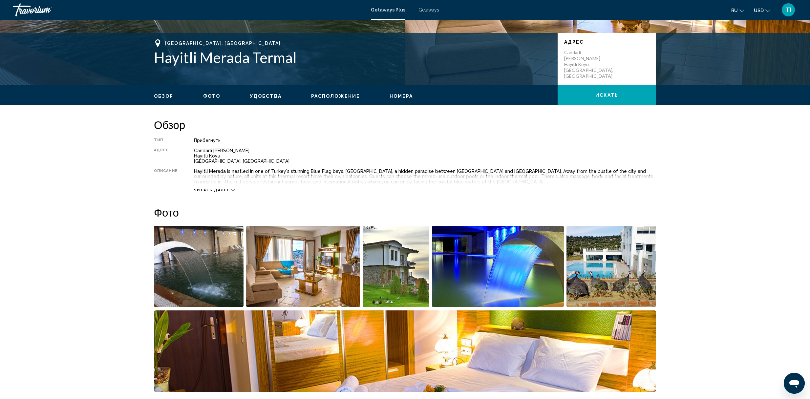
scroll to position [175, 0]
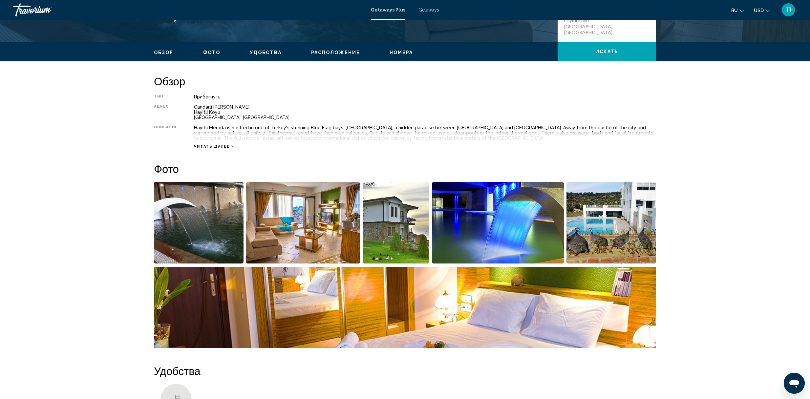
click at [398, 218] on img "Open full-screen image slider" at bounding box center [396, 222] width 67 height 81
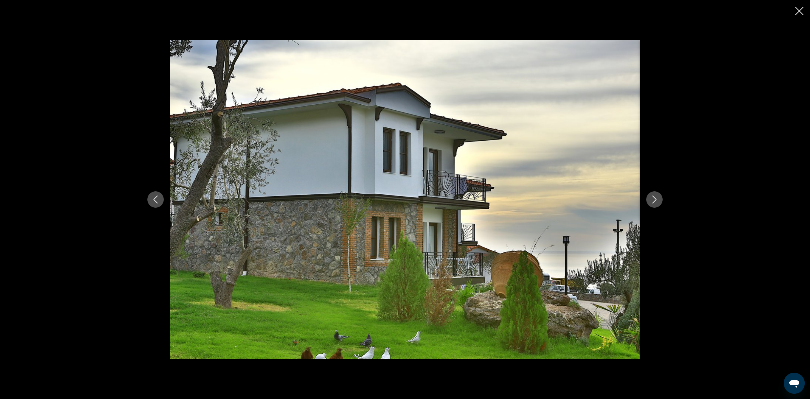
click at [658, 203] on icon "Next image" at bounding box center [655, 200] width 8 height 8
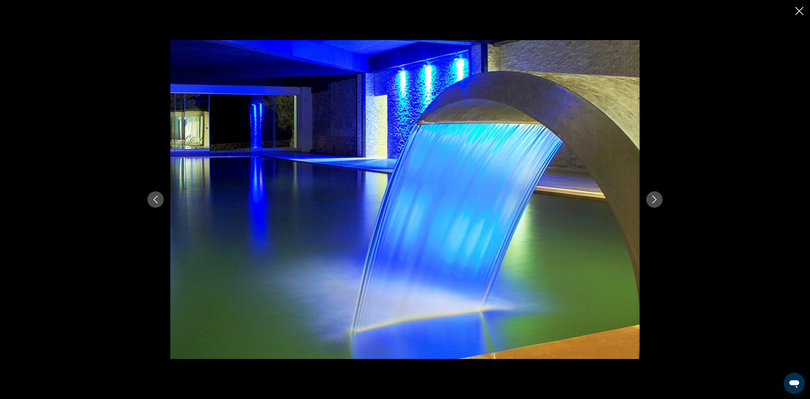
click at [658, 203] on icon "Next image" at bounding box center [655, 200] width 8 height 8
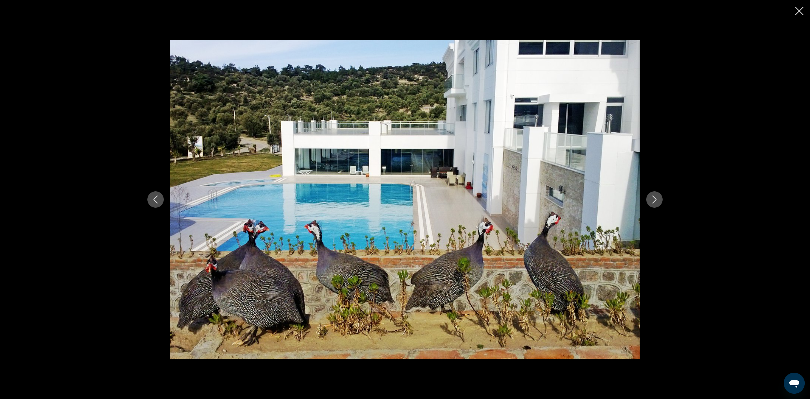
click at [658, 203] on icon "Next image" at bounding box center [655, 200] width 8 height 8
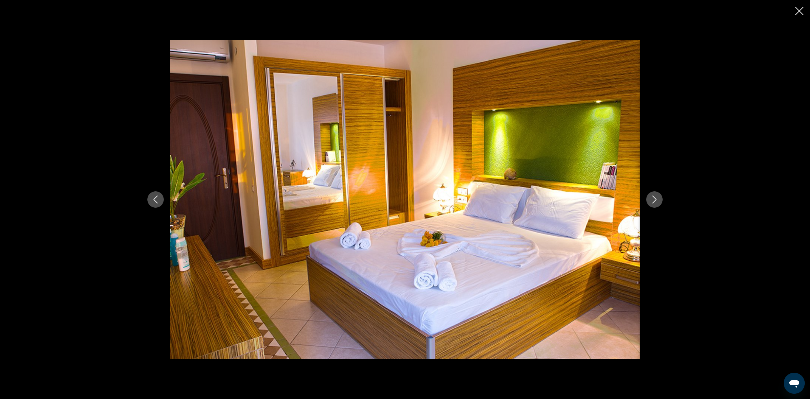
click at [658, 203] on icon "Next image" at bounding box center [655, 200] width 8 height 8
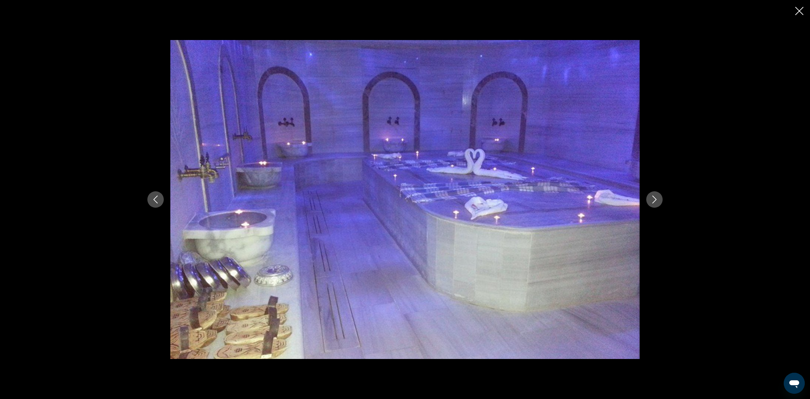
click at [658, 203] on icon "Next image" at bounding box center [655, 200] width 8 height 8
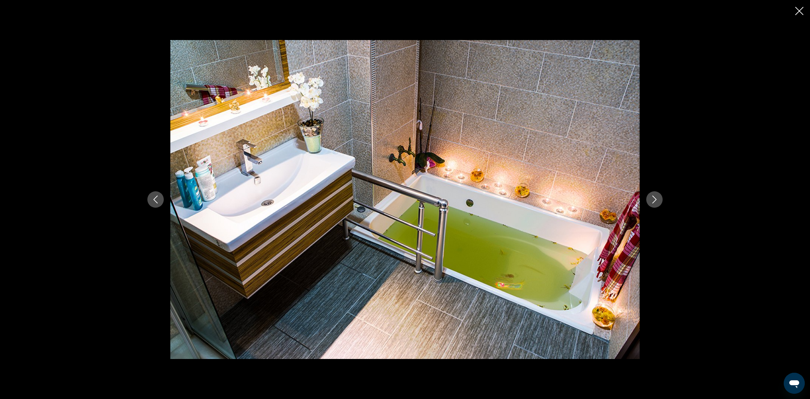
click at [658, 203] on icon "Next image" at bounding box center [655, 200] width 8 height 8
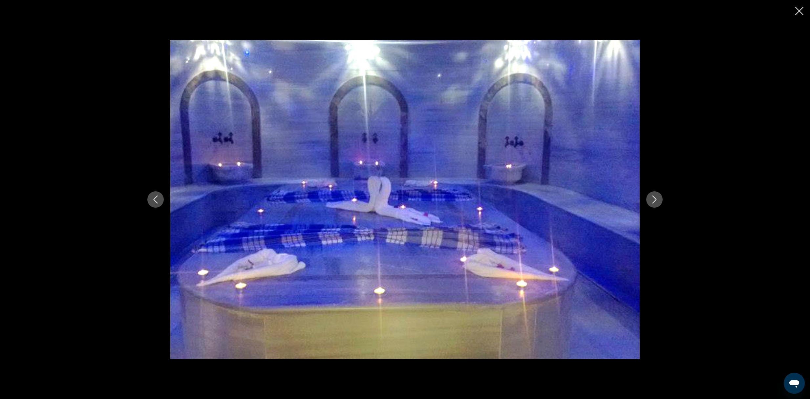
click at [658, 203] on icon "Next image" at bounding box center [655, 200] width 8 height 8
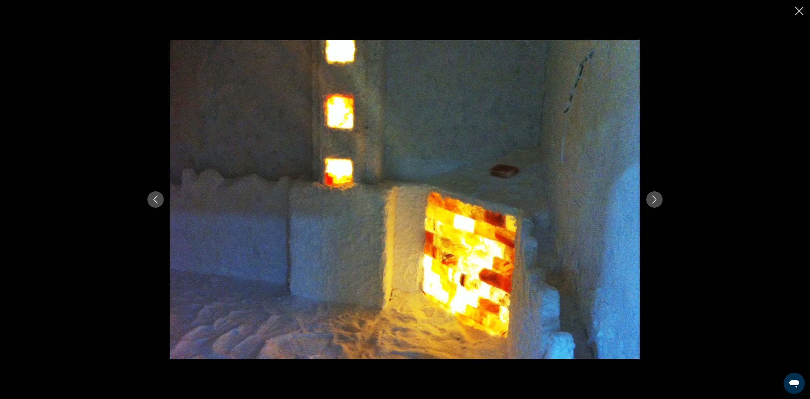
click at [658, 203] on icon "Next image" at bounding box center [655, 200] width 8 height 8
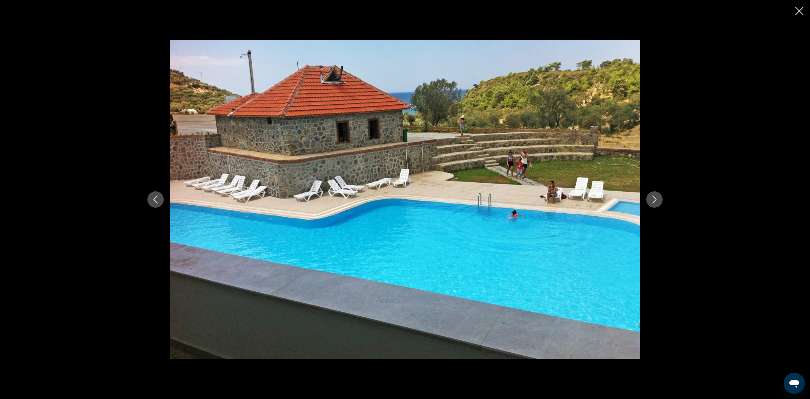
click at [658, 203] on icon "Next image" at bounding box center [655, 200] width 8 height 8
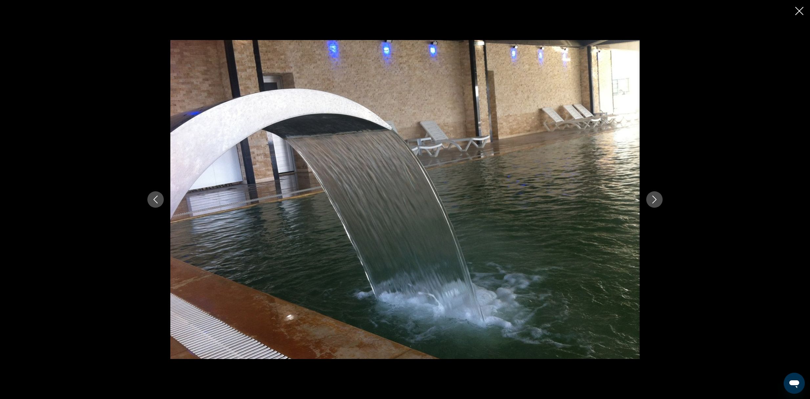
click at [658, 203] on icon "Next image" at bounding box center [655, 200] width 8 height 8
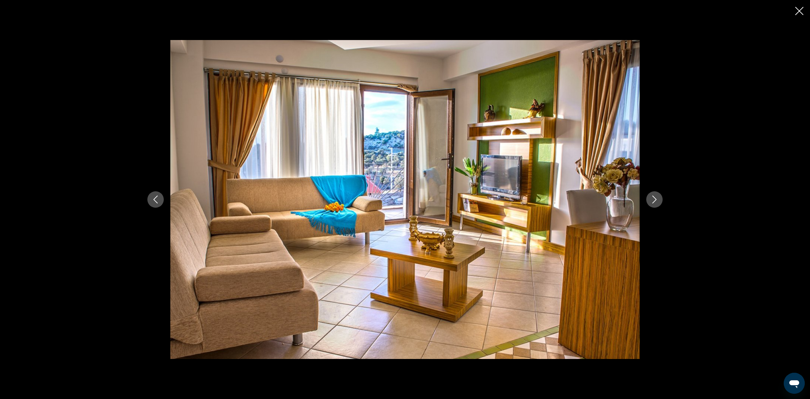
click at [658, 203] on icon "Next image" at bounding box center [655, 200] width 8 height 8
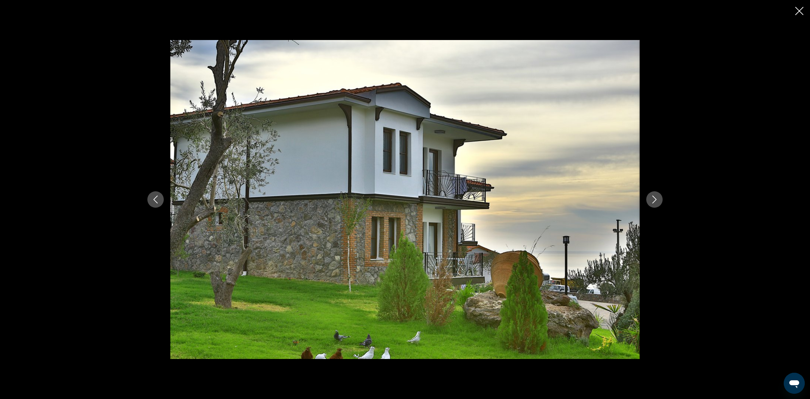
click at [658, 203] on icon "Next image" at bounding box center [655, 200] width 8 height 8
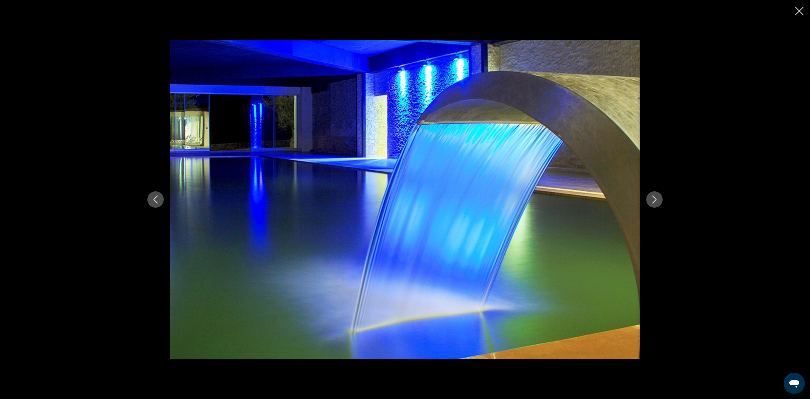
click at [155, 203] on icon "Previous image" at bounding box center [156, 200] width 8 height 8
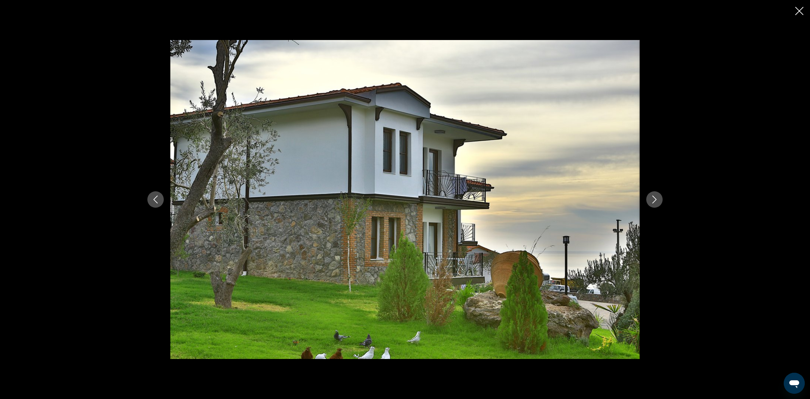
click at [805, 11] on div "Main content" at bounding box center [405, 199] width 810 height 399
click at [800, 11] on icon "Close slideshow" at bounding box center [799, 11] width 8 height 8
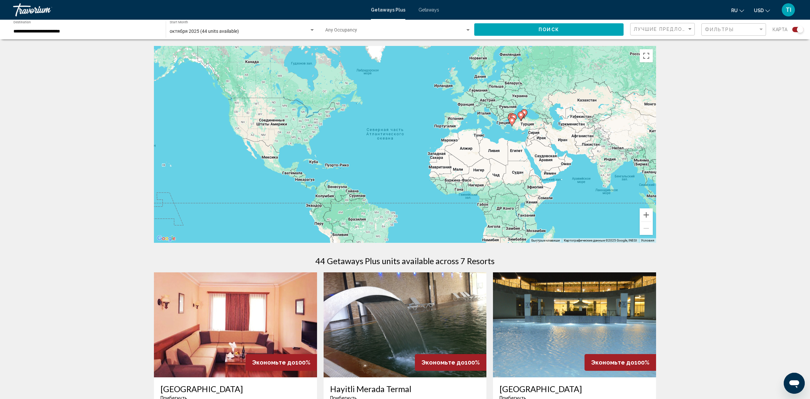
click at [122, 35] on div "**********" at bounding box center [86, 30] width 146 height 18
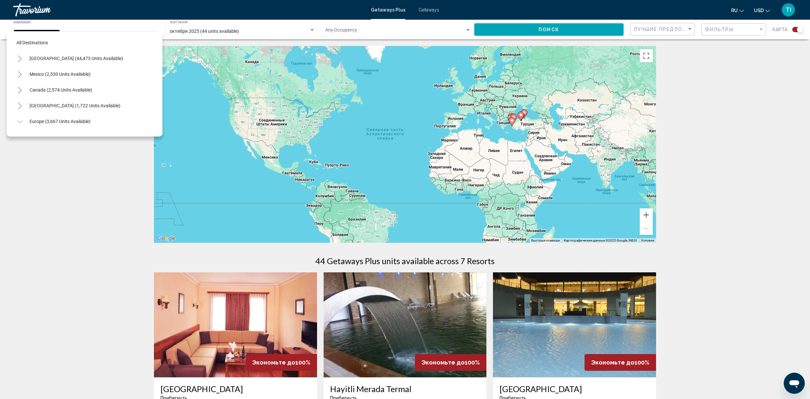
scroll to position [259, 0]
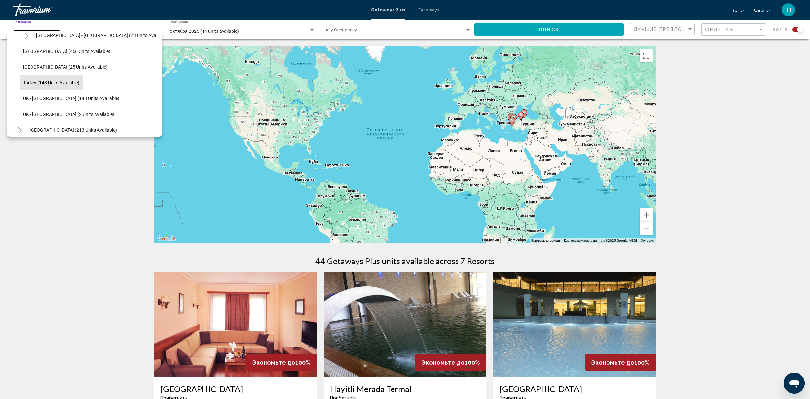
click at [68, 79] on button "Turkey (148 units available)" at bounding box center [51, 82] width 63 height 15
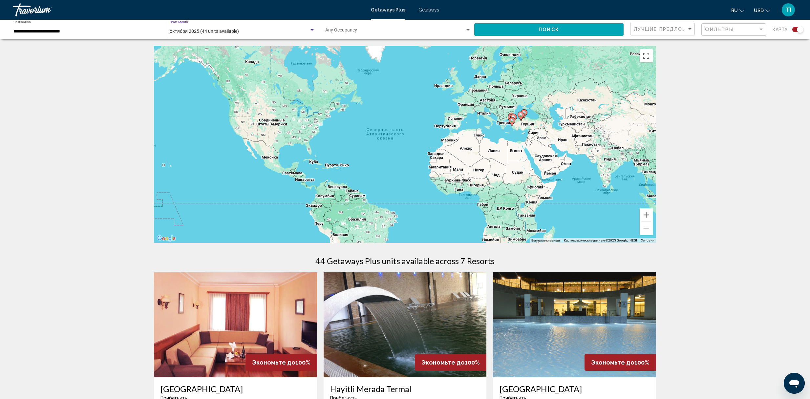
click at [311, 31] on div "Search widget" at bounding box center [312, 30] width 6 height 5
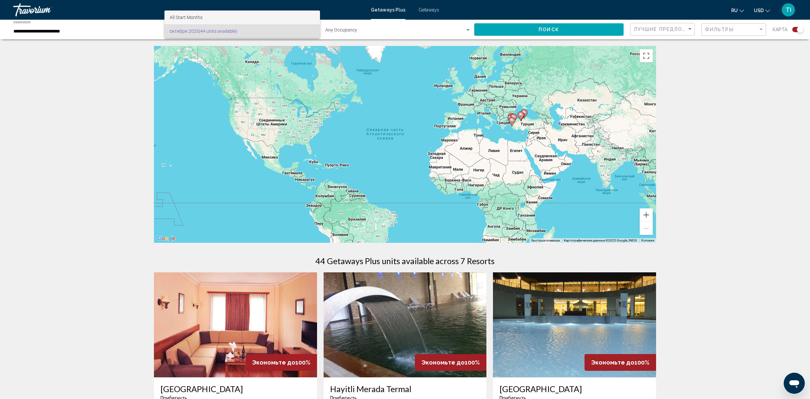
drag, startPoint x: 220, startPoint y: 18, endPoint x: 230, endPoint y: 18, distance: 10.8
click at [219, 18] on span "All Start Months" at bounding box center [242, 18] width 145 height 14
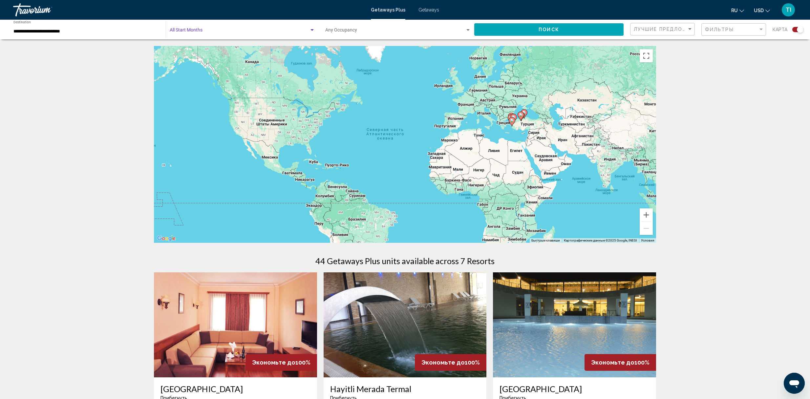
click at [542, 30] on span "Поиск" at bounding box center [549, 29] width 21 height 5
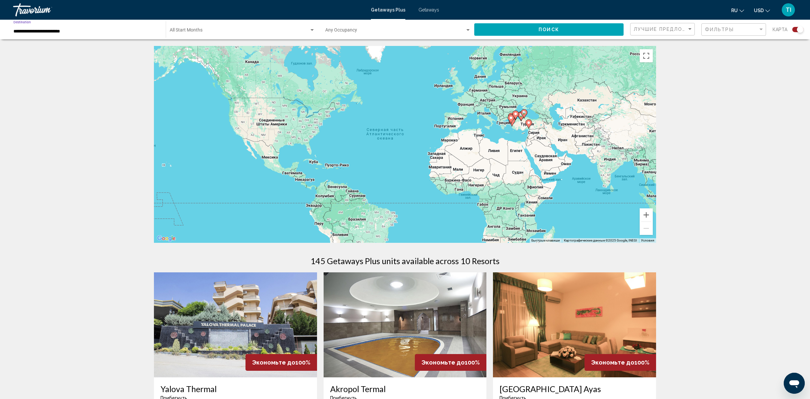
click at [103, 33] on input "**********" at bounding box center [86, 31] width 146 height 5
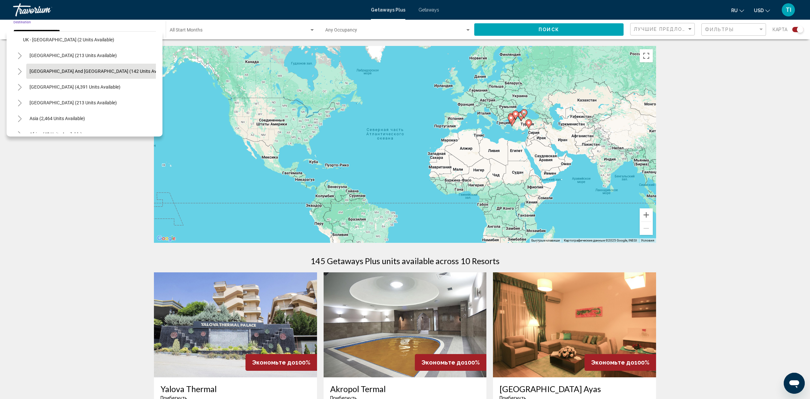
scroll to position [358, 0]
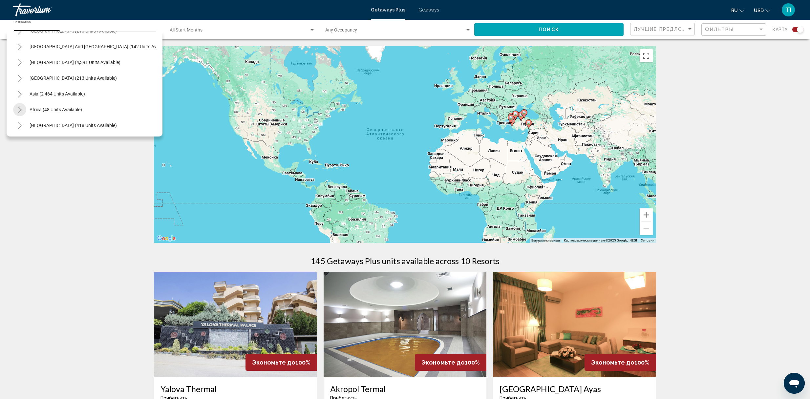
click at [20, 111] on icon "Toggle Africa (48 units available)" at bounding box center [19, 110] width 5 height 7
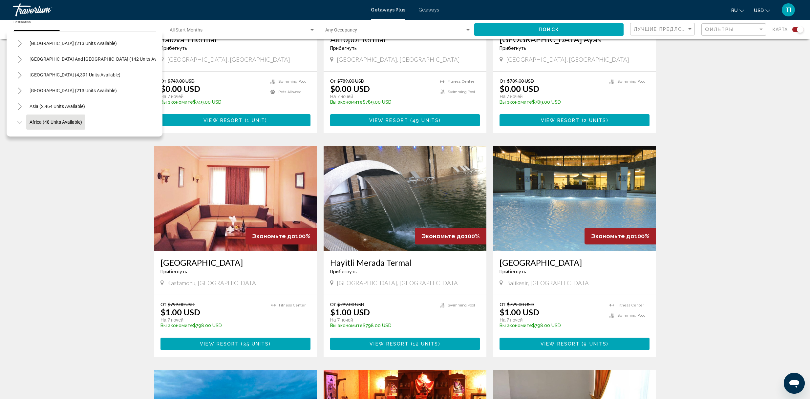
scroll to position [390, 0]
click at [49, 108] on span "Other (4 units available)" at bounding box center [47, 109] width 49 height 5
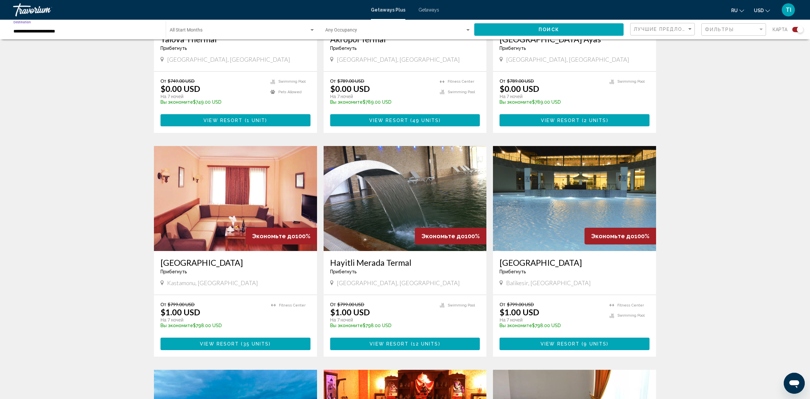
click at [526, 33] on button "Поиск" at bounding box center [548, 29] width 149 height 12
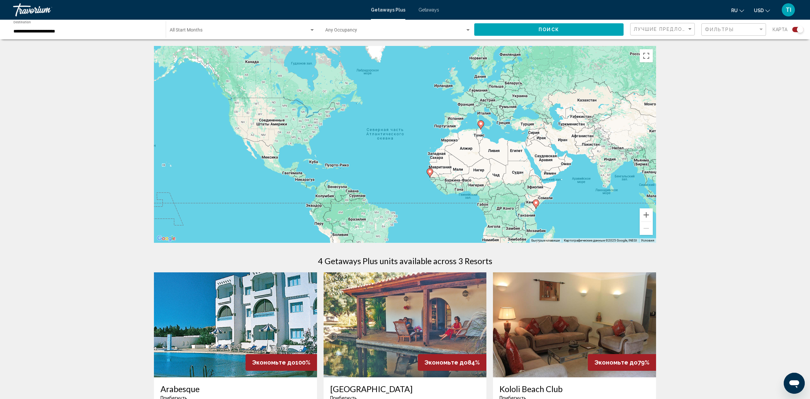
scroll to position [131, 0]
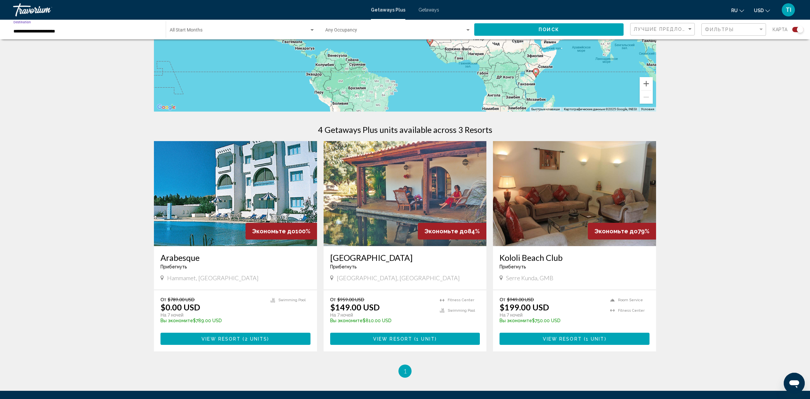
click at [65, 31] on input "**********" at bounding box center [86, 31] width 146 height 5
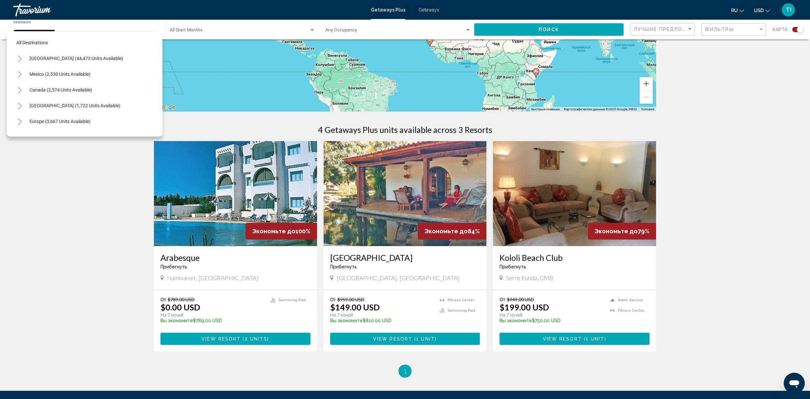
scroll to position [138, 0]
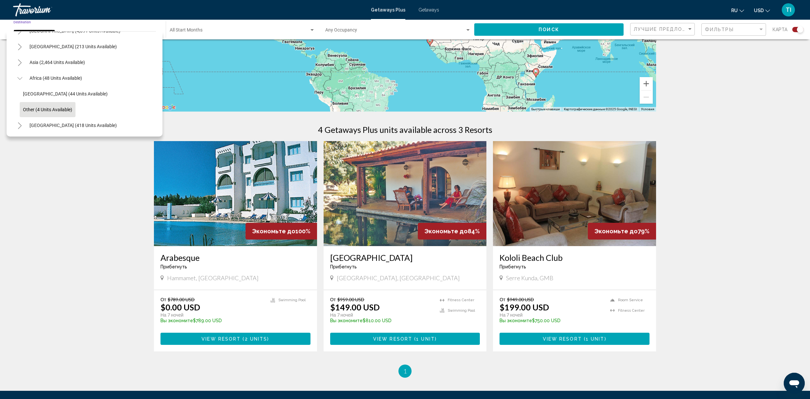
click at [18, 125] on icon "Toggle Middle East (418 units available)" at bounding box center [19, 125] width 5 height 7
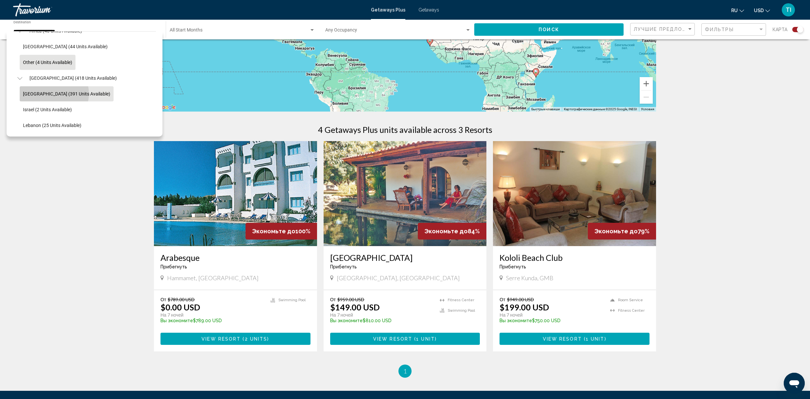
click at [54, 94] on span "[GEOGRAPHIC_DATA] (391 units available)" at bounding box center [66, 93] width 87 height 5
type input "**********"
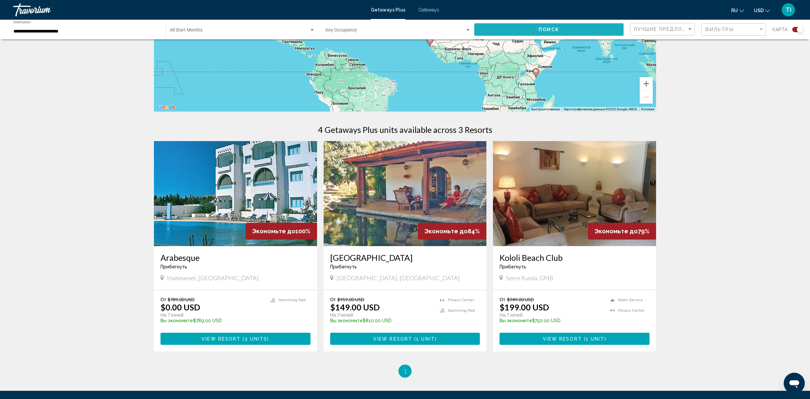
click at [569, 35] on button "Поиск" at bounding box center [548, 29] width 149 height 12
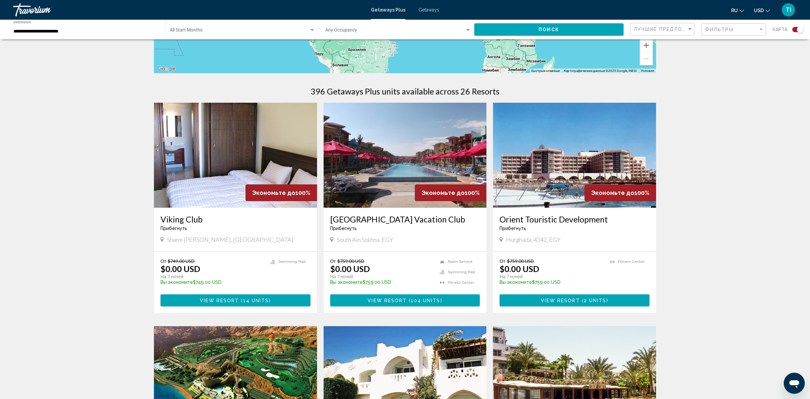
scroll to position [175, 0]
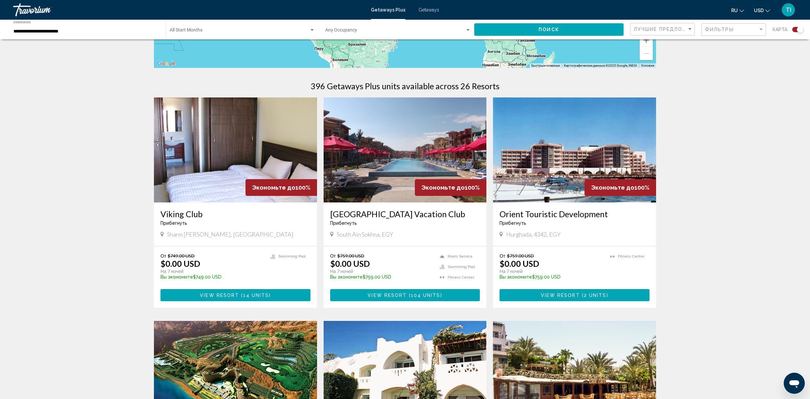
click at [227, 293] on span "View Resort" at bounding box center [219, 295] width 39 height 5
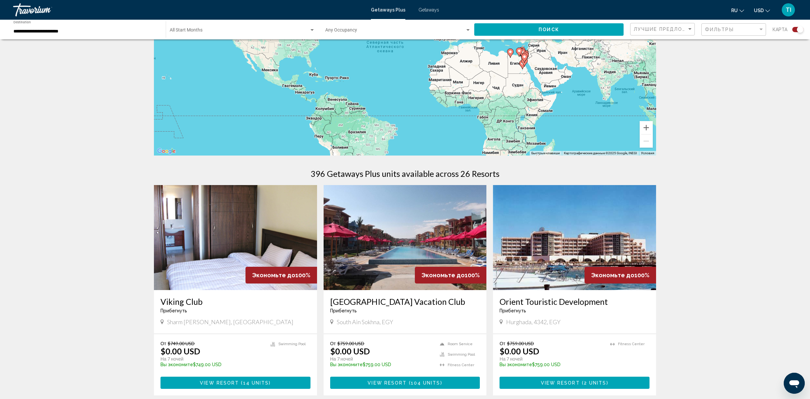
scroll to position [131, 0]
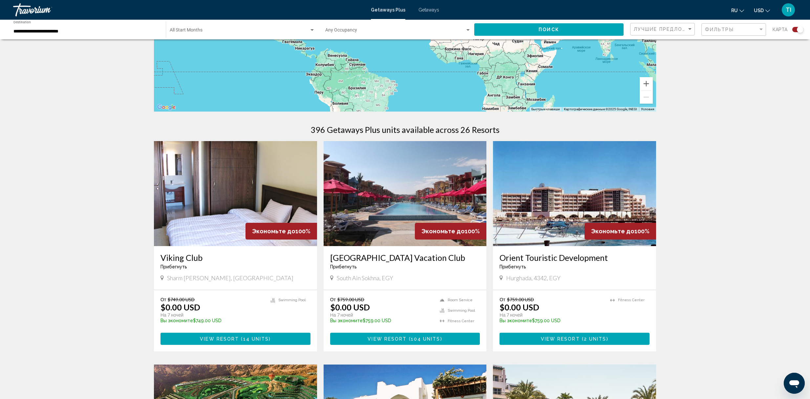
click at [582, 337] on span "( 2 units )" at bounding box center [594, 338] width 29 height 5
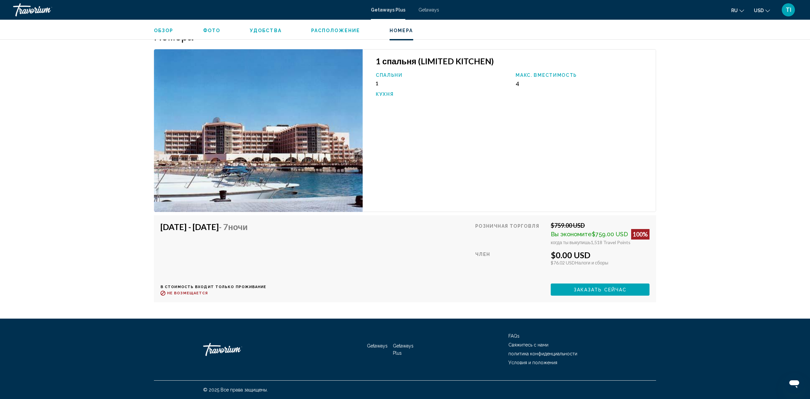
scroll to position [729, 0]
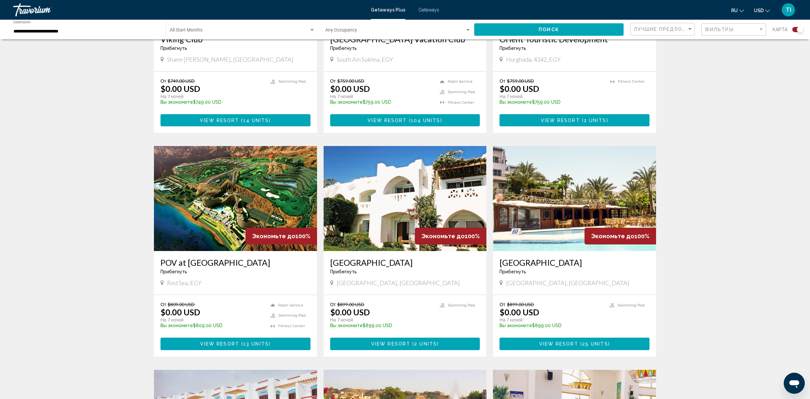
scroll to position [438, 0]
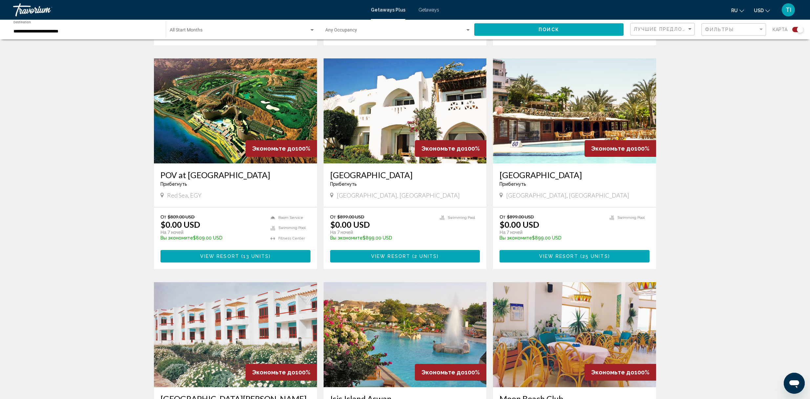
click at [579, 254] on span "Main content" at bounding box center [579, 256] width 2 height 5
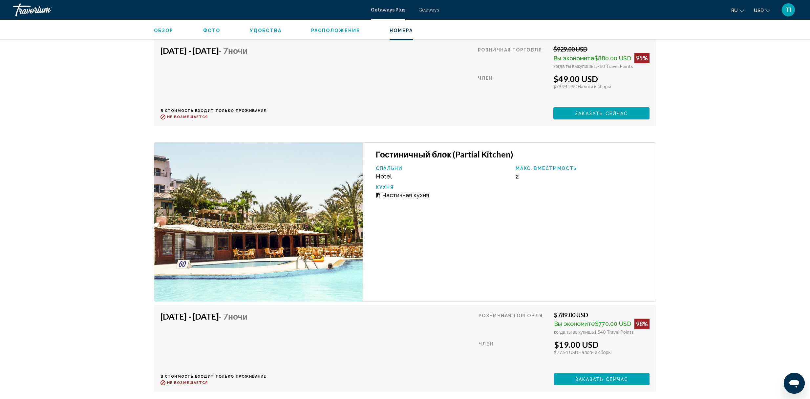
scroll to position [3159, 0]
